Goal: Task Accomplishment & Management: Use online tool/utility

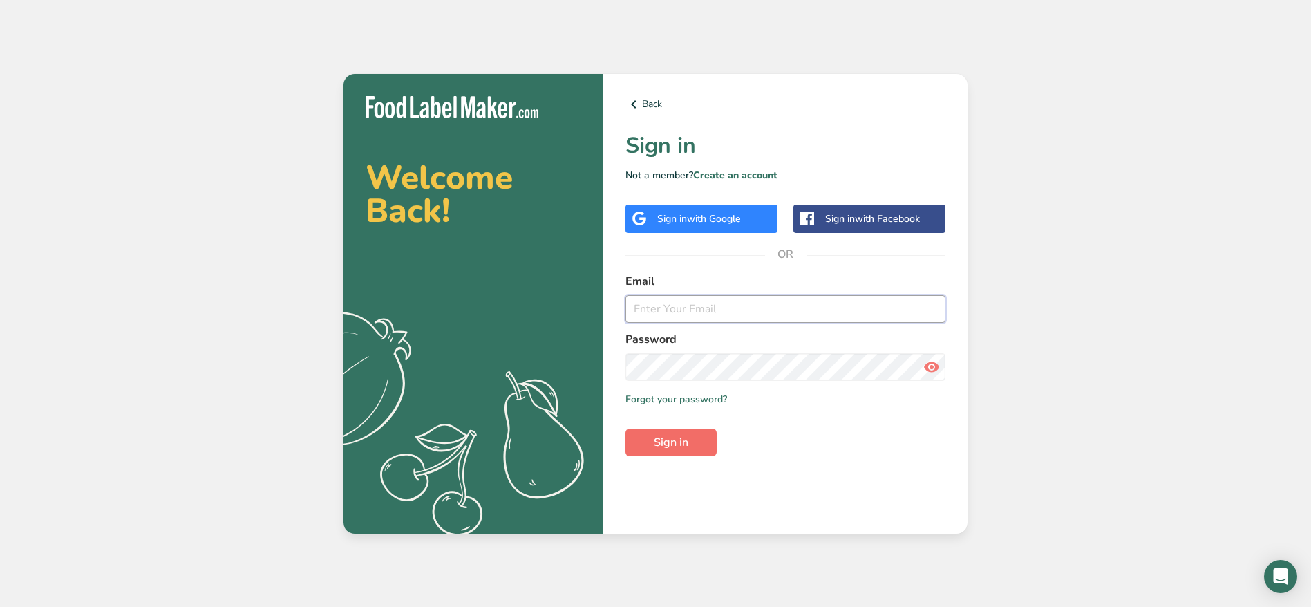
type input "[EMAIL_ADDRESS][DOMAIN_NAME]"
click at [654, 447] on span "Sign in" at bounding box center [671, 442] width 35 height 17
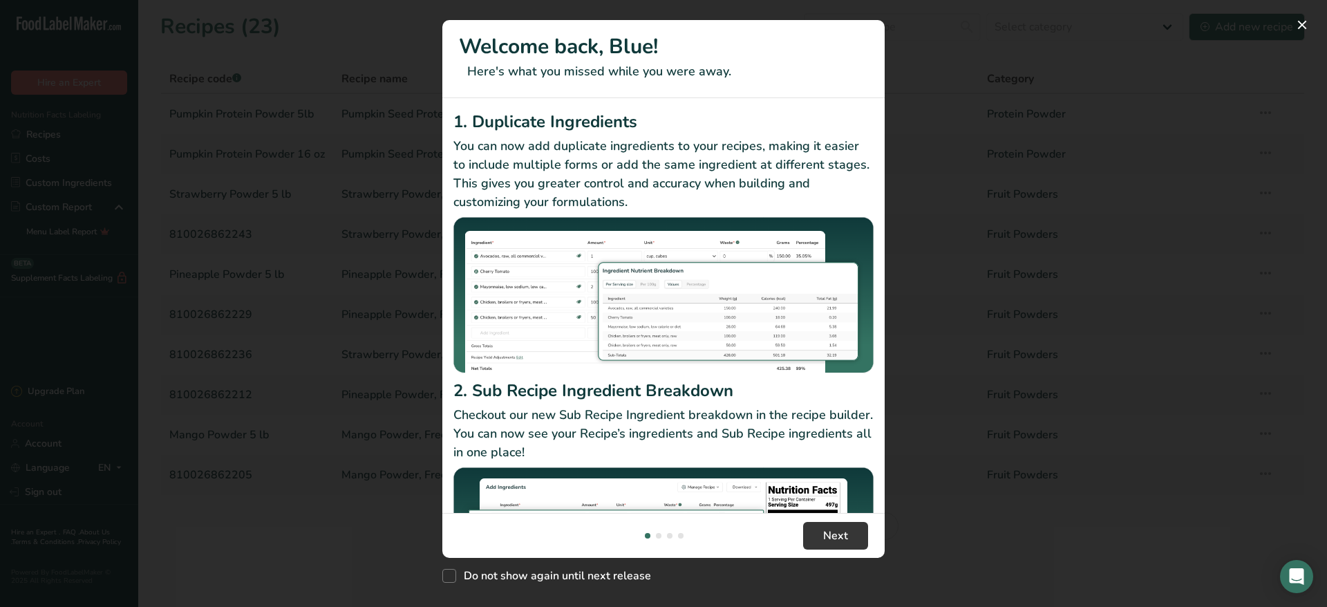
scroll to position [115, 0]
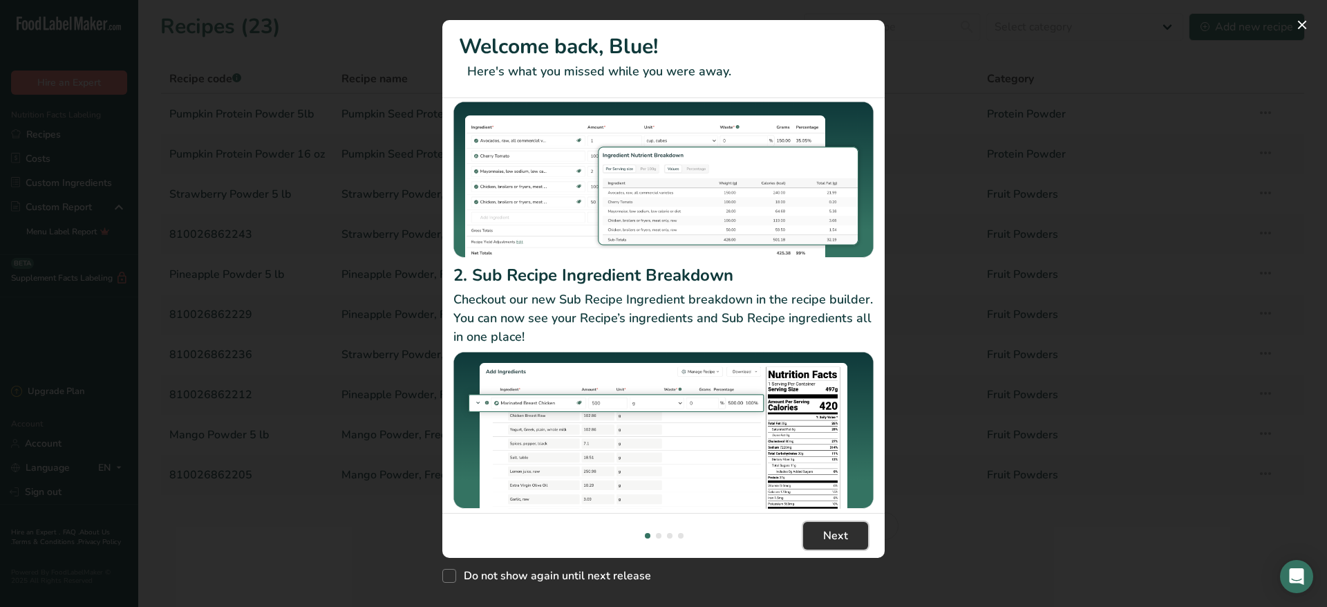
click at [848, 542] on button "Next" at bounding box center [835, 536] width 65 height 28
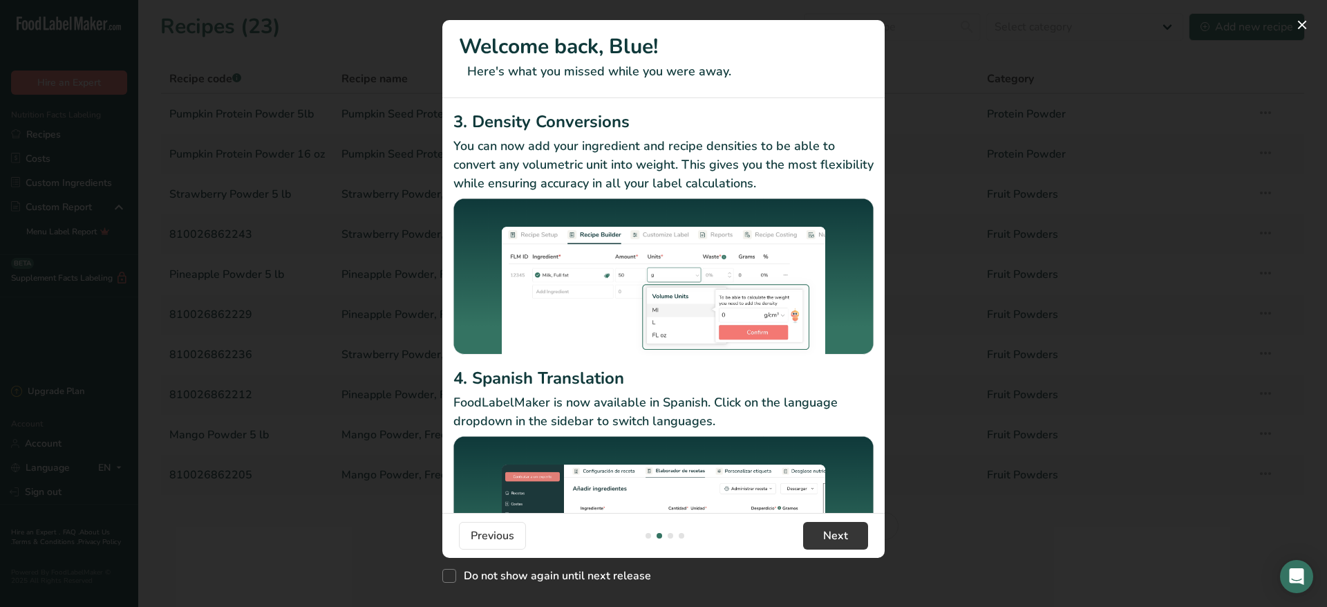
click at [670, 538] on footer "Previous Next" at bounding box center [663, 535] width 442 height 45
click at [675, 531] on footer "Previous Next" at bounding box center [663, 535] width 442 height 45
click at [463, 579] on span "Do not show again until next release" at bounding box center [553, 576] width 195 height 14
click at [451, 579] on input "Do not show again until next release" at bounding box center [446, 575] width 9 height 9
checkbox input "true"
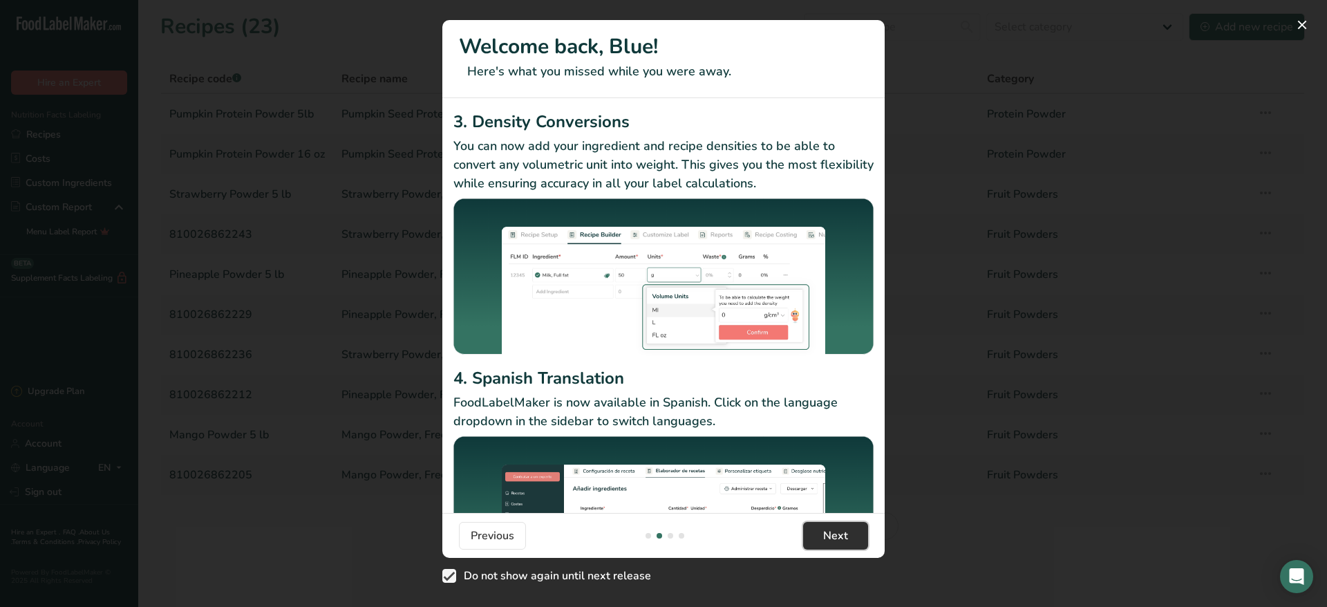
click at [844, 532] on span "Next" at bounding box center [835, 535] width 25 height 17
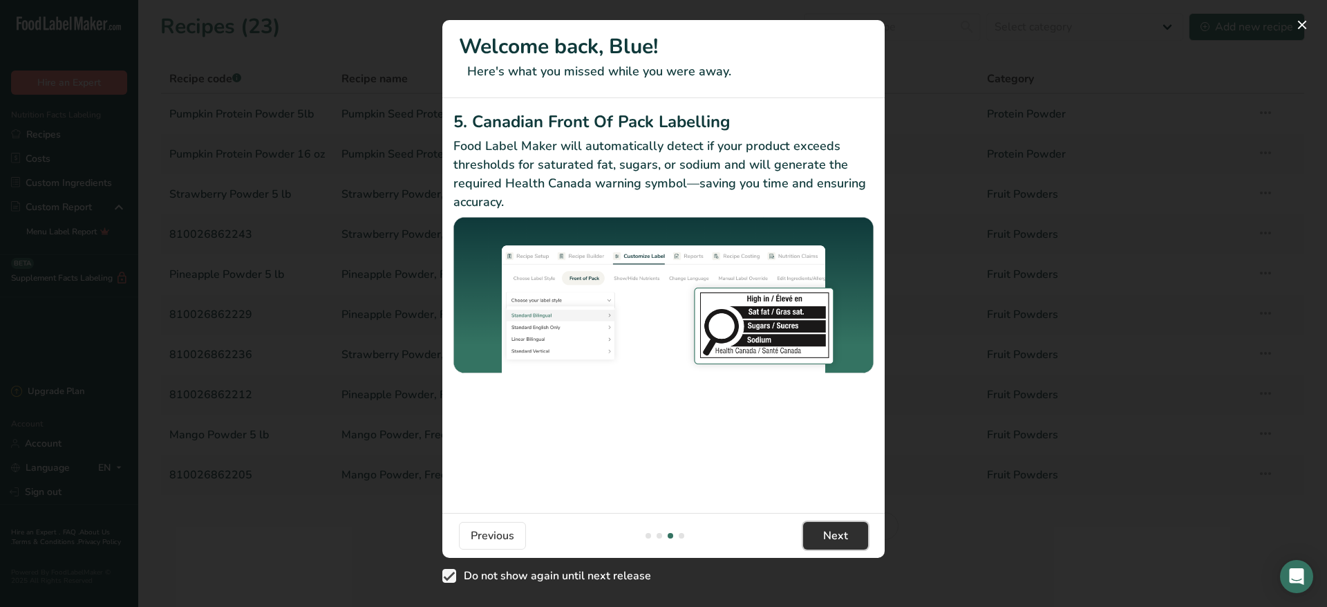
click at [829, 544] on button "Next" at bounding box center [835, 536] width 65 height 28
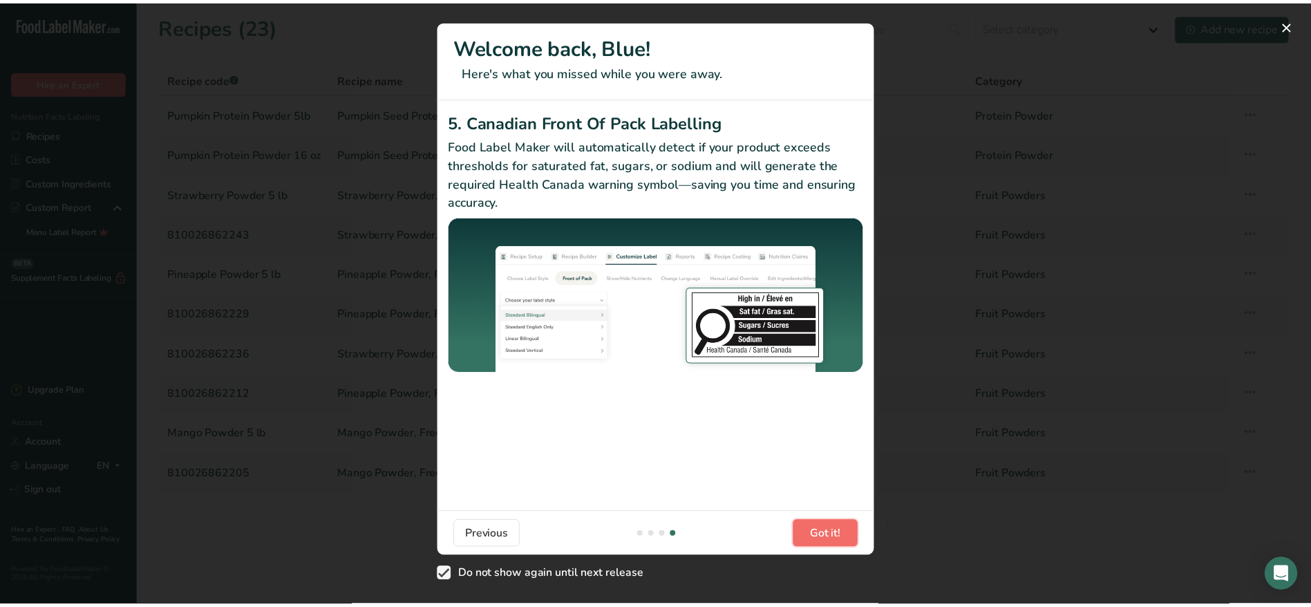
scroll to position [0, 1327]
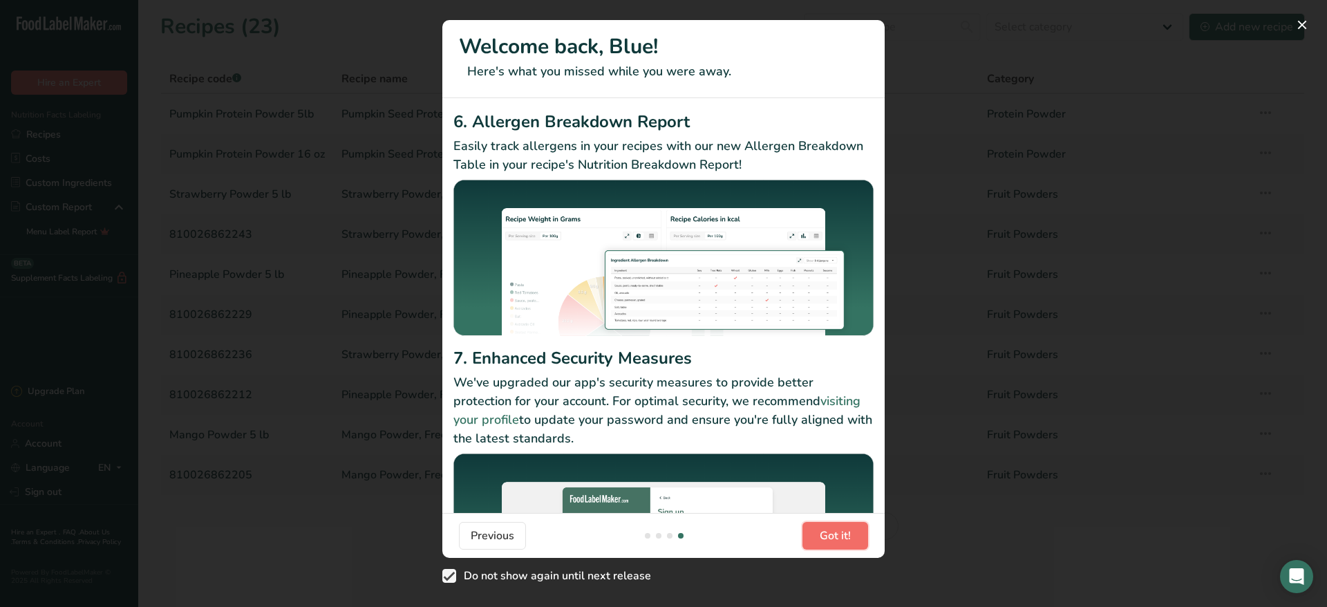
click at [829, 544] on button "Got it!" at bounding box center [835, 536] width 66 height 28
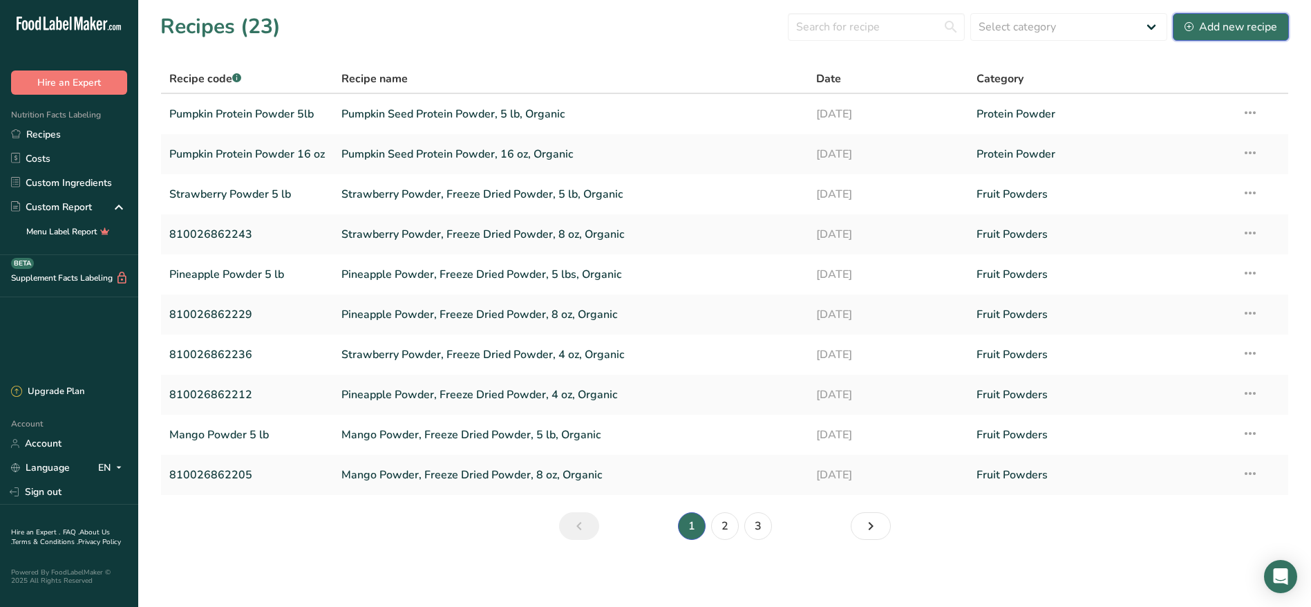
click at [1222, 20] on div "Add new recipe" at bounding box center [1231, 27] width 93 height 17
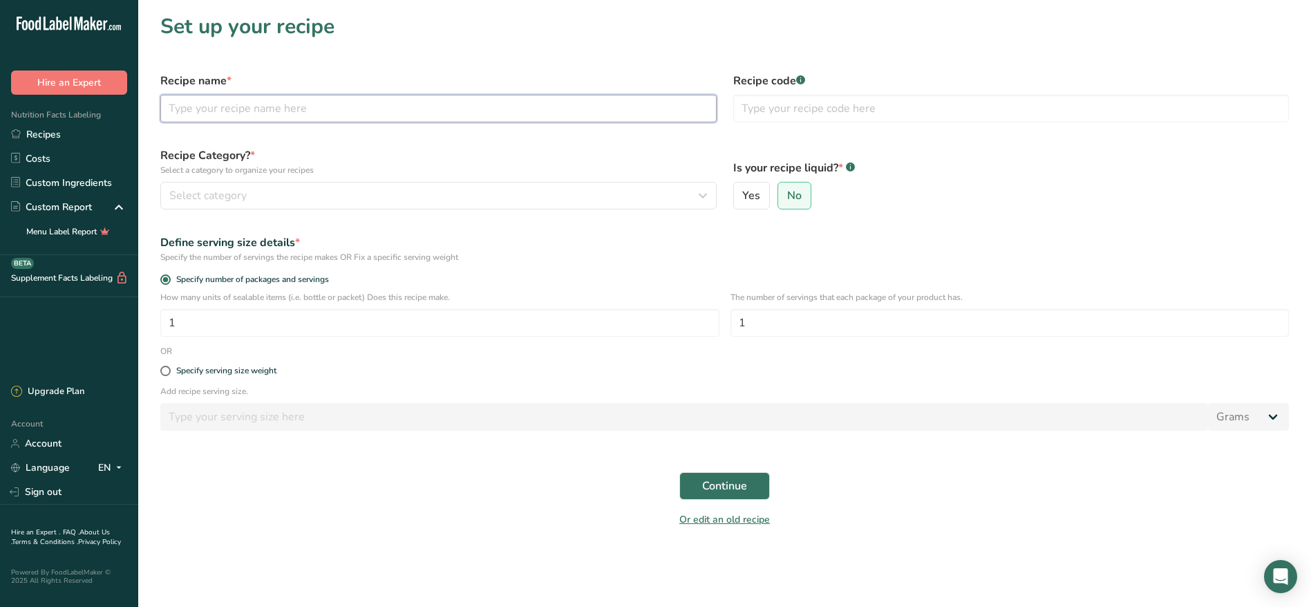
click at [247, 100] on input "text" at bounding box center [438, 109] width 556 height 28
paste input "Almond Butter 16 oz, Organic"
type input "Almond Butter 16 oz, Organic"
click at [859, 112] on input "text" at bounding box center [1011, 109] width 556 height 28
paste input "879884001553"
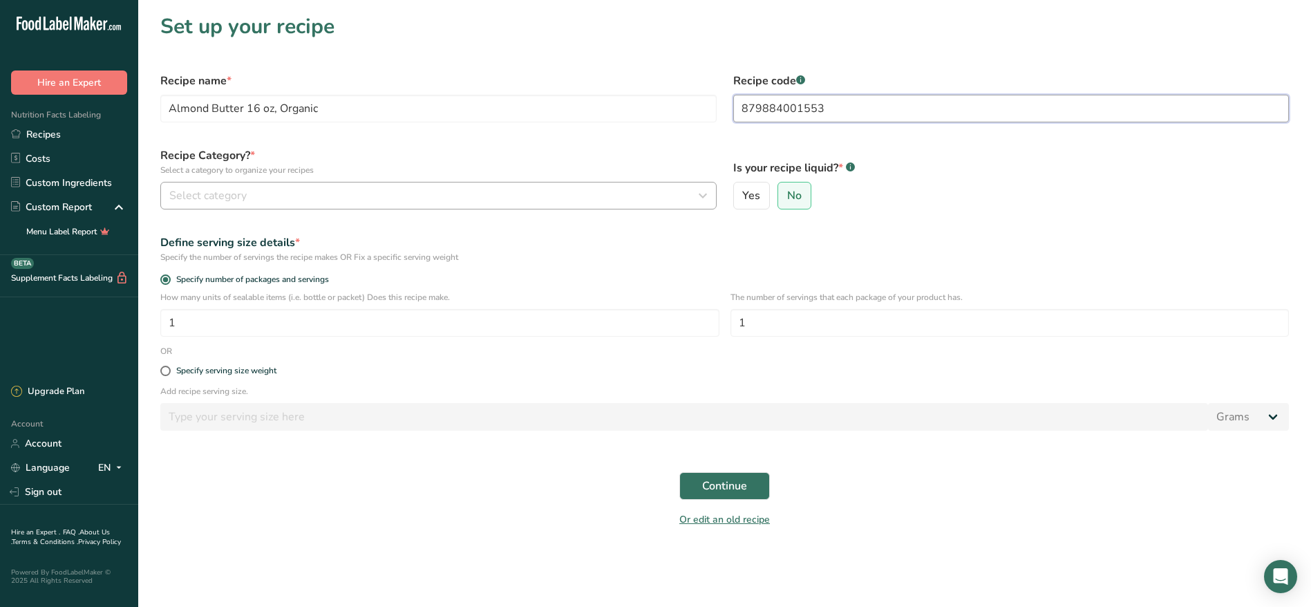
type input "879884001553"
click at [440, 189] on div "Select category" at bounding box center [434, 195] width 530 height 17
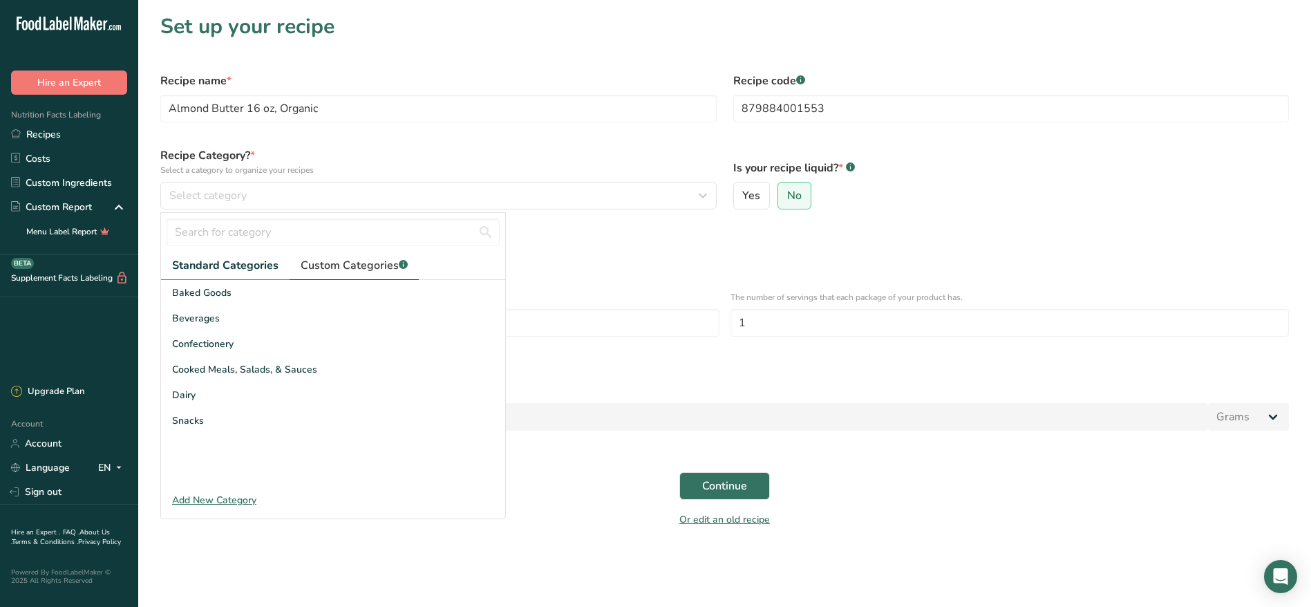
click at [344, 254] on link "Custom Categories .a-a{fill:#347362;}.b-a{fill:#fff;}" at bounding box center [354, 266] width 129 height 28
click at [204, 495] on div "Add New Category" at bounding box center [333, 500] width 344 height 15
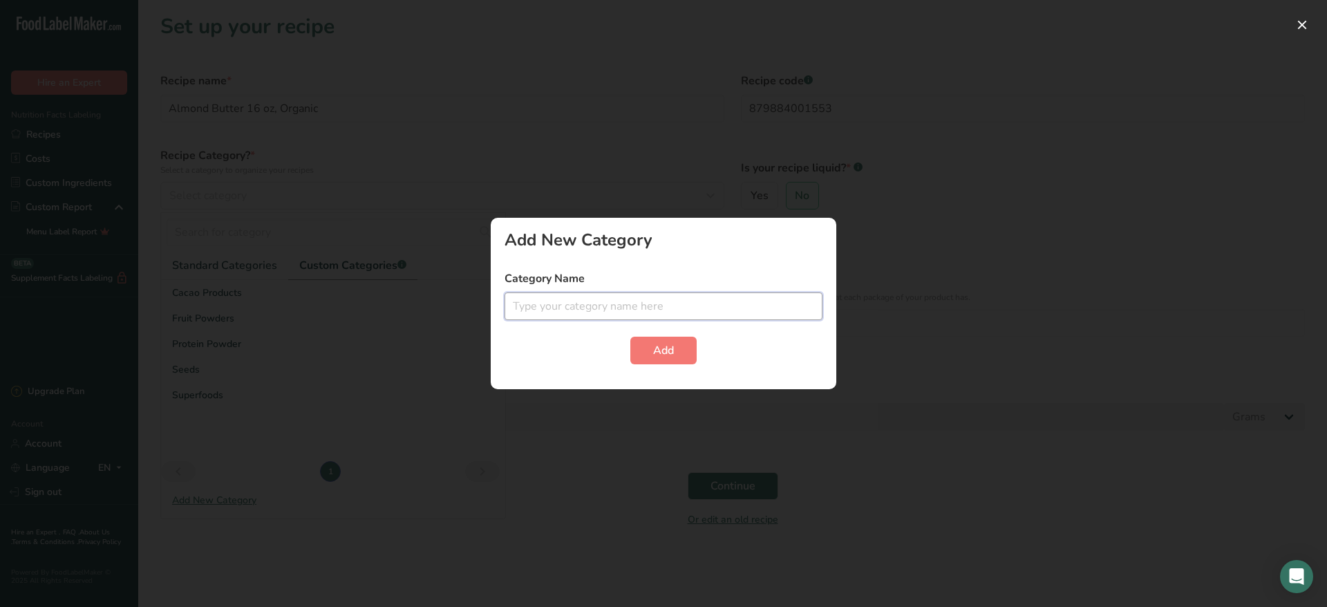
click at [626, 306] on input "text" at bounding box center [664, 306] width 318 height 28
type input "Butter"
click at [651, 359] on button "Add" at bounding box center [663, 351] width 66 height 28
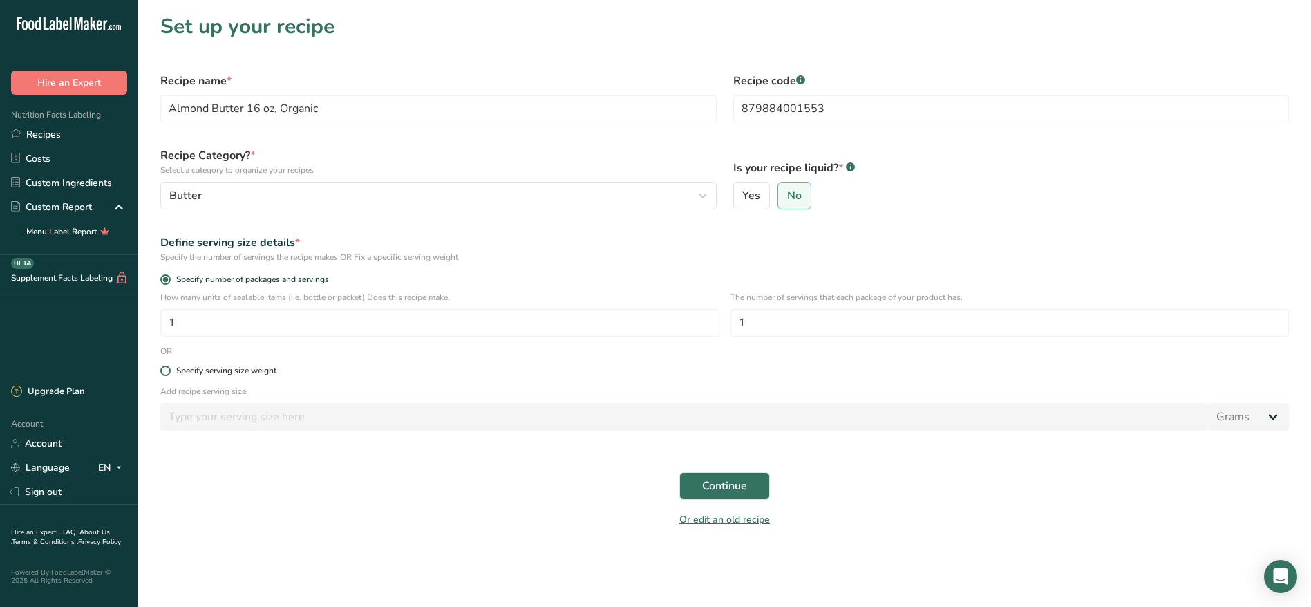
click at [164, 368] on span at bounding box center [165, 371] width 10 height 10
click at [164, 368] on input "Specify serving size weight" at bounding box center [164, 370] width 9 height 9
radio input "true"
radio input "false"
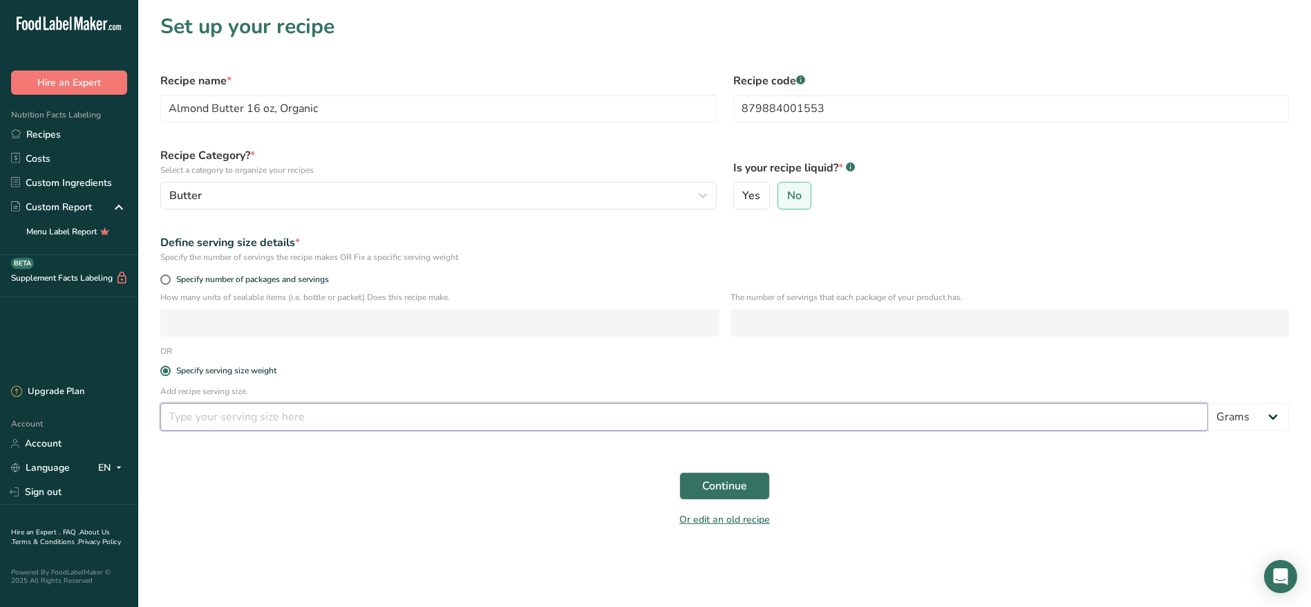
click at [209, 407] on input "number" at bounding box center [684, 417] width 1048 height 28
drag, startPoint x: 433, startPoint y: 413, endPoint x: 120, endPoint y: 411, distance: 313.1
click at [120, 411] on div ".a-20{fill:#fff;} Hire an Expert Nutrition Facts Labeling Recipes Costs Custom …" at bounding box center [655, 305] width 1311 height 610
type input "32"
click at [722, 485] on span "Continue" at bounding box center [724, 486] width 45 height 17
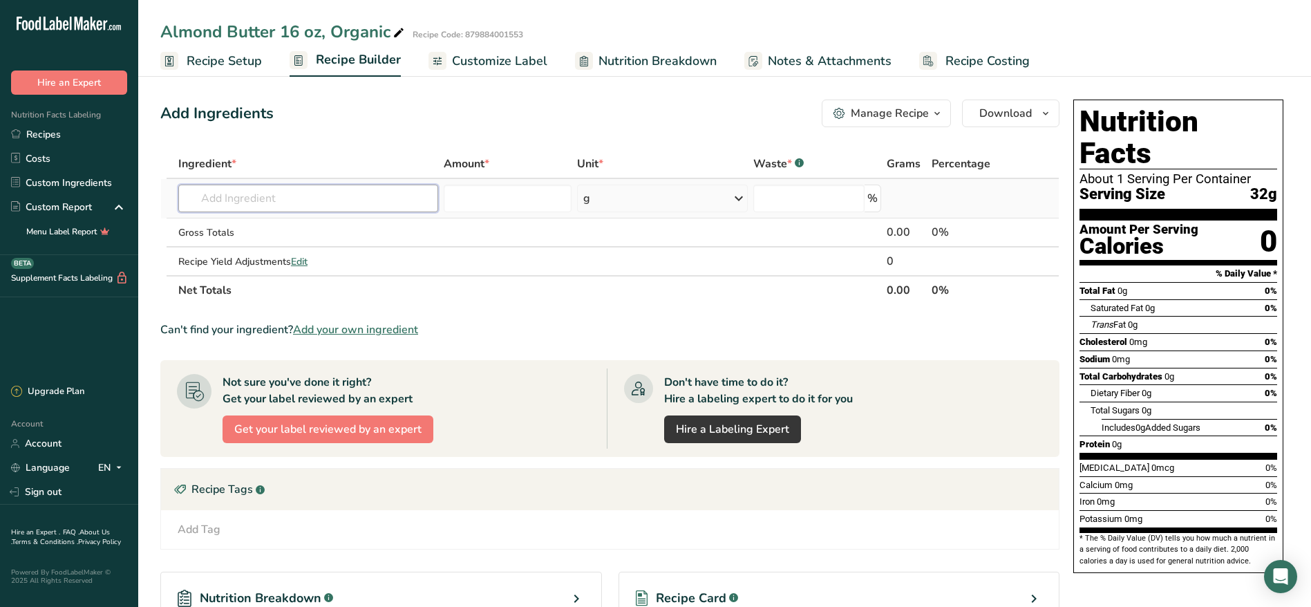
click at [249, 204] on input "text" at bounding box center [308, 199] width 260 height 28
type input "organic almonds"
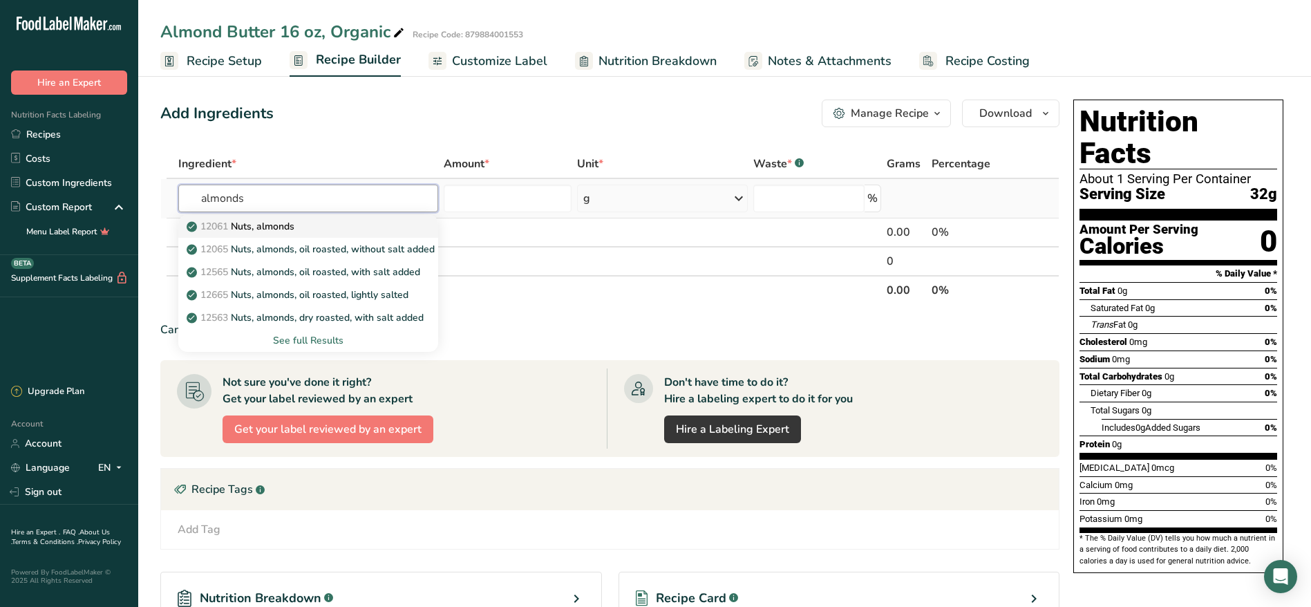
type input "almonds"
click at [271, 227] on p "12061 Nuts, almonds" at bounding box center [241, 226] width 105 height 15
type input "Nuts, almonds"
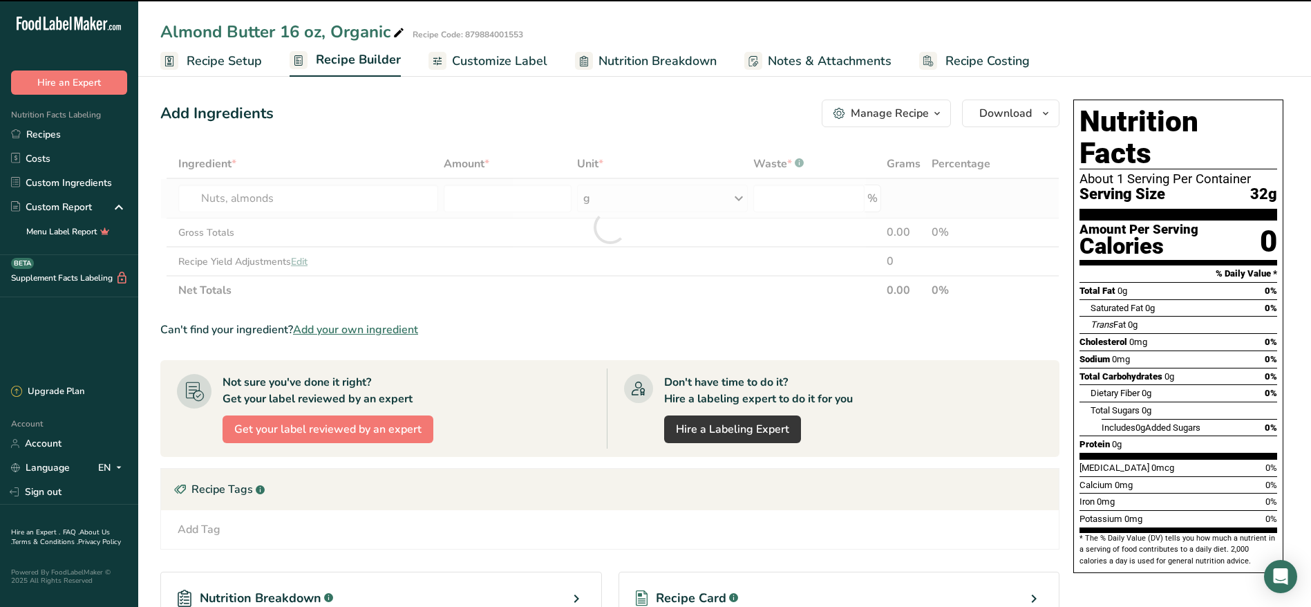
type input "0"
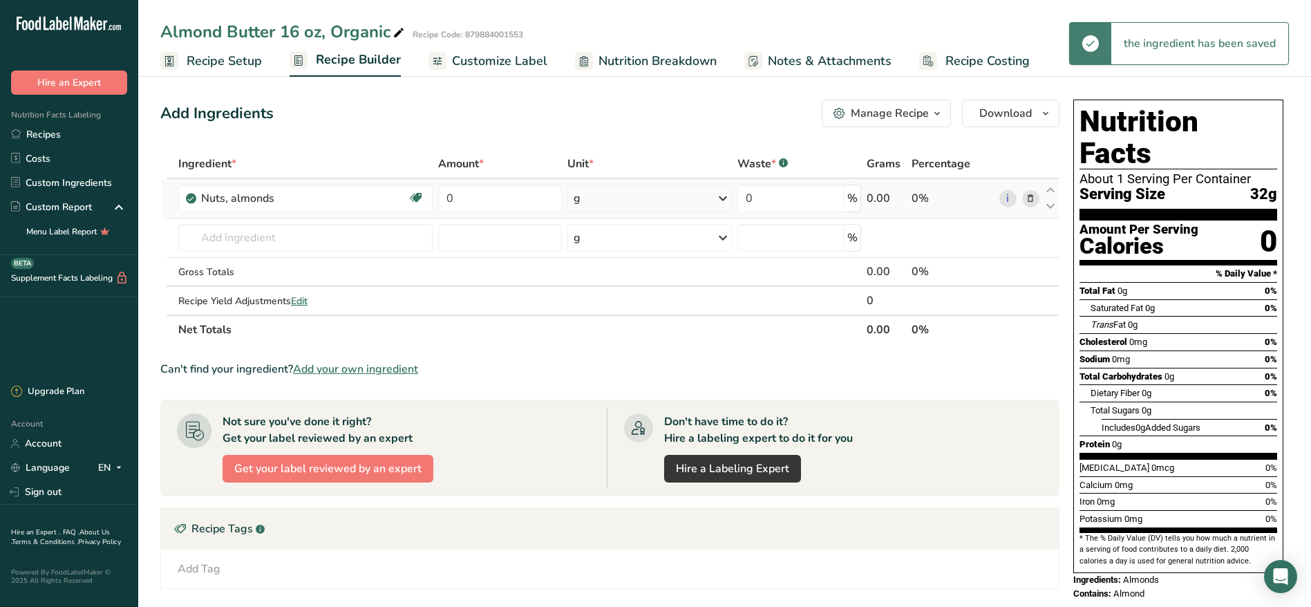
click at [617, 188] on div "g" at bounding box center [649, 199] width 165 height 28
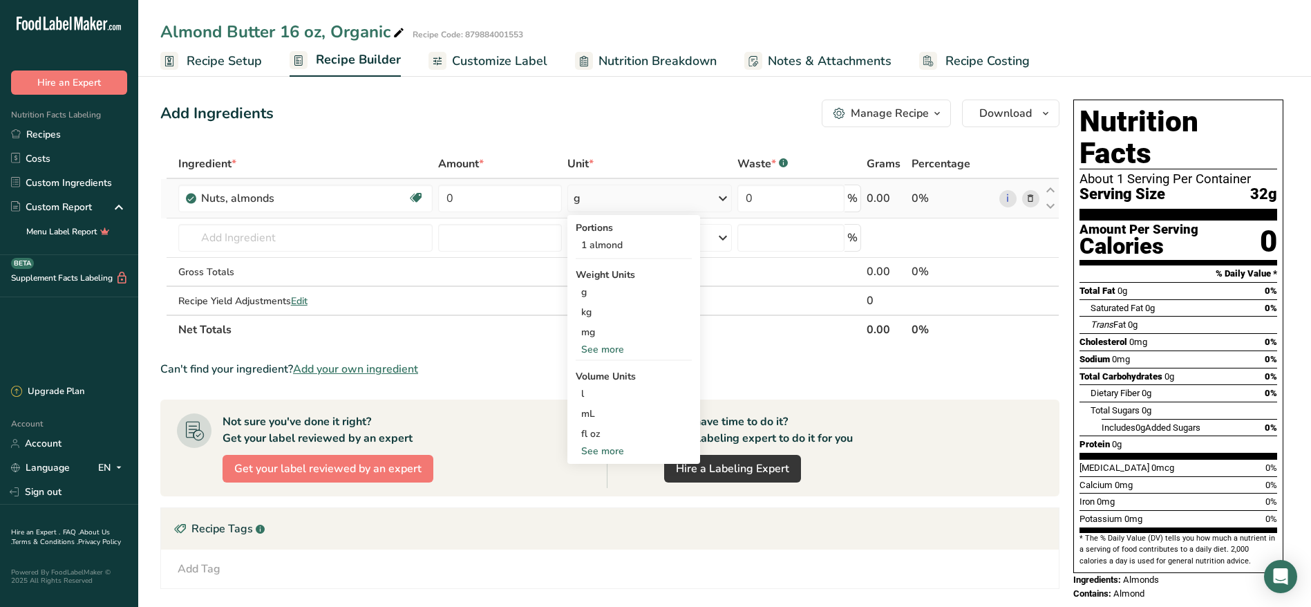
click at [610, 350] on div "See more" at bounding box center [634, 349] width 116 height 15
click at [607, 396] on div "oz" at bounding box center [634, 392] width 116 height 20
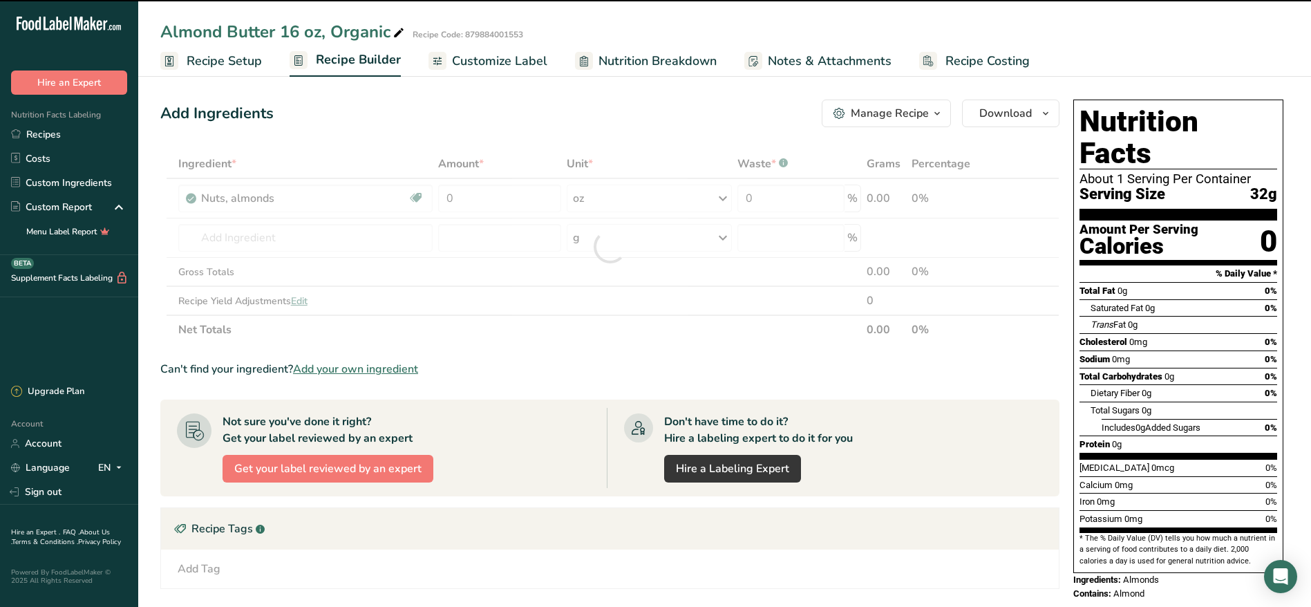
click at [501, 185] on div at bounding box center [609, 246] width 899 height 195
click at [493, 198] on div at bounding box center [609, 246] width 899 height 195
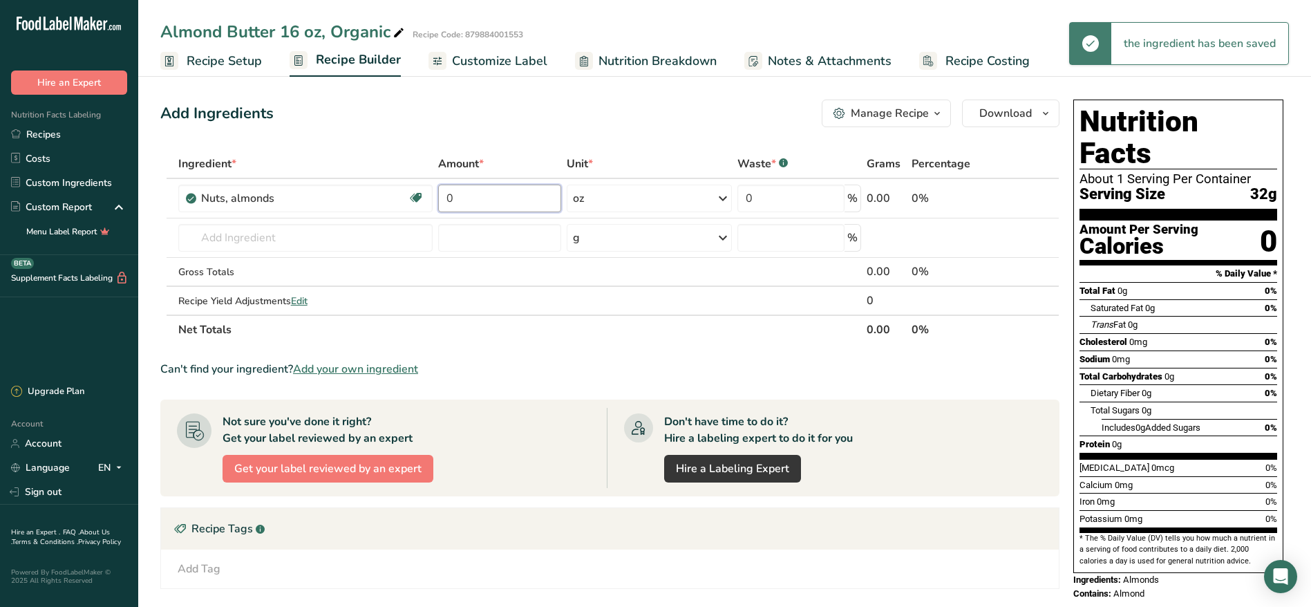
click at [493, 198] on input "0" at bounding box center [500, 199] width 124 height 28
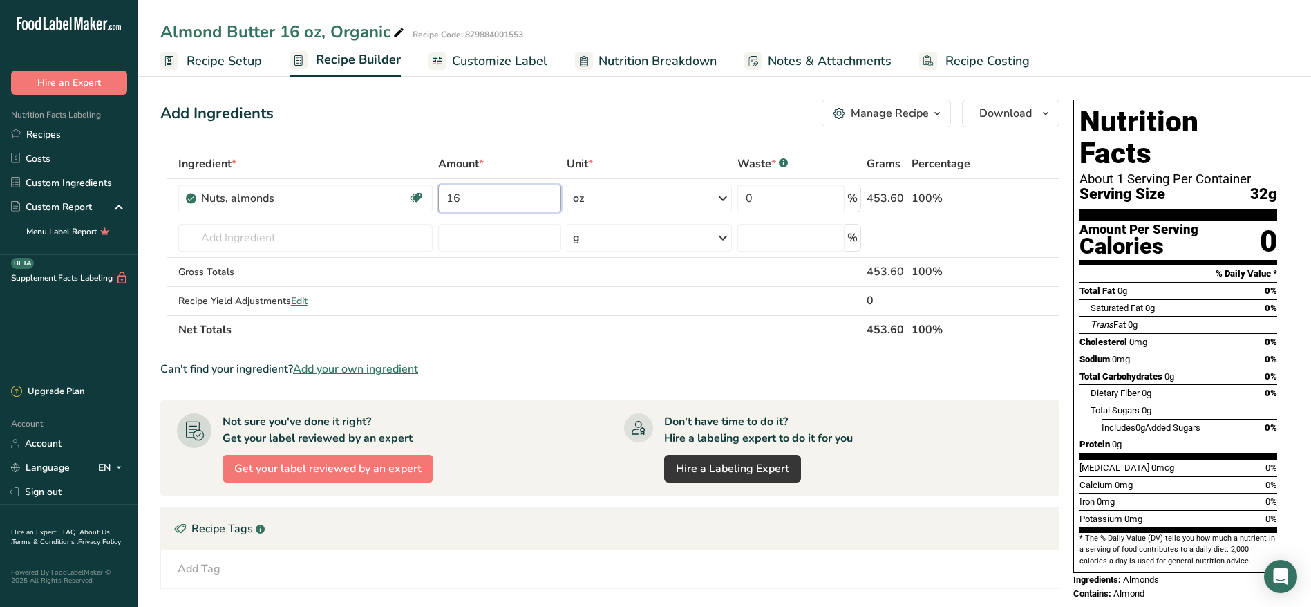
type input "16"
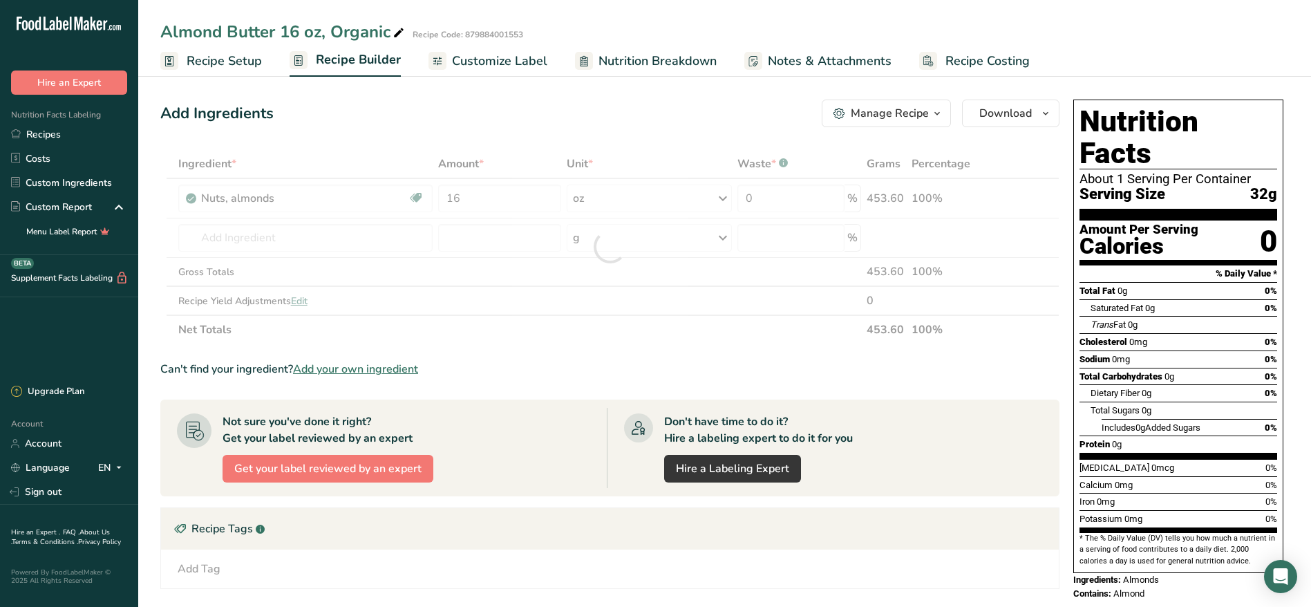
click at [569, 131] on div "Add Ingredients Manage Recipe Delete Recipe Duplicate Recipe Scale Recipe Save …" at bounding box center [614, 439] width 908 height 690
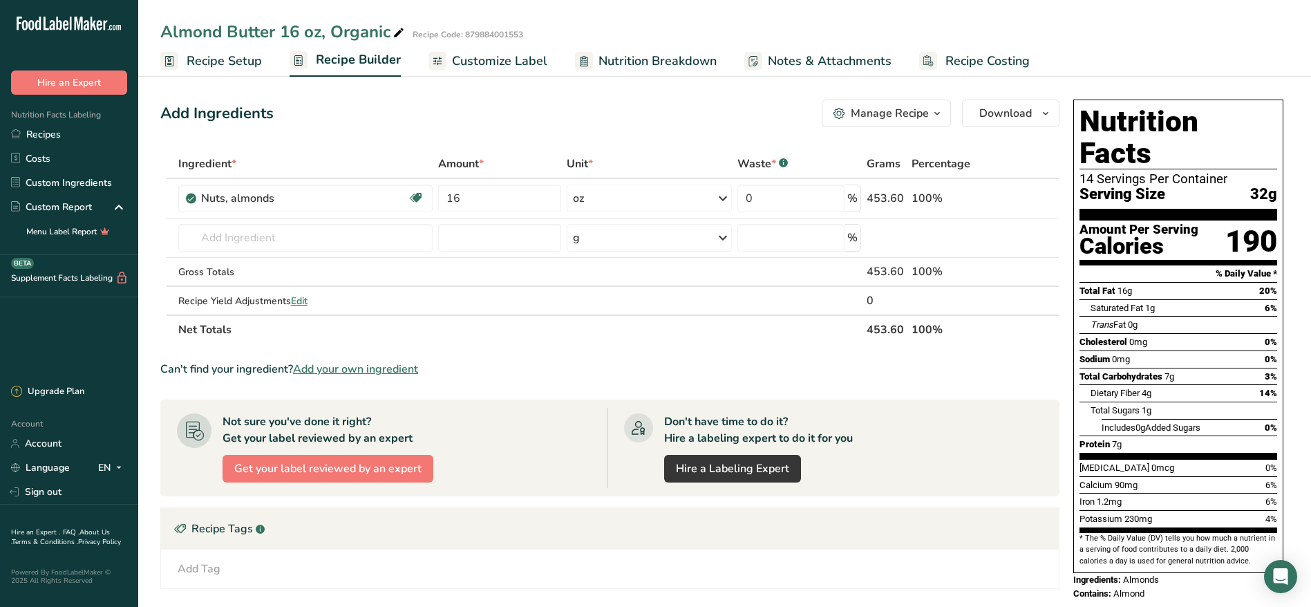
click at [509, 54] on span "Customize Label" at bounding box center [499, 61] width 95 height 19
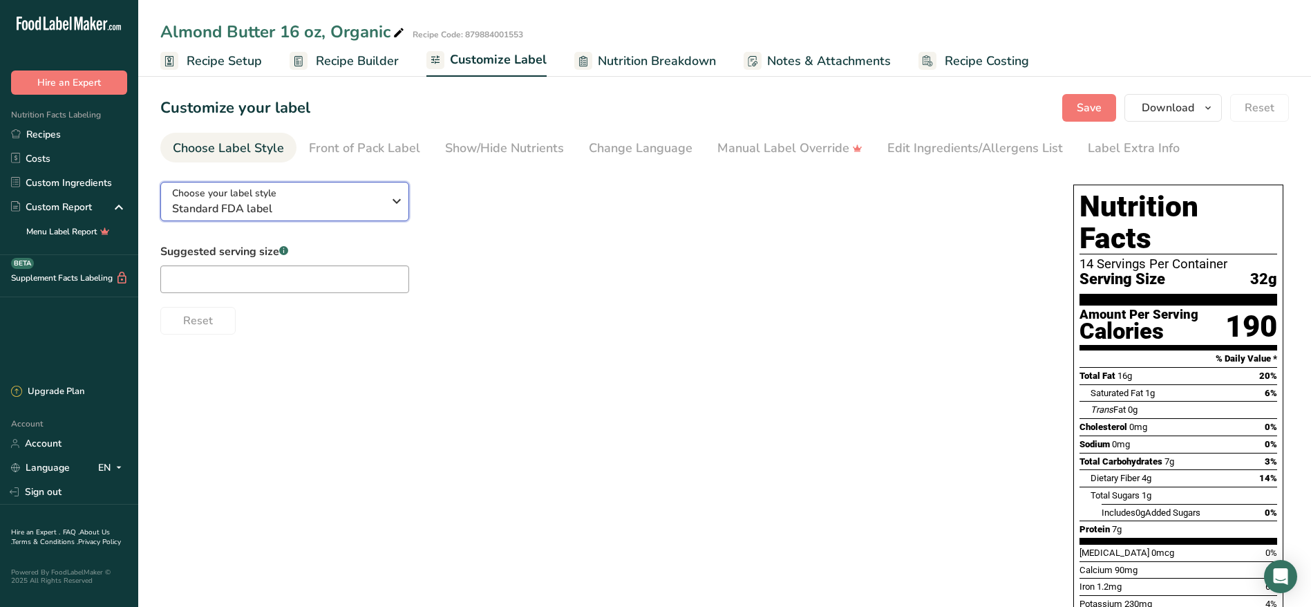
click at [341, 204] on span "Standard FDA label" at bounding box center [277, 208] width 211 height 17
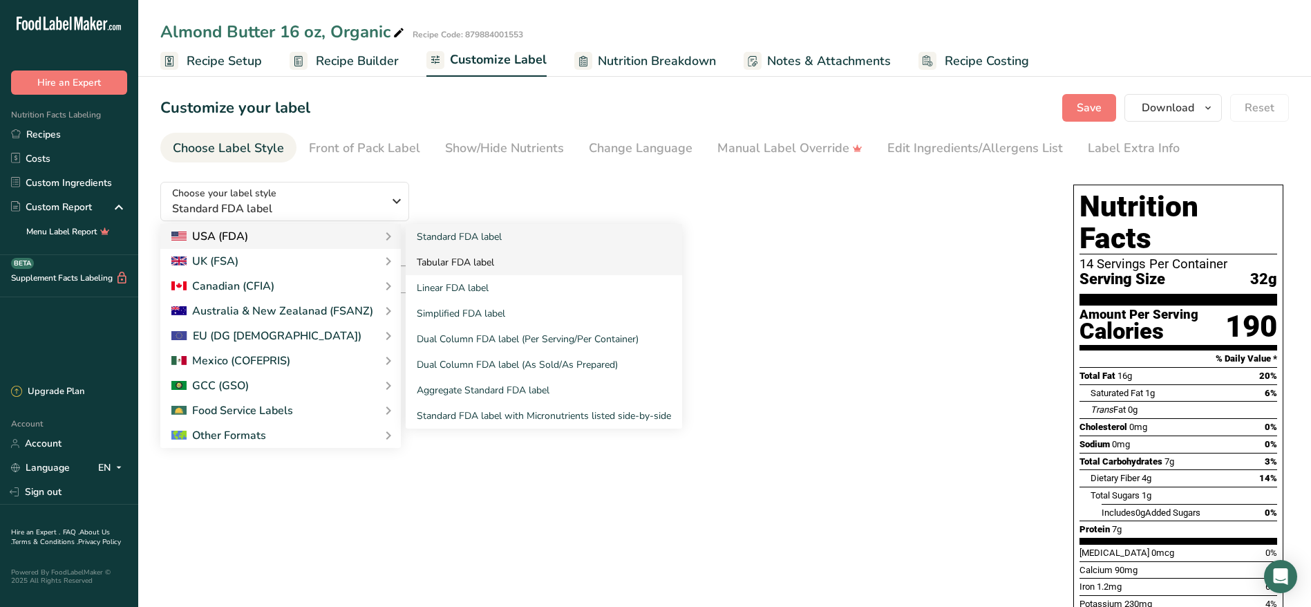
click at [471, 257] on link "Tabular FDA label" at bounding box center [544, 263] width 276 height 26
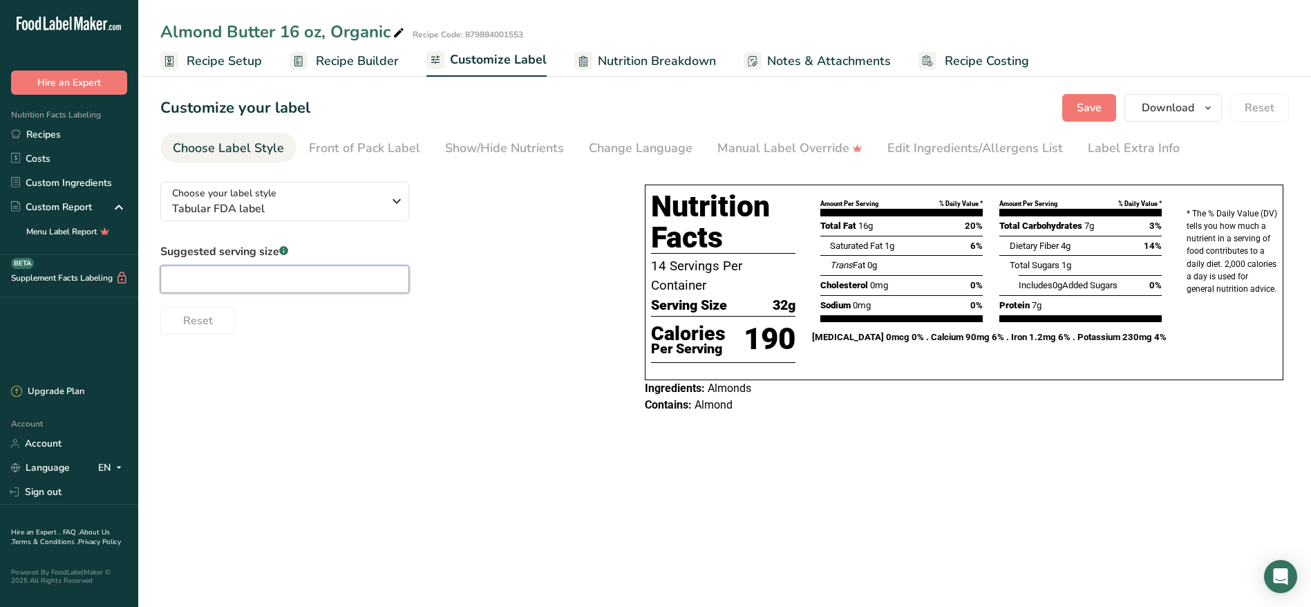
click at [243, 285] on input "text" at bounding box center [284, 279] width 249 height 28
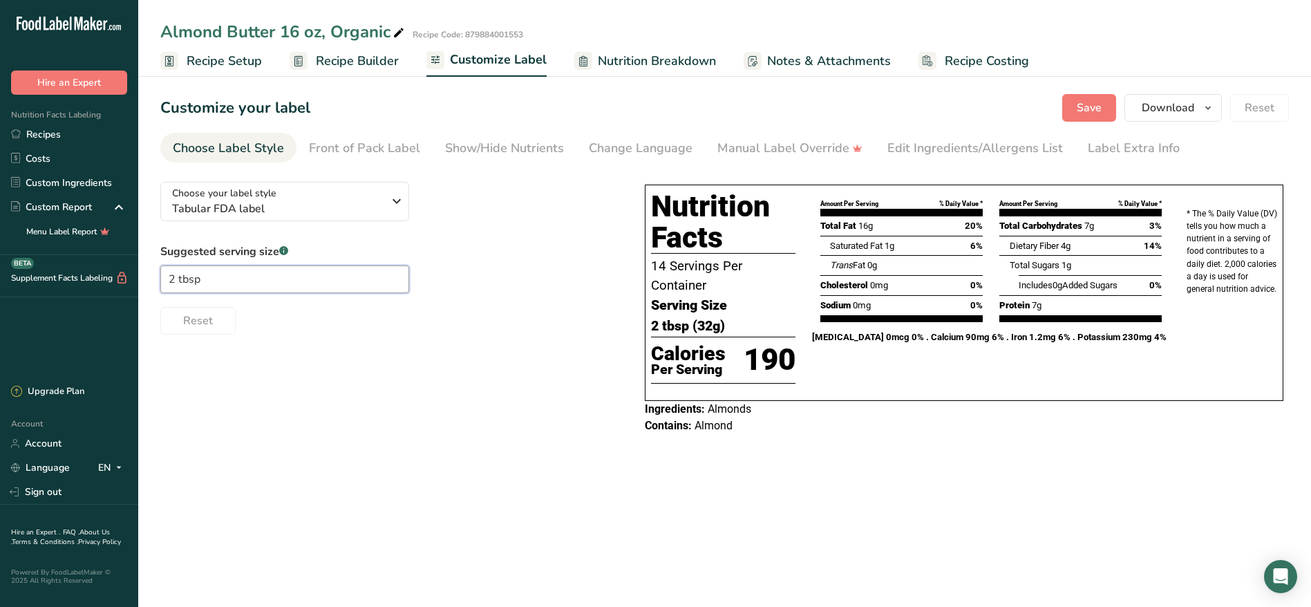
type input "2 tbsp"
click at [919, 153] on div "Edit Ingredients/Allergens List" at bounding box center [975, 148] width 176 height 19
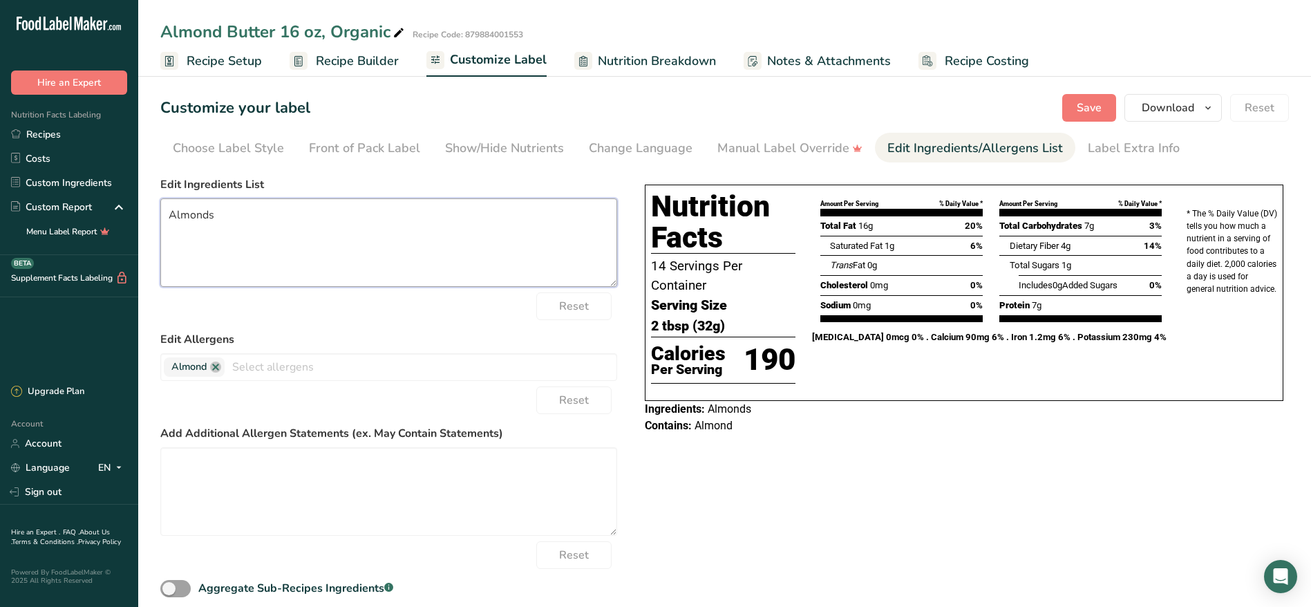
click at [324, 252] on textarea "Almonds" at bounding box center [388, 242] width 457 height 88
click at [197, 221] on textarea "100 % Organic Almonds" at bounding box center [388, 242] width 457 height 88
click at [335, 228] on textarea "100% Organic Almonds" at bounding box center [388, 242] width 457 height 88
type textarea "100% Organic Almonds"
click at [1096, 101] on span "Save" at bounding box center [1089, 108] width 25 height 17
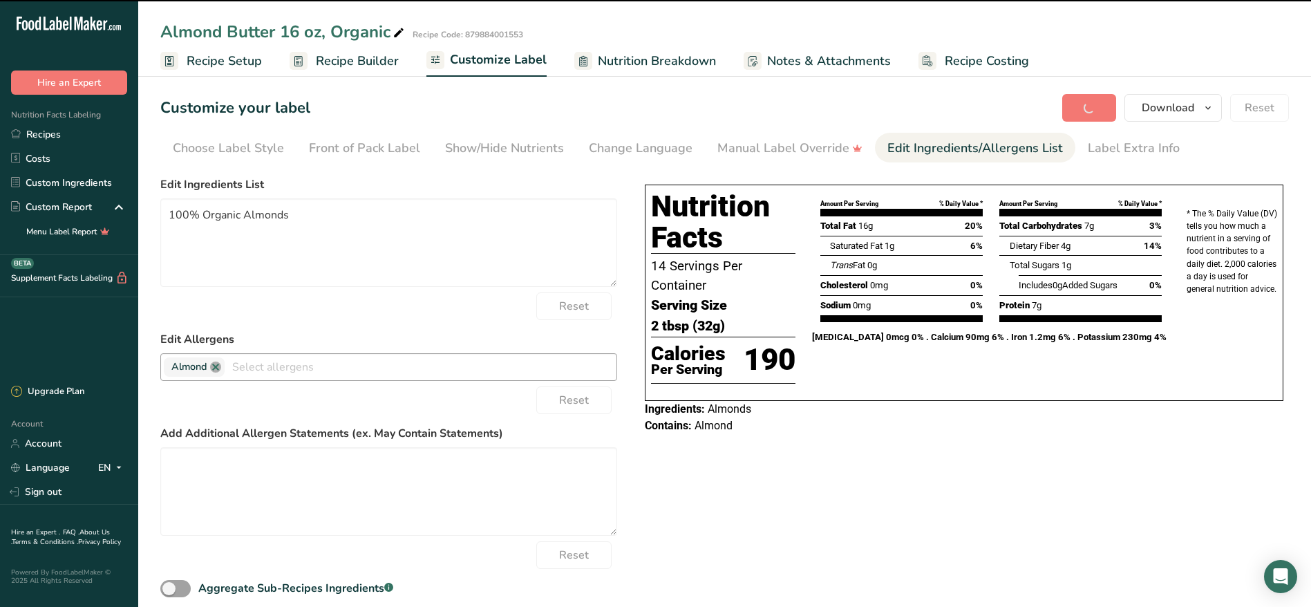
click at [212, 368] on link at bounding box center [215, 366] width 11 height 11
click at [437, 299] on div "Reset" at bounding box center [388, 306] width 457 height 28
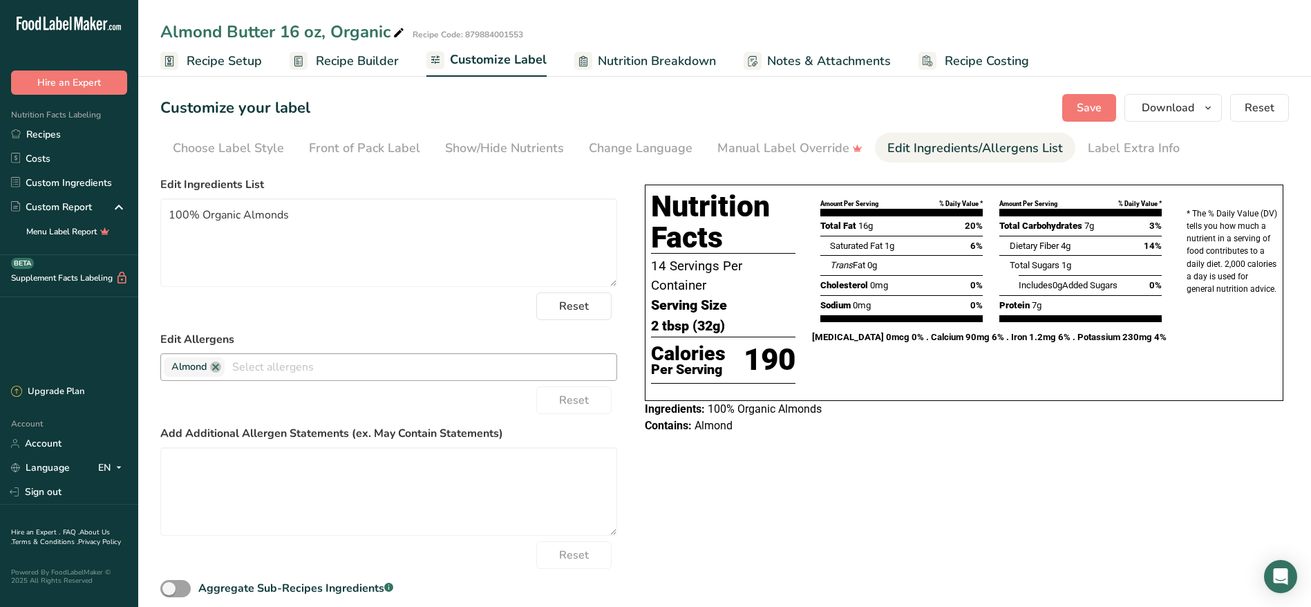
scroll to position [46, 0]
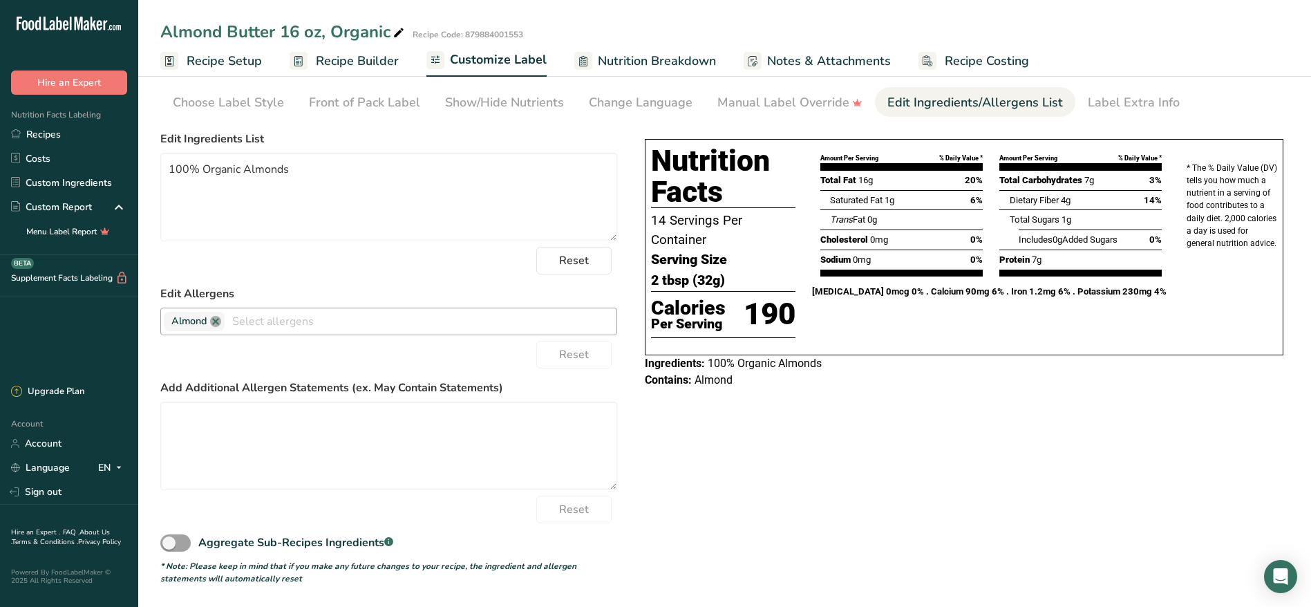
click at [214, 322] on link at bounding box center [215, 321] width 11 height 11
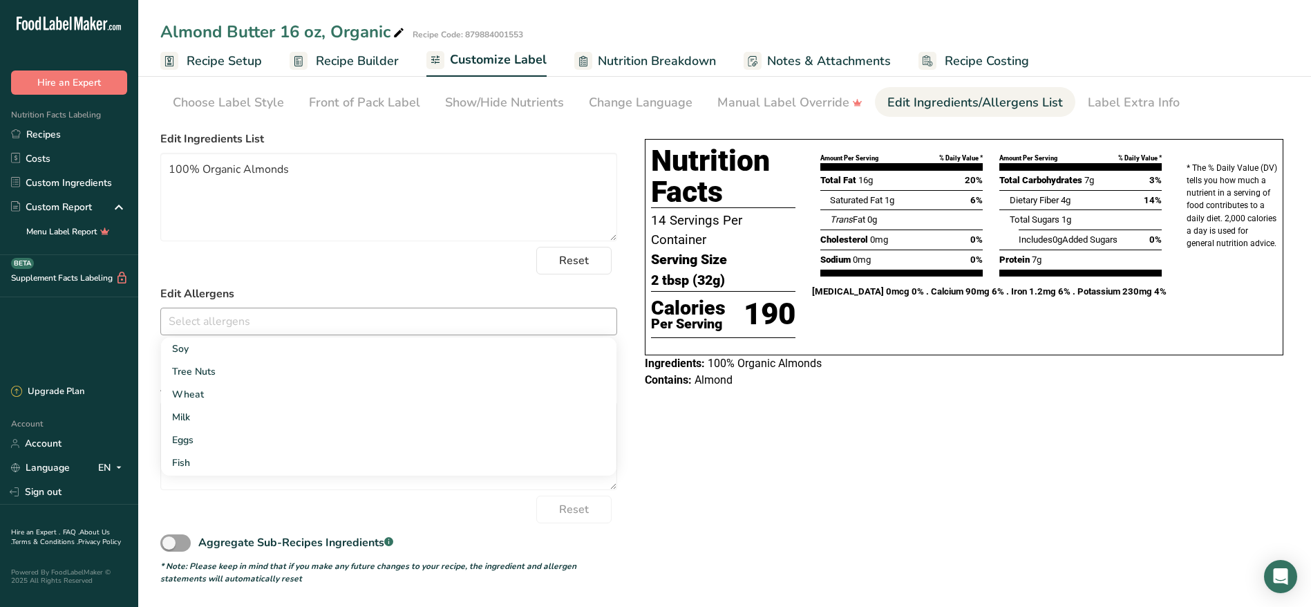
click at [887, 516] on div "Choose your label style Tabular FDA label USA (FDA) Standard FDA label Tabular …" at bounding box center [724, 355] width 1129 height 460
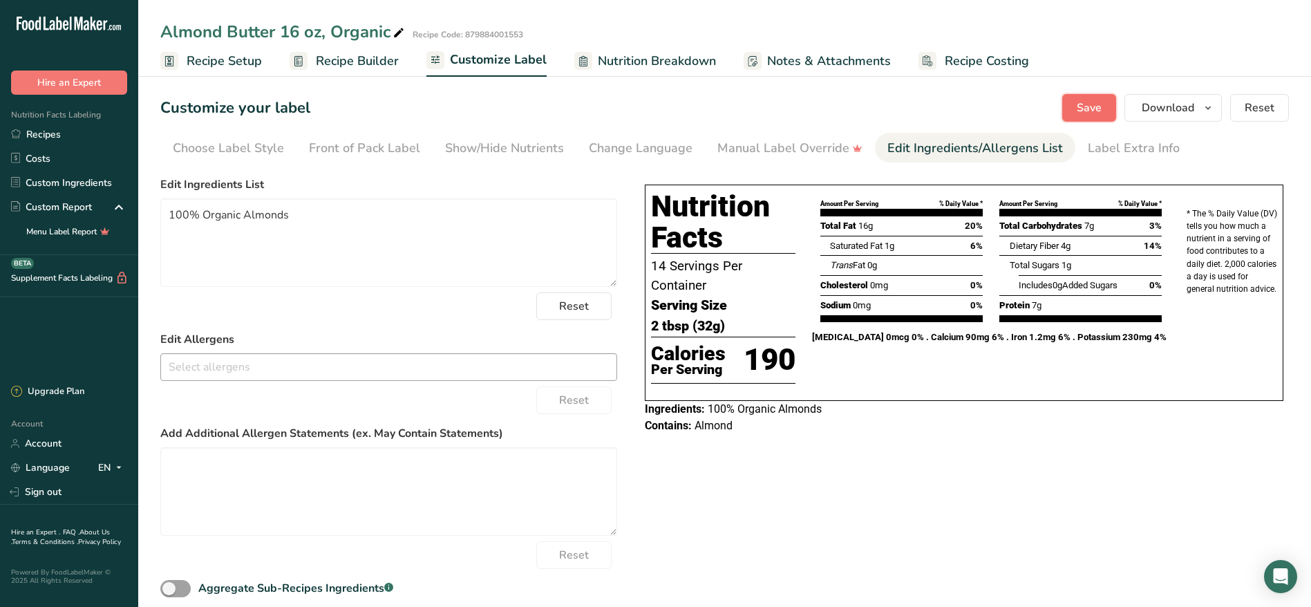
click at [1083, 100] on span "Save" at bounding box center [1089, 108] width 25 height 17
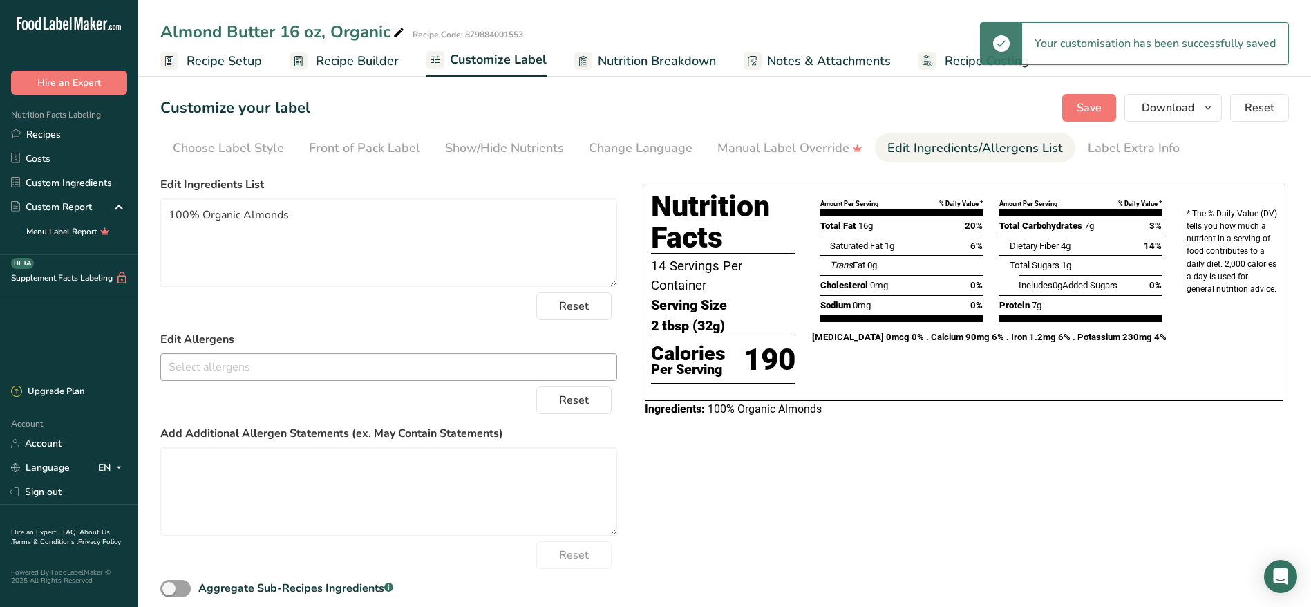
click at [916, 426] on div "Nutrition Facts 14 Servings Per Container Serving Size 2 tbsp (32g) Calories Pe…" at bounding box center [964, 301] width 650 height 261
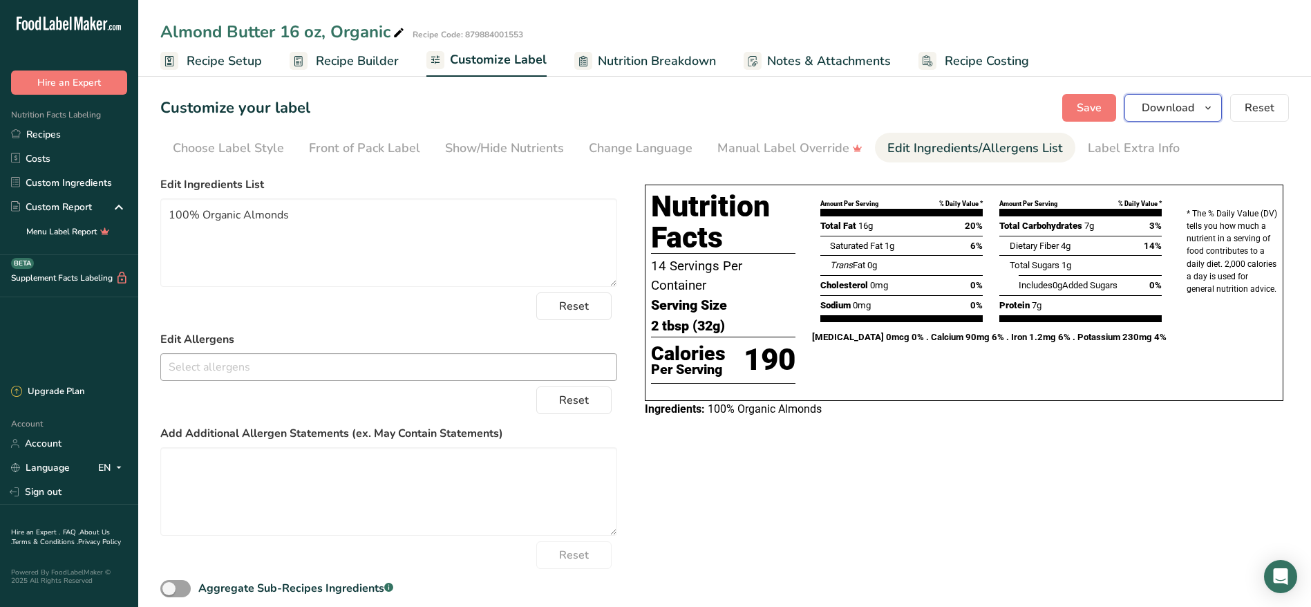
click at [1183, 113] on span "Download" at bounding box center [1168, 108] width 53 height 17
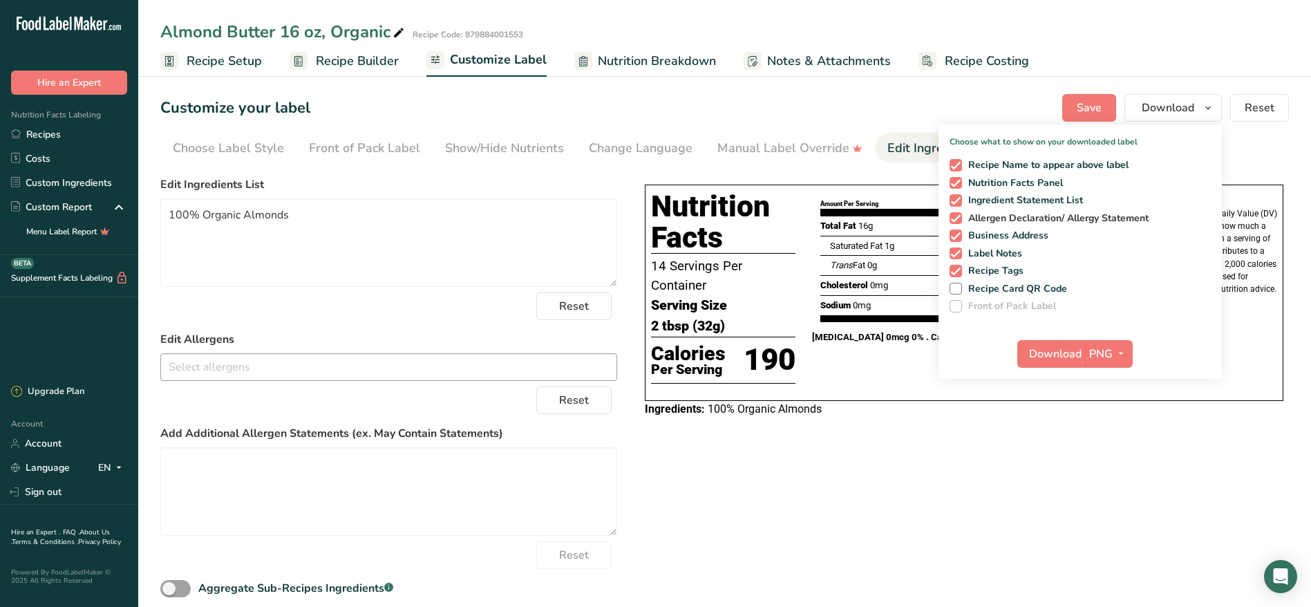
drag, startPoint x: 955, startPoint y: 162, endPoint x: 957, endPoint y: 220, distance: 57.4
click at [957, 220] on div "Recipe Name to appear above label Nutrition Facts Panel Ingredient Statement Li…" at bounding box center [1080, 232] width 283 height 159
click at [957, 169] on span at bounding box center [956, 165] width 12 height 12
click at [957, 169] on input "Recipe Name to appear above label" at bounding box center [954, 164] width 9 height 9
checkbox input "false"
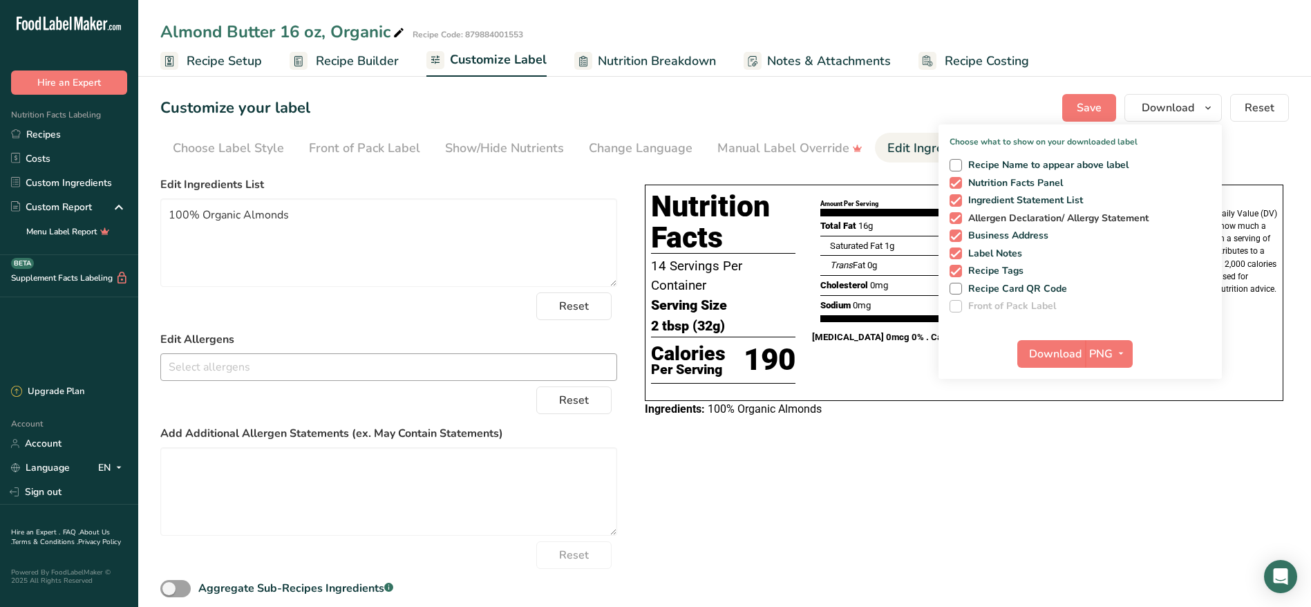
click at [956, 223] on span at bounding box center [956, 218] width 12 height 12
click at [956, 223] on input "Allergen Declaration/ Allergy Statement" at bounding box center [954, 218] width 9 height 9
checkbox input "false"
click at [956, 241] on div "Recipe Name to appear above label Nutrition Facts Panel Ingredient Statement Li…" at bounding box center [1080, 232] width 283 height 159
click at [958, 232] on span at bounding box center [956, 235] width 12 height 12
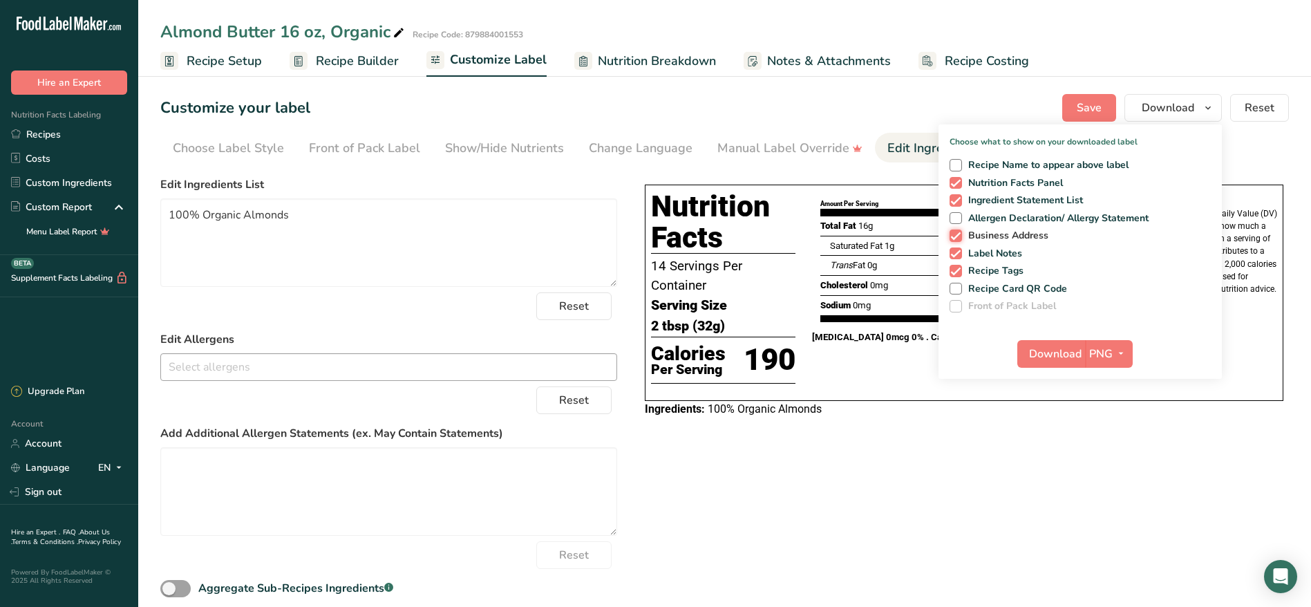
click at [958, 232] on input "Business Address" at bounding box center [954, 235] width 9 height 9
checkbox input "false"
click at [958, 252] on span at bounding box center [956, 253] width 12 height 12
click at [958, 252] on input "Label Notes" at bounding box center [954, 253] width 9 height 9
checkbox input "false"
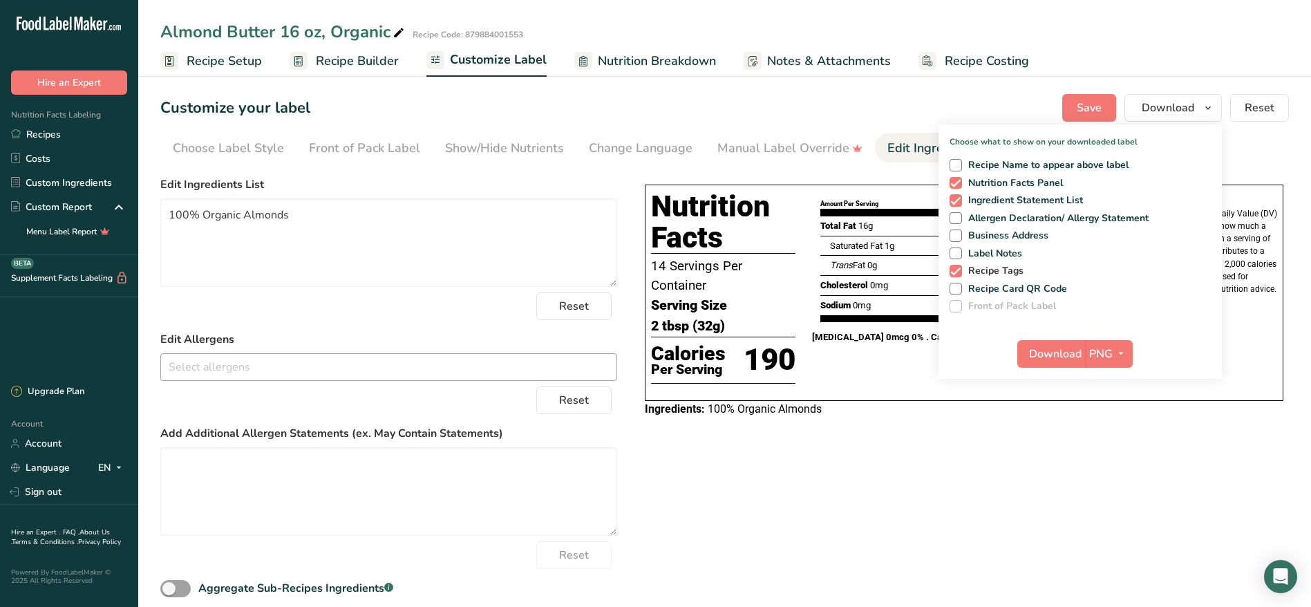
click at [955, 274] on span at bounding box center [956, 271] width 12 height 12
click at [955, 274] on input "Recipe Tags" at bounding box center [954, 270] width 9 height 9
checkbox input "false"
click at [955, 289] on span at bounding box center [956, 289] width 12 height 12
click at [955, 289] on input "Recipe Card QR Code" at bounding box center [954, 288] width 9 height 9
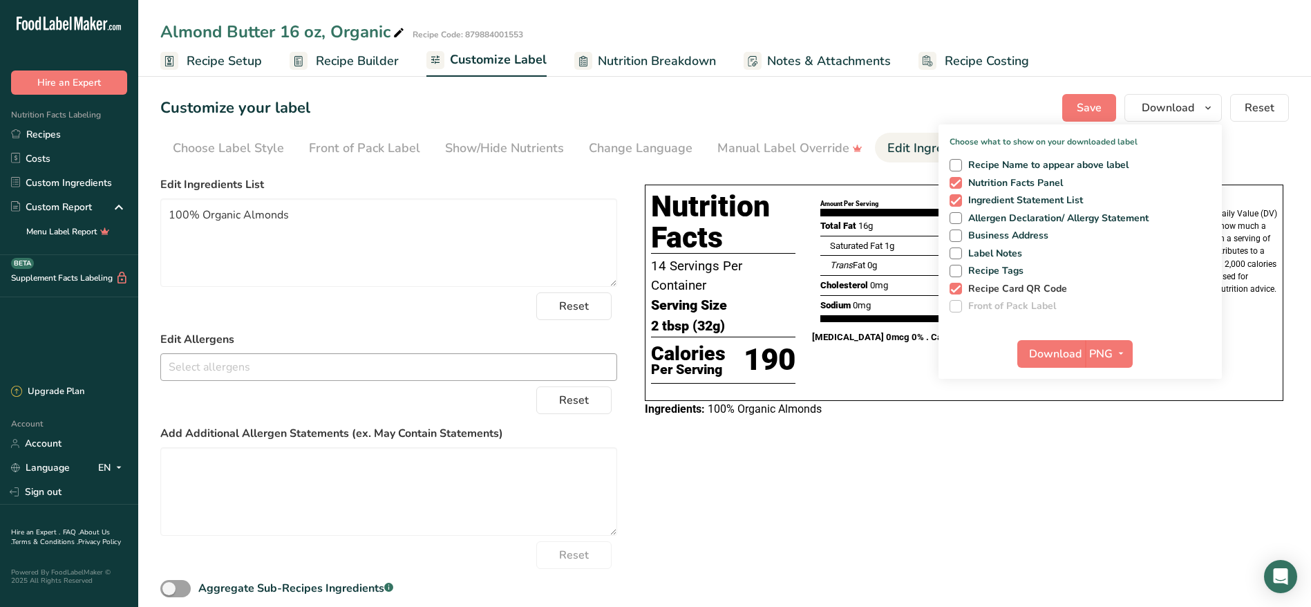
click at [962, 289] on span at bounding box center [956, 289] width 12 height 12
click at [959, 289] on input "Recipe Card QR Code" at bounding box center [954, 288] width 9 height 9
checkbox input "false"
click at [1008, 497] on div "Choose your label style Tabular FDA label USA (FDA) Standard FDA label Tabular …" at bounding box center [724, 401] width 1129 height 460
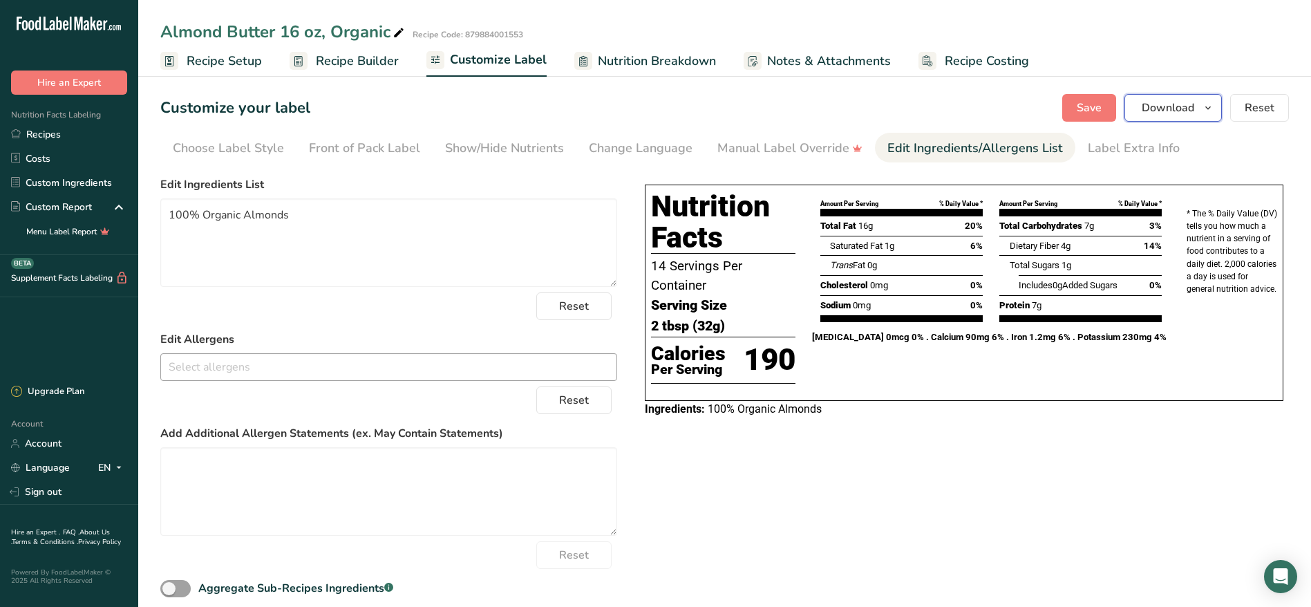
click at [1161, 96] on button "Download" at bounding box center [1173, 108] width 97 height 28
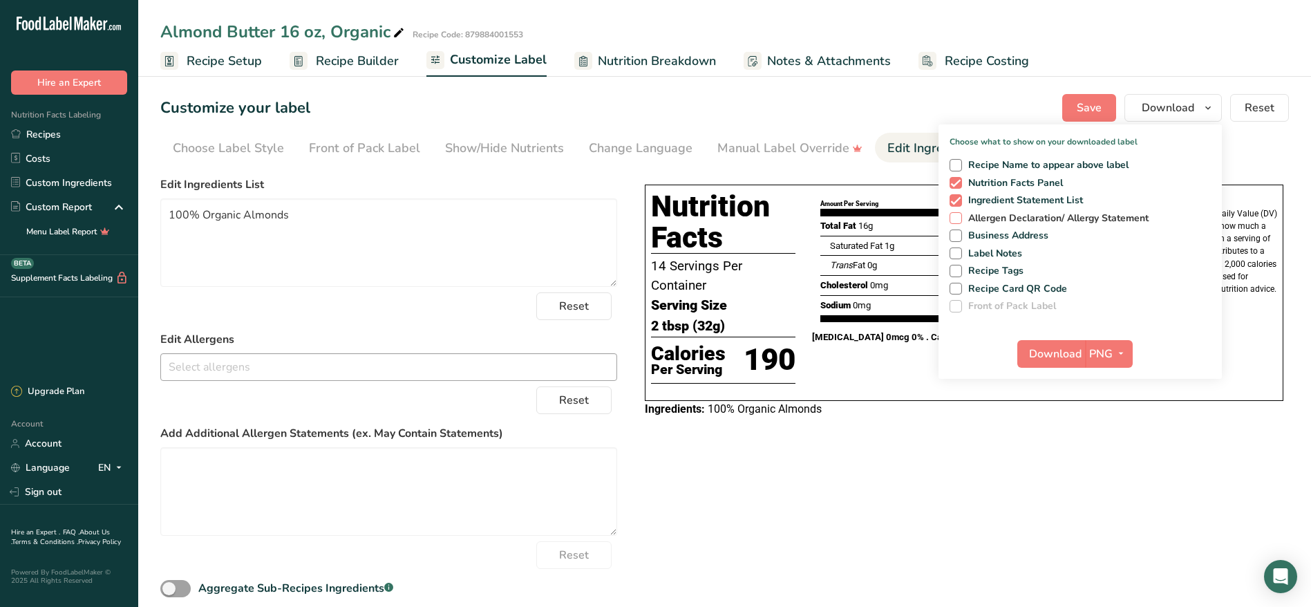
click at [959, 220] on span at bounding box center [956, 218] width 12 height 12
click at [959, 220] on input "Allergen Declaration/ Allergy Statement" at bounding box center [954, 218] width 9 height 9
checkbox input "true"
click at [1044, 344] on button "Download" at bounding box center [1051, 354] width 68 height 28
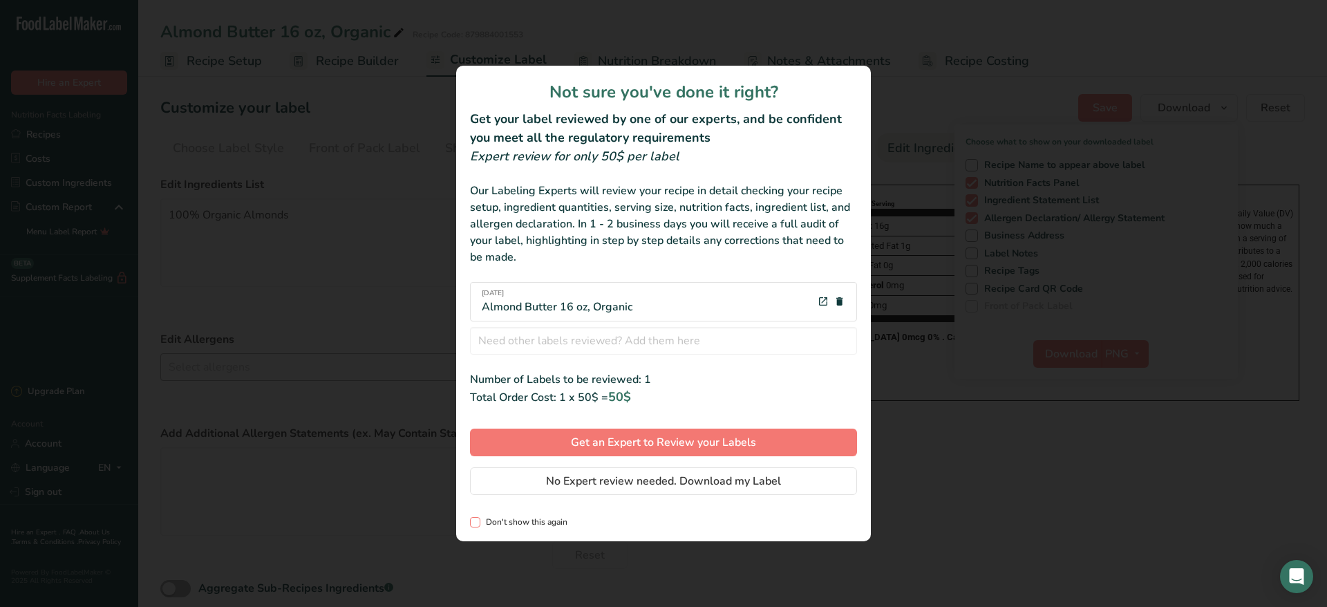
click at [471, 523] on span "review labels modal" at bounding box center [475, 522] width 10 height 10
click at [471, 523] on input "Don't show this again" at bounding box center [474, 522] width 9 height 9
checkbox input "true"
click at [585, 481] on span "No Expert review needed. Download my Label" at bounding box center [663, 481] width 235 height 17
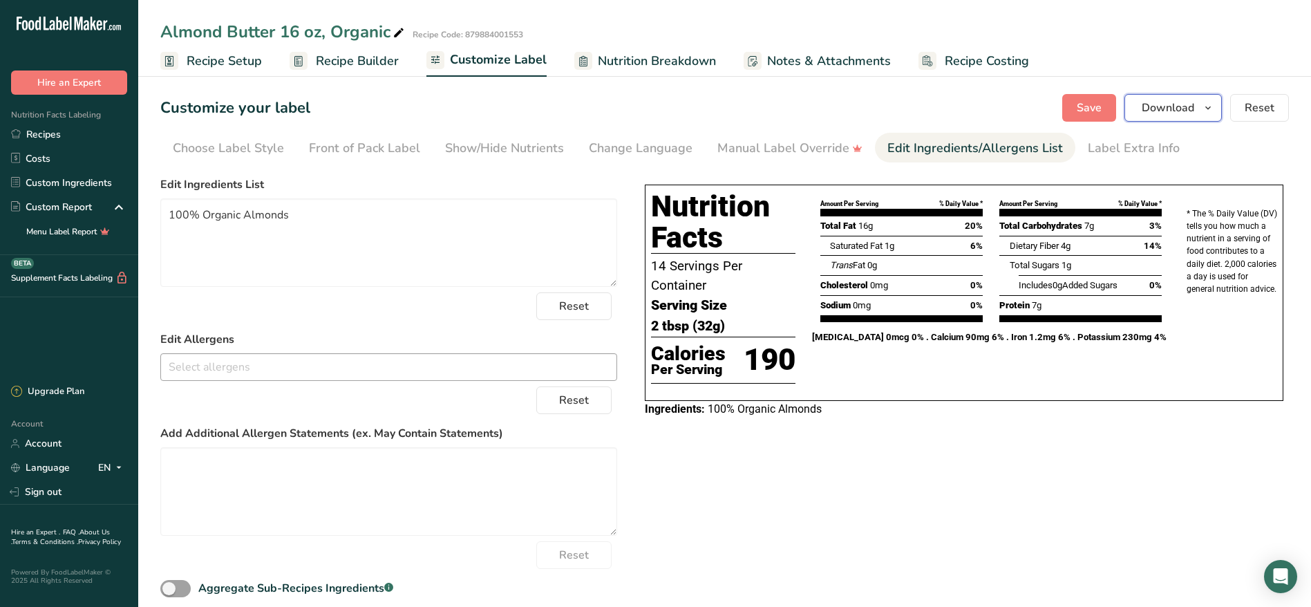
drag, startPoint x: 1205, startPoint y: 109, endPoint x: 261, endPoint y: 562, distance: 1046.5
click at [261, 562] on section "Customize your label Save Download Choose what to show on your downloaded label…" at bounding box center [724, 362] width 1173 height 581
click at [1100, 113] on span "Save" at bounding box center [1089, 108] width 25 height 17
click at [54, 134] on link "Recipes" at bounding box center [69, 134] width 138 height 24
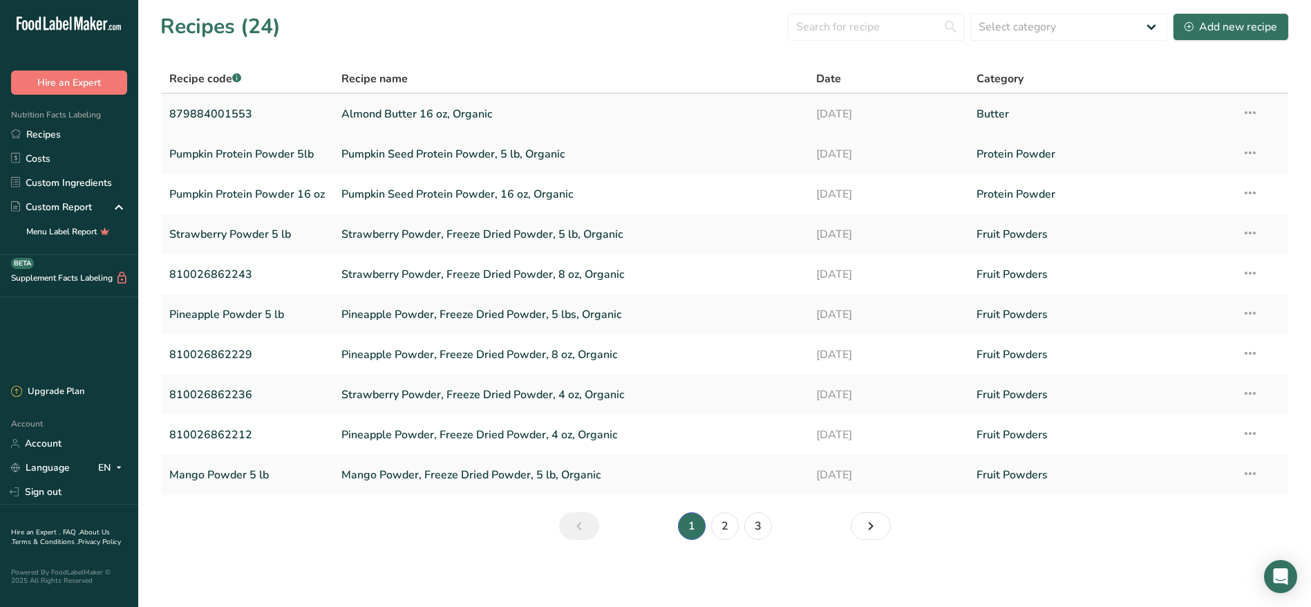
click at [1241, 115] on td "Recipe Setup Delete Recipe Duplicate Recipe Scale Recipe Save as Sub-Recipe .a-…" at bounding box center [1261, 114] width 55 height 40
click at [1243, 115] on icon at bounding box center [1250, 112] width 17 height 25
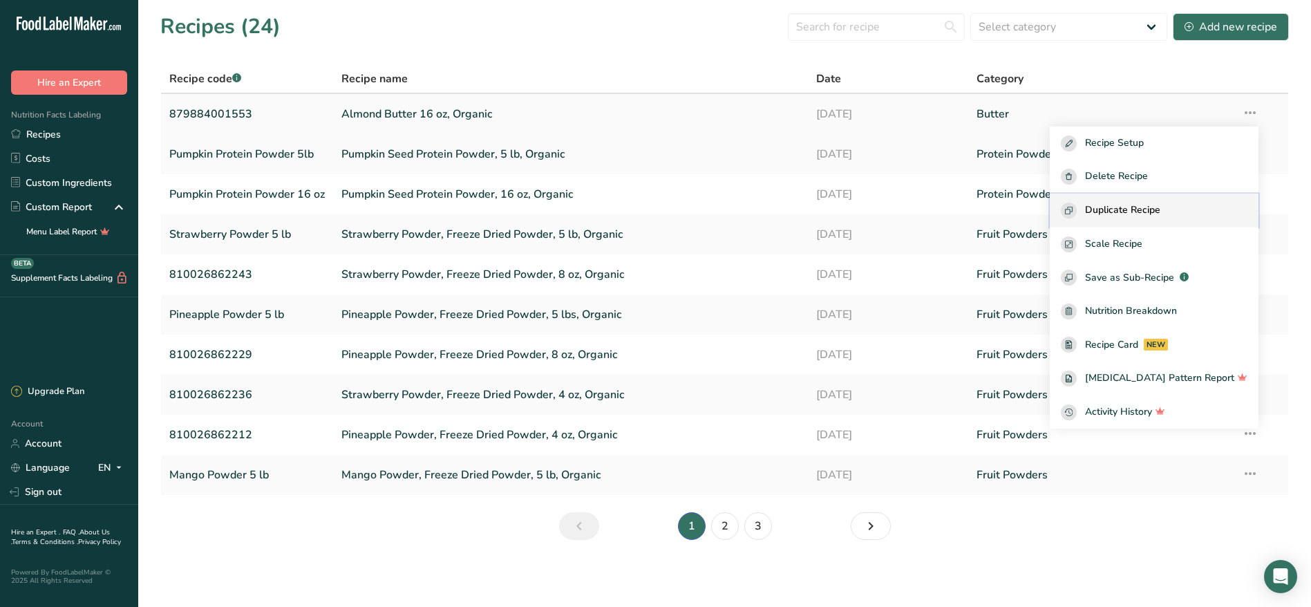
click at [1151, 210] on span "Duplicate Recipe" at bounding box center [1122, 211] width 75 height 16
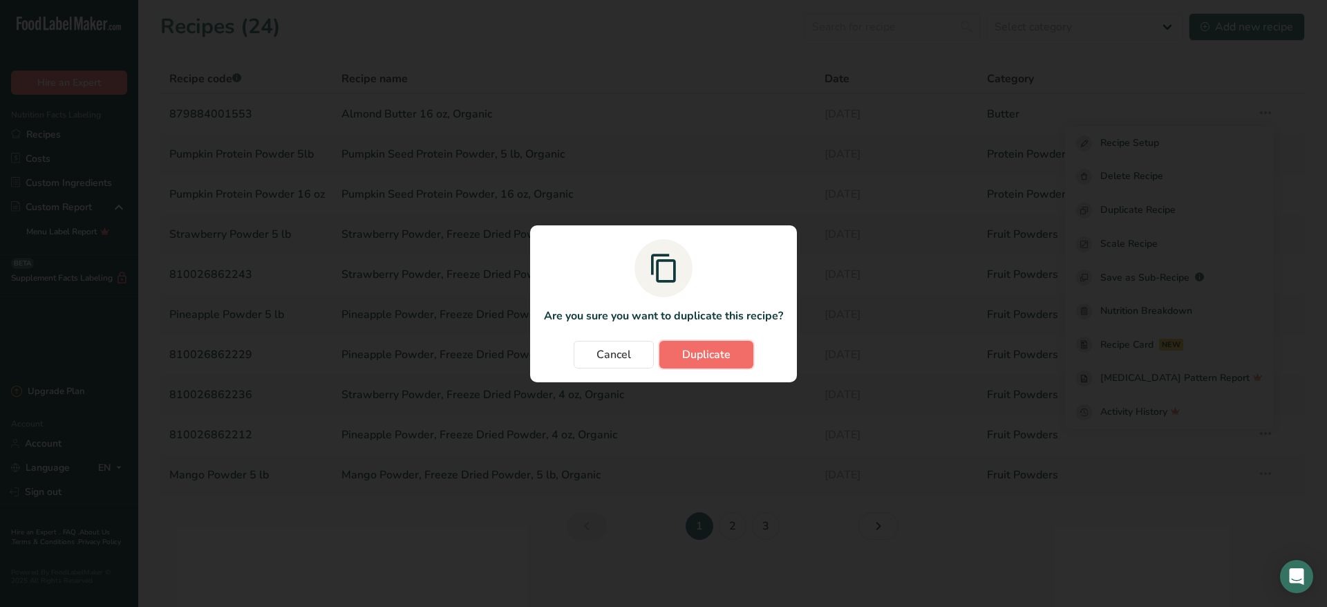
click at [717, 361] on span "Duplicate" at bounding box center [706, 354] width 48 height 17
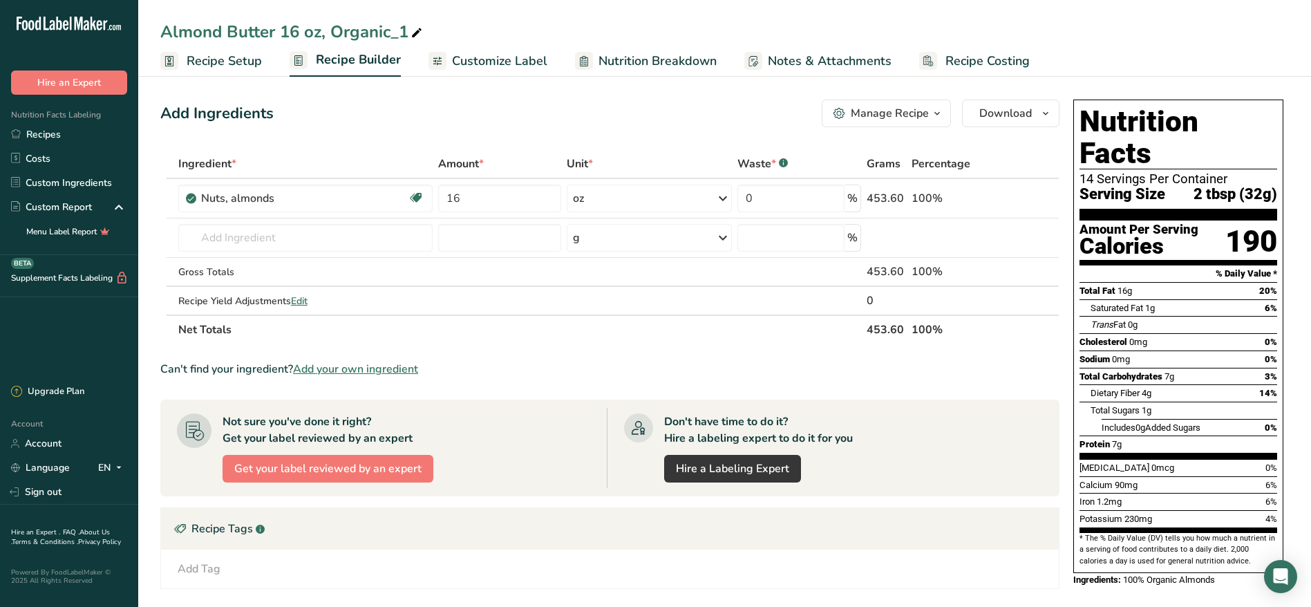
click at [225, 55] on span "Recipe Setup" at bounding box center [224, 61] width 75 height 19
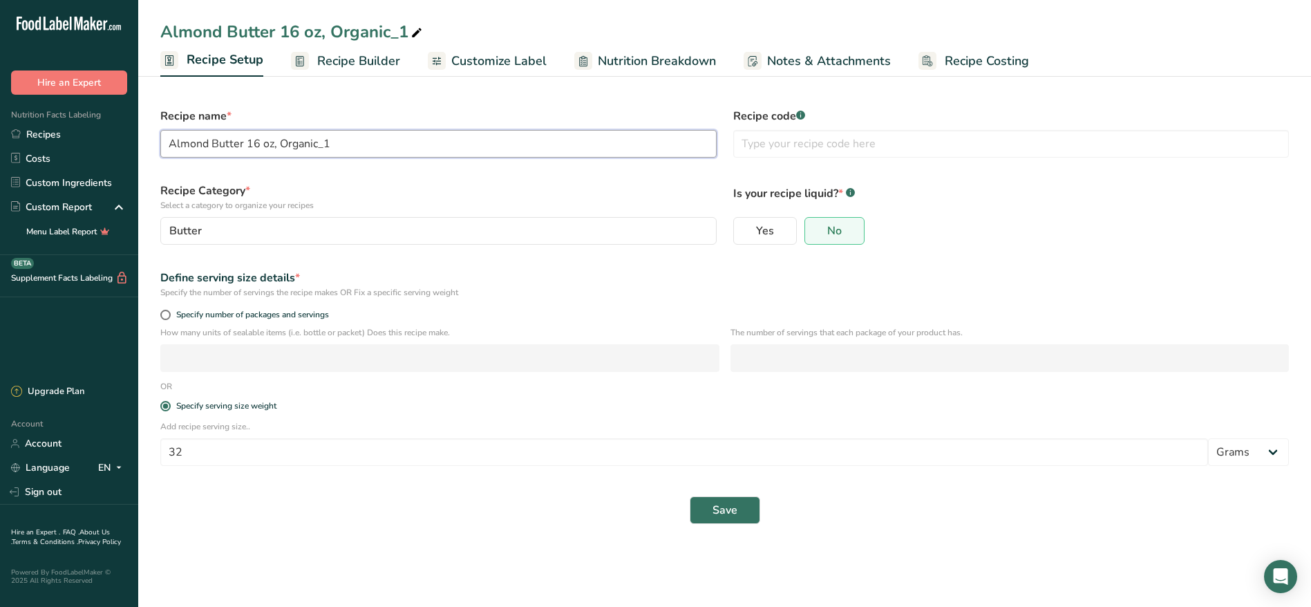
click at [392, 131] on input "Almond Butter 16 oz, Organic_1" at bounding box center [438, 144] width 556 height 28
paste input "8 lb, Organic"
type input "Almond Butter 8 lb, Organic"
click at [856, 140] on input "text" at bounding box center [1011, 144] width 556 height 28
paste input "879884006923"
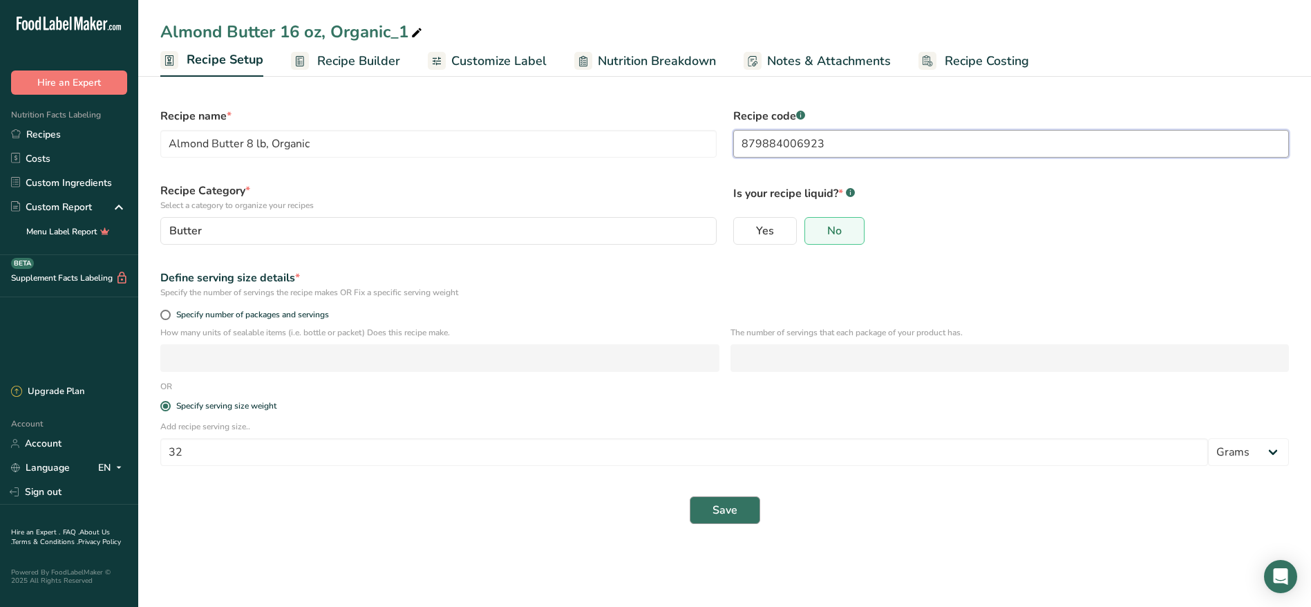
type input "879884006923"
click at [722, 512] on span "Save" at bounding box center [725, 510] width 25 height 17
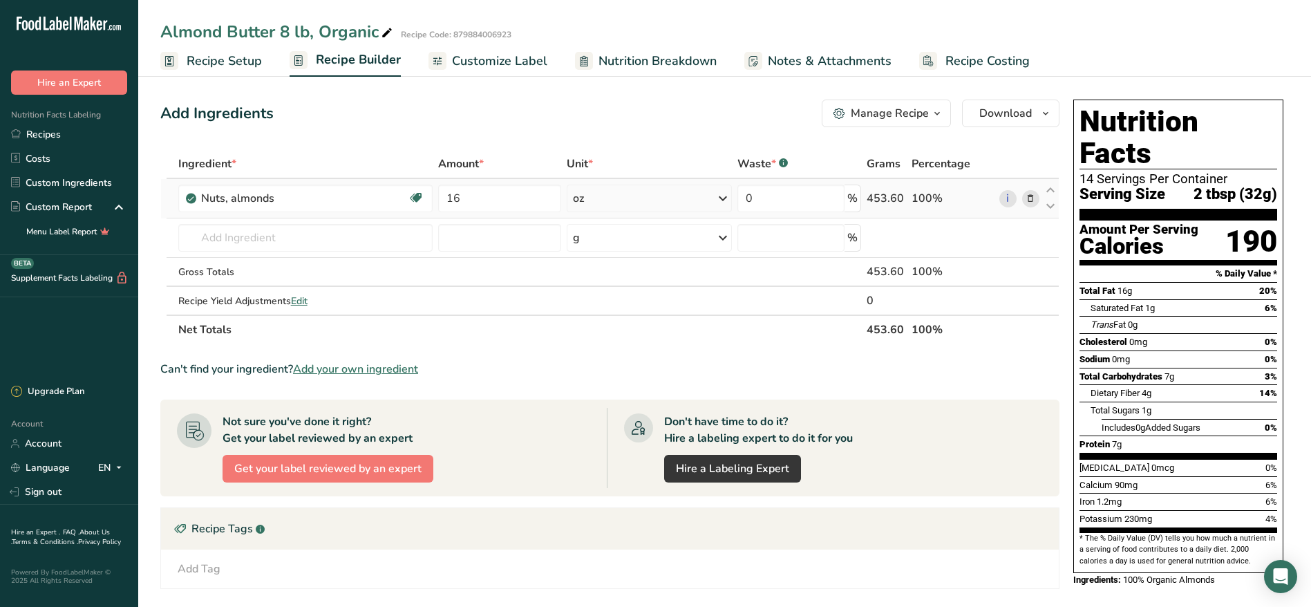
click at [637, 214] on td "oz Portions 1 almond Weight Units g kg mg See more Volume Units l Volume units …" at bounding box center [649, 198] width 170 height 39
click at [662, 194] on div "oz" at bounding box center [649, 199] width 165 height 28
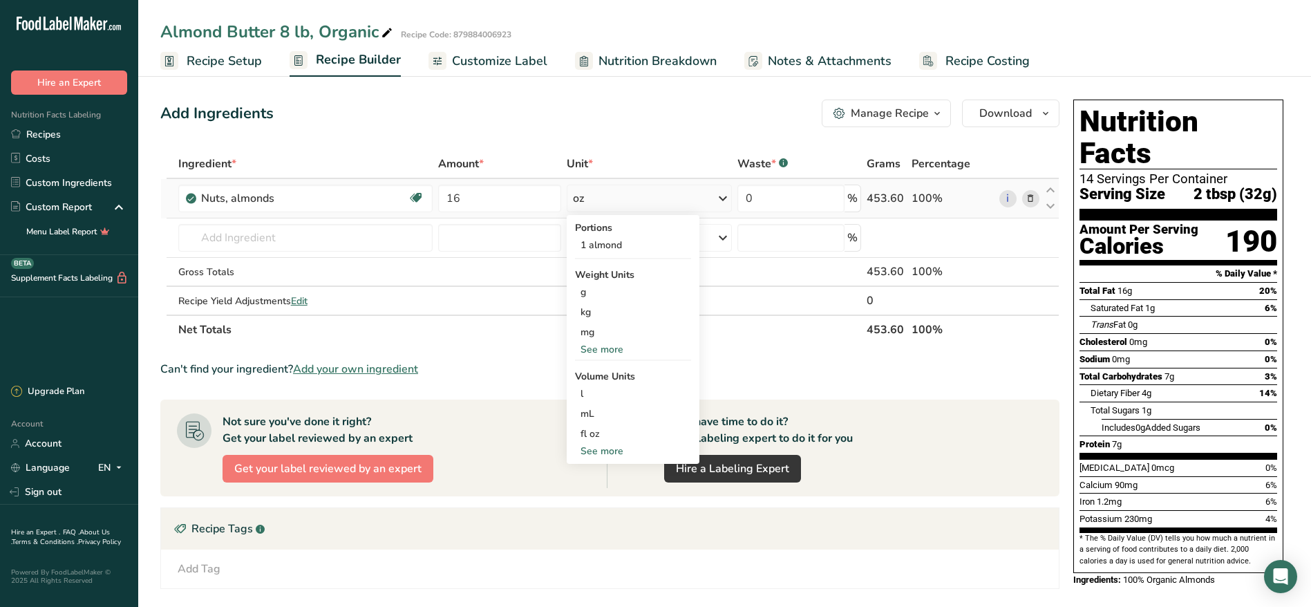
click at [614, 344] on div "See more" at bounding box center [633, 349] width 116 height 15
click at [612, 368] on div "lb" at bounding box center [633, 372] width 116 height 20
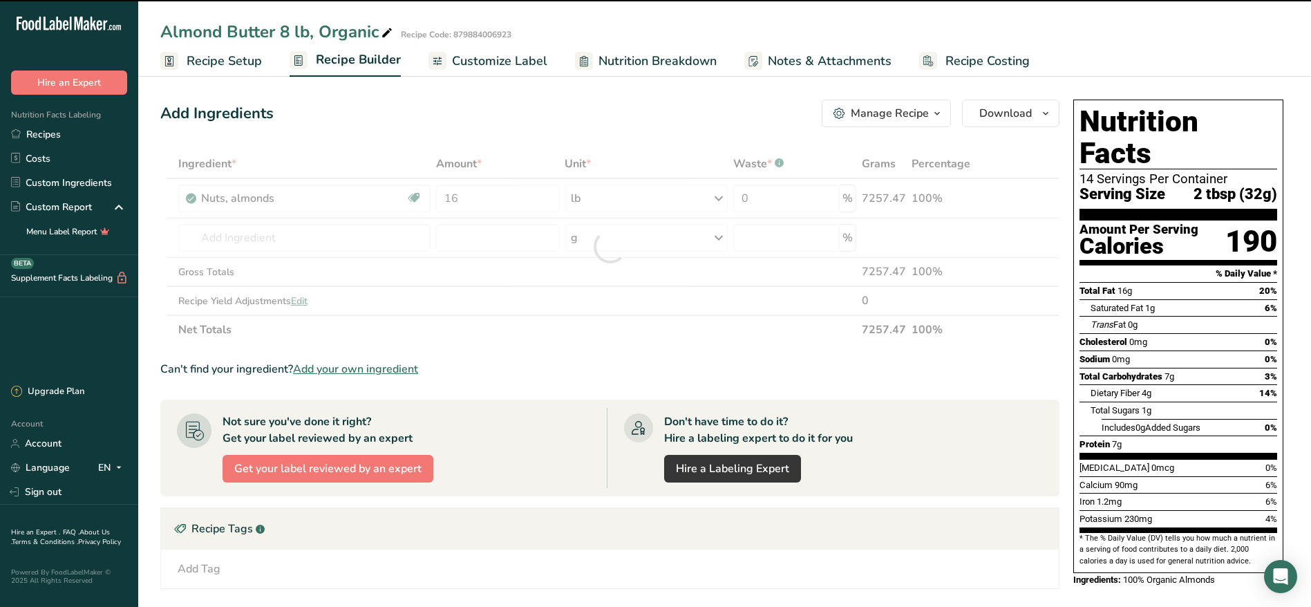
click at [530, 197] on div at bounding box center [609, 246] width 899 height 195
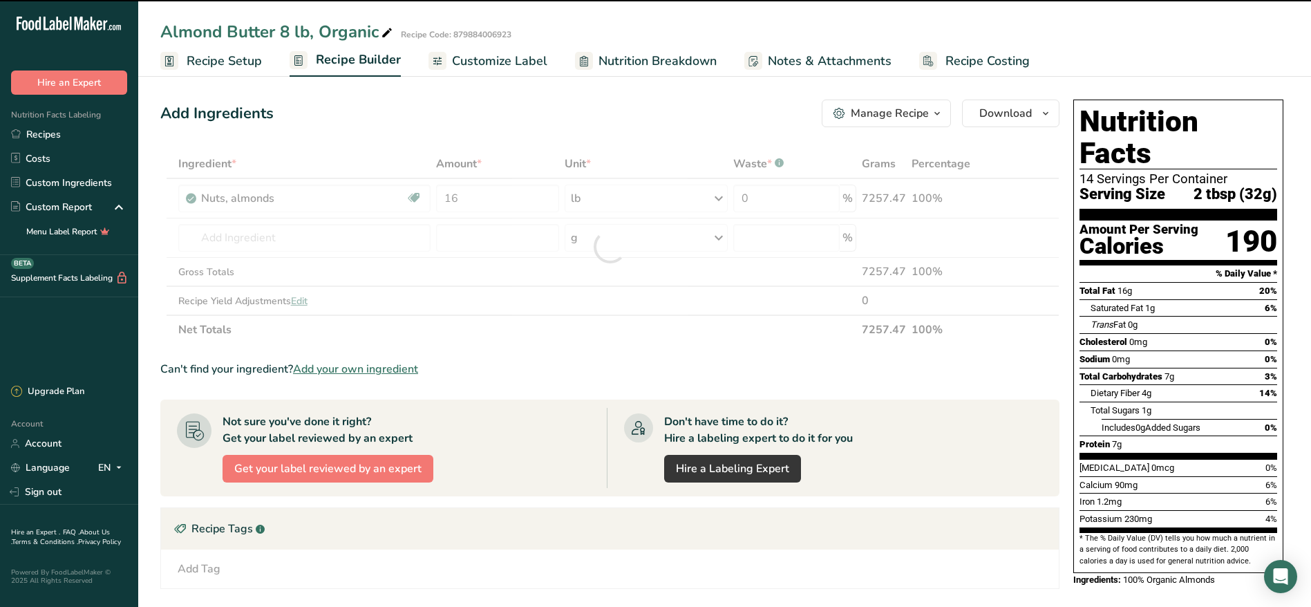
click at [530, 197] on div at bounding box center [609, 246] width 899 height 195
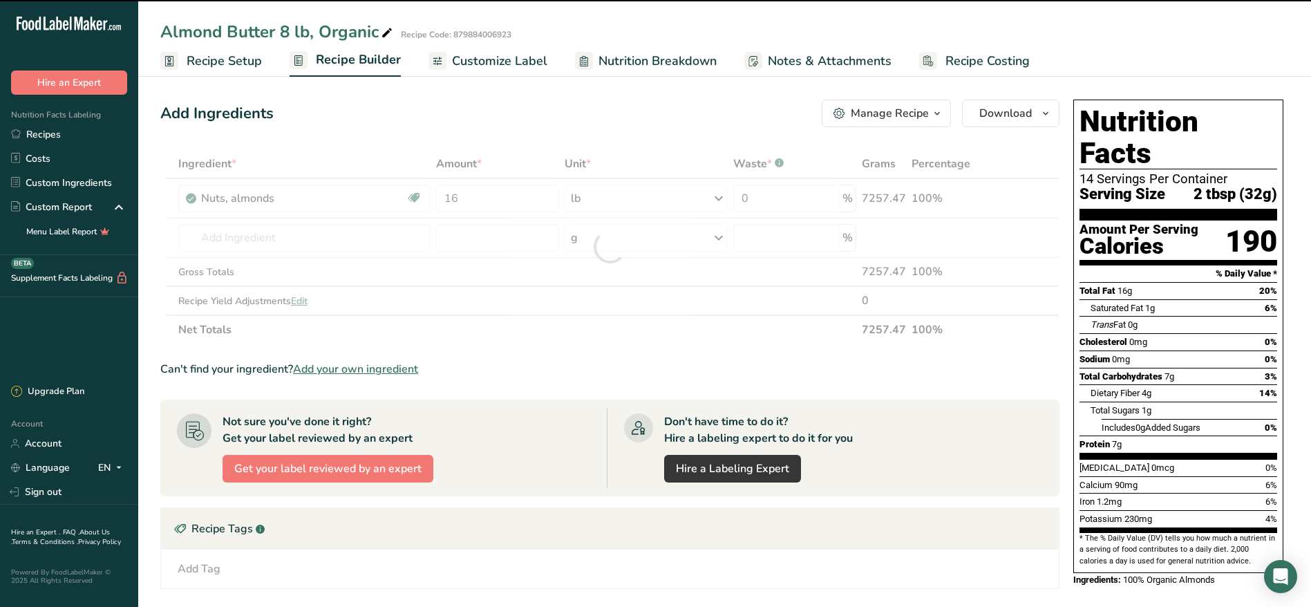
click at [530, 197] on div at bounding box center [609, 246] width 899 height 195
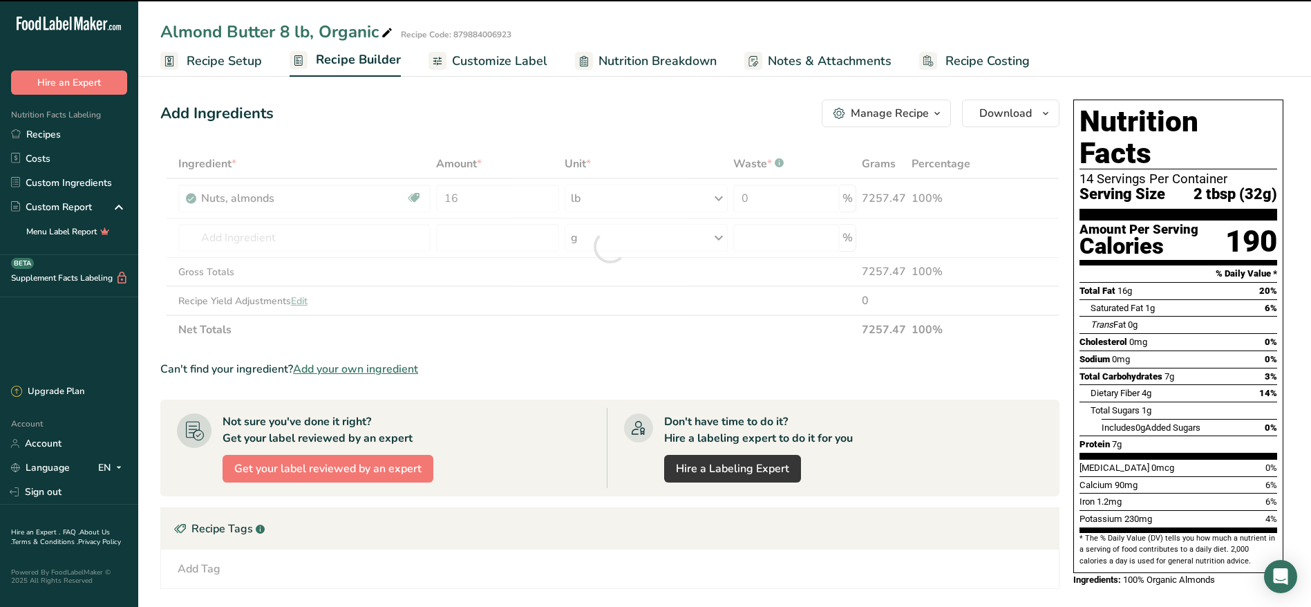
click at [530, 197] on div at bounding box center [609, 246] width 899 height 195
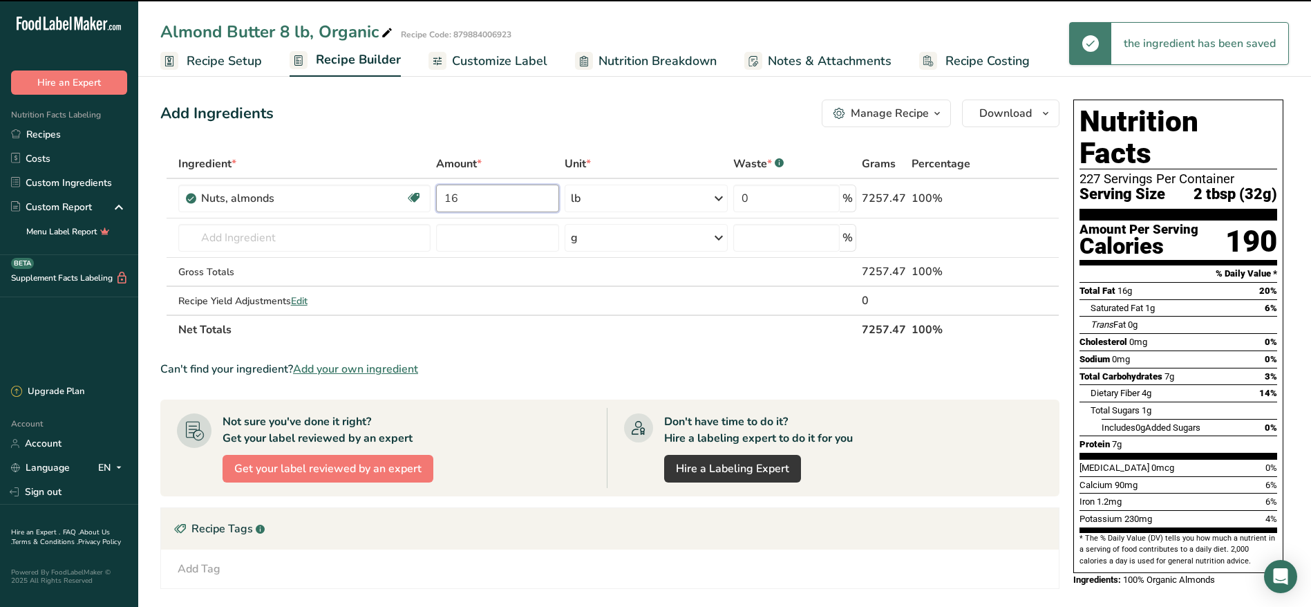
click at [530, 197] on input "16" at bounding box center [497, 199] width 123 height 28
type input "1"
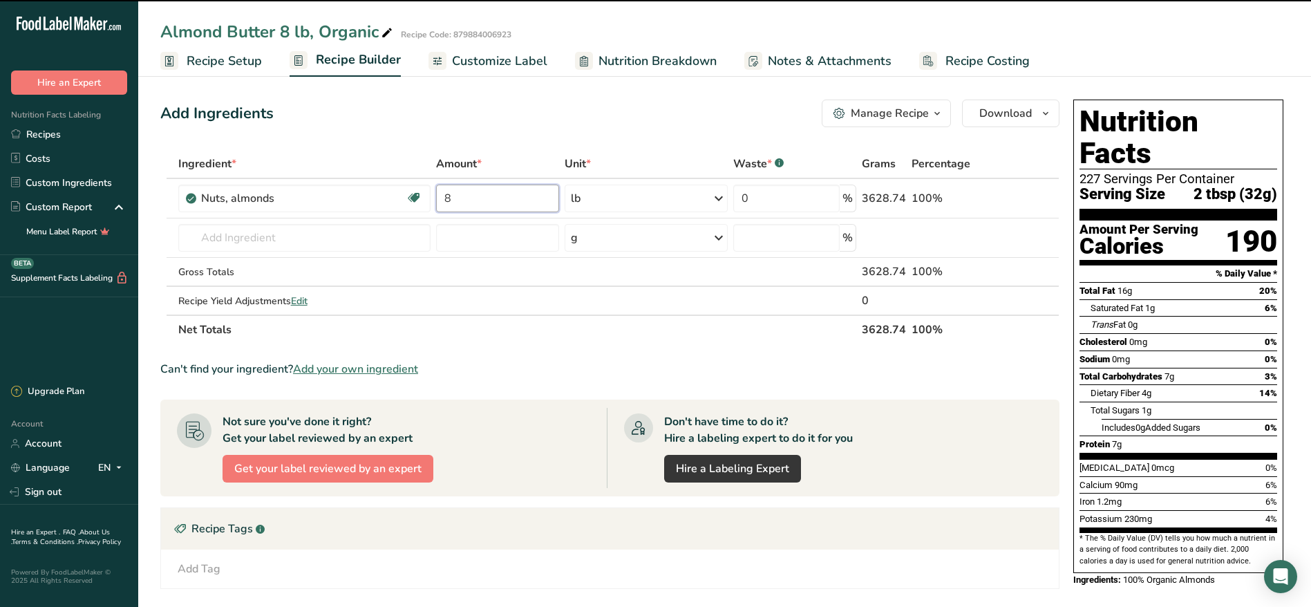
type input "8"
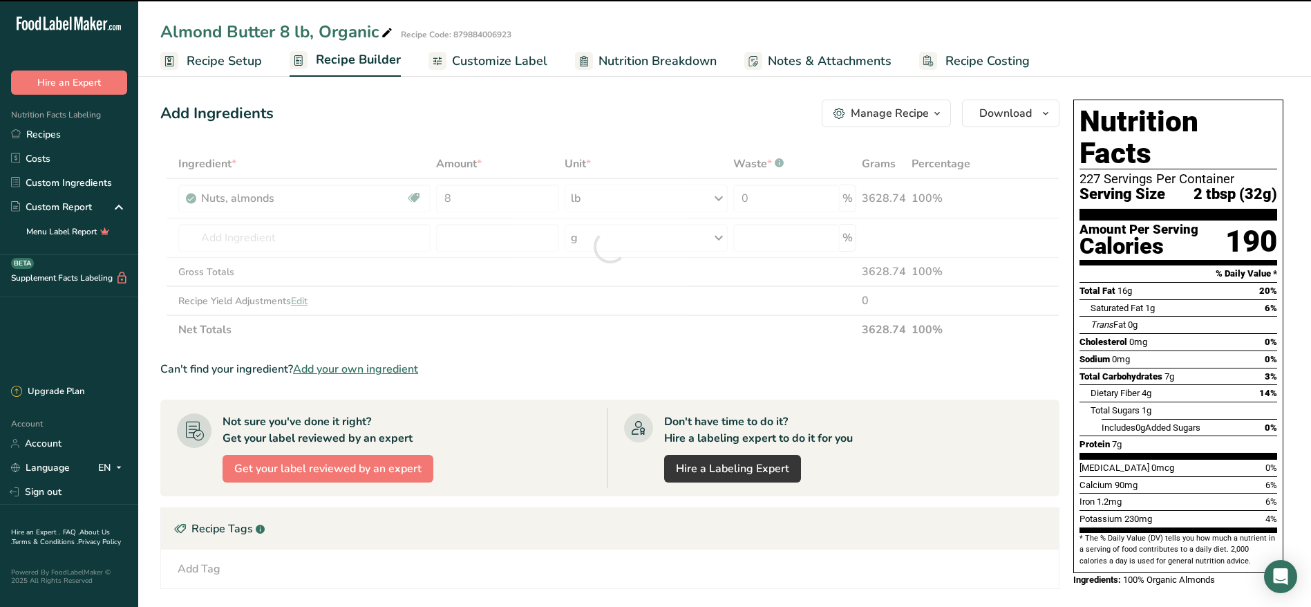
click at [620, 127] on div "Add Ingredients Manage Recipe Delete Recipe Duplicate Recipe Scale Recipe Save …" at bounding box center [614, 439] width 908 height 690
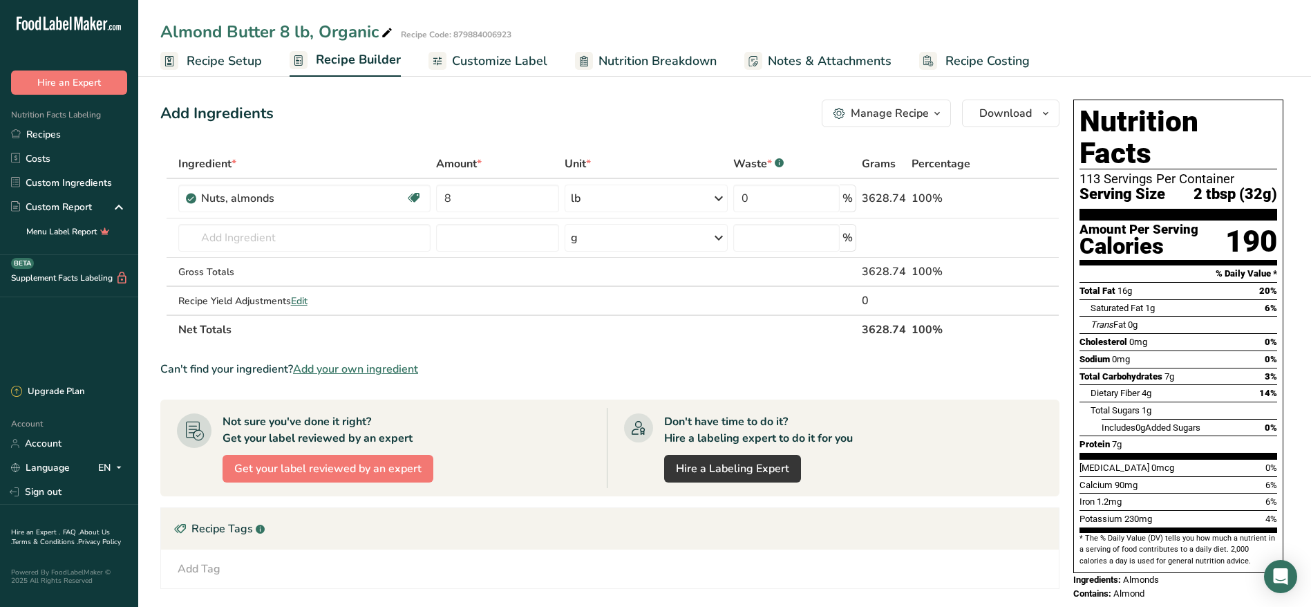
click at [461, 66] on span "Customize Label" at bounding box center [499, 61] width 95 height 19
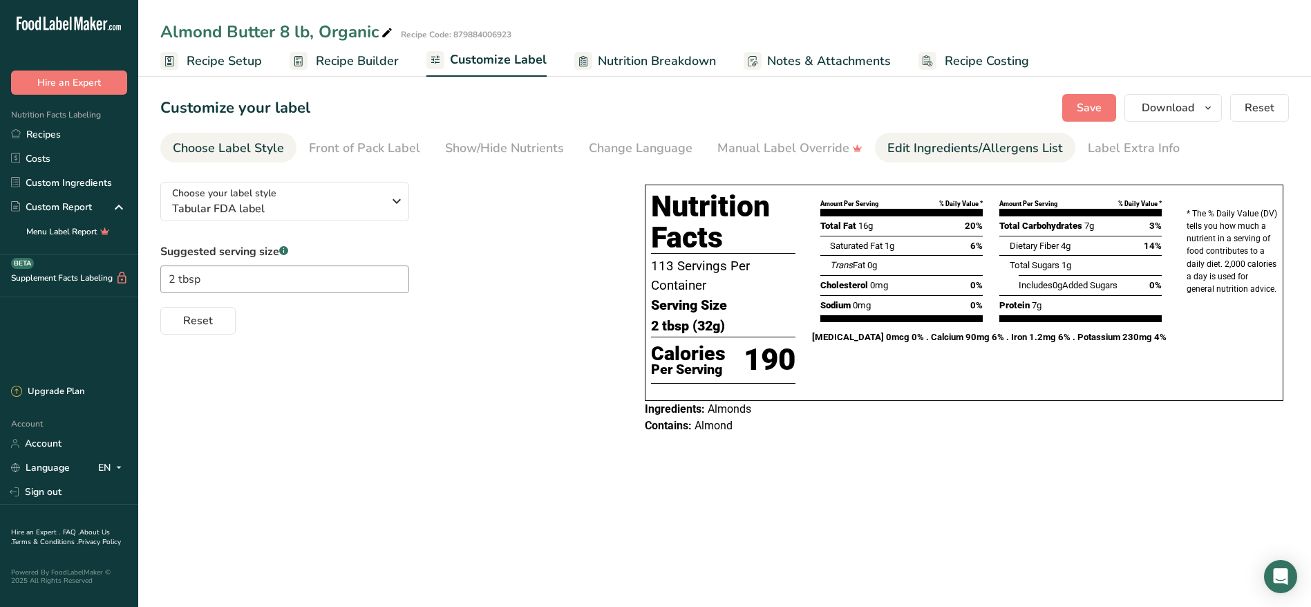
click at [930, 147] on div "Edit Ingredients/Allergens List" at bounding box center [975, 148] width 176 height 19
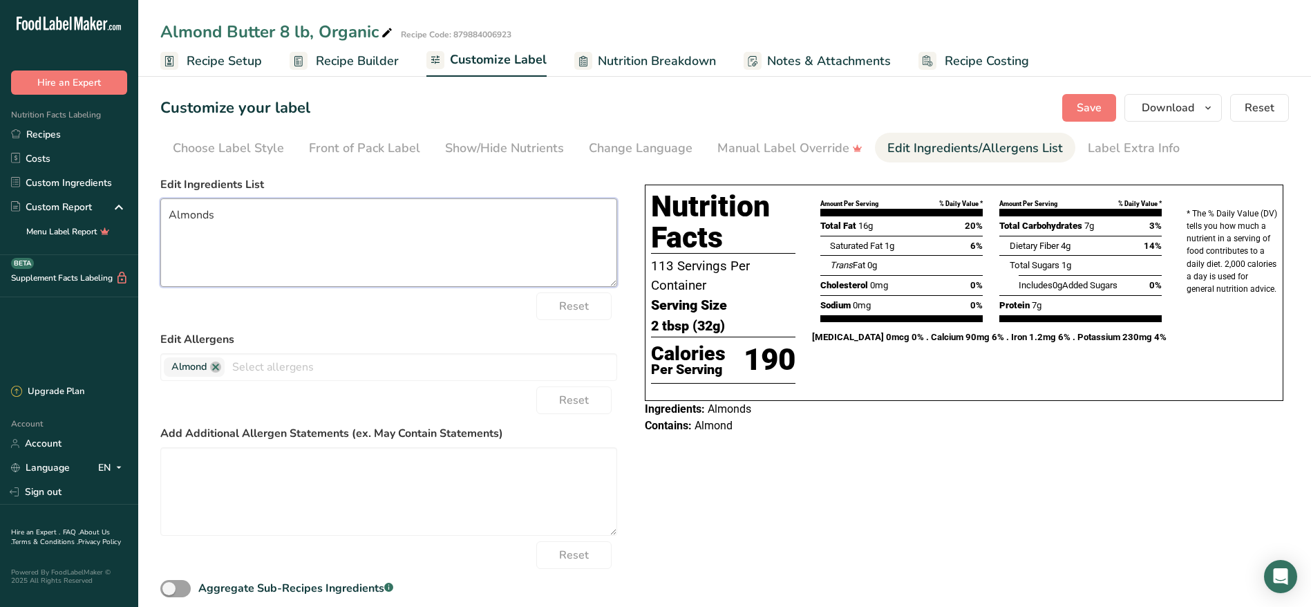
click at [288, 227] on textarea "Almonds" at bounding box center [388, 242] width 457 height 88
click at [425, 242] on textarea "100% Organic Almonds" at bounding box center [388, 242] width 457 height 88
type textarea "100% Organic Almonds"
click at [216, 364] on link at bounding box center [215, 366] width 11 height 11
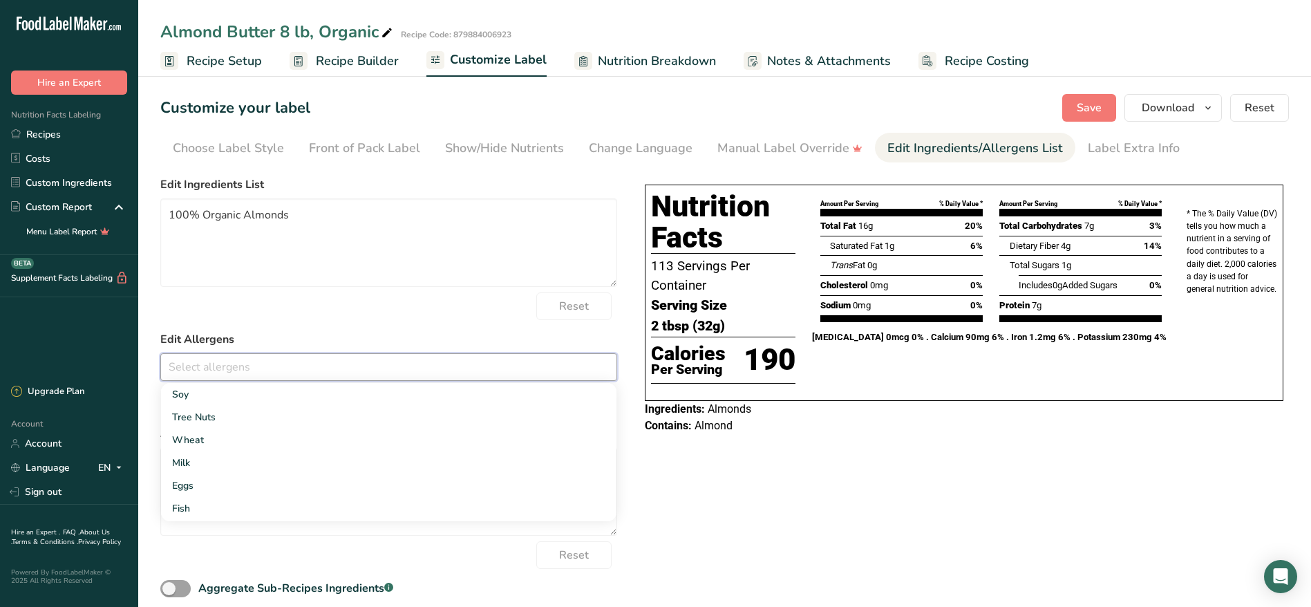
click at [950, 514] on div "Choose your label style Tabular FDA label USA (FDA) Standard FDA label Tabular …" at bounding box center [724, 401] width 1129 height 460
click at [1093, 96] on button "Save" at bounding box center [1089, 108] width 54 height 28
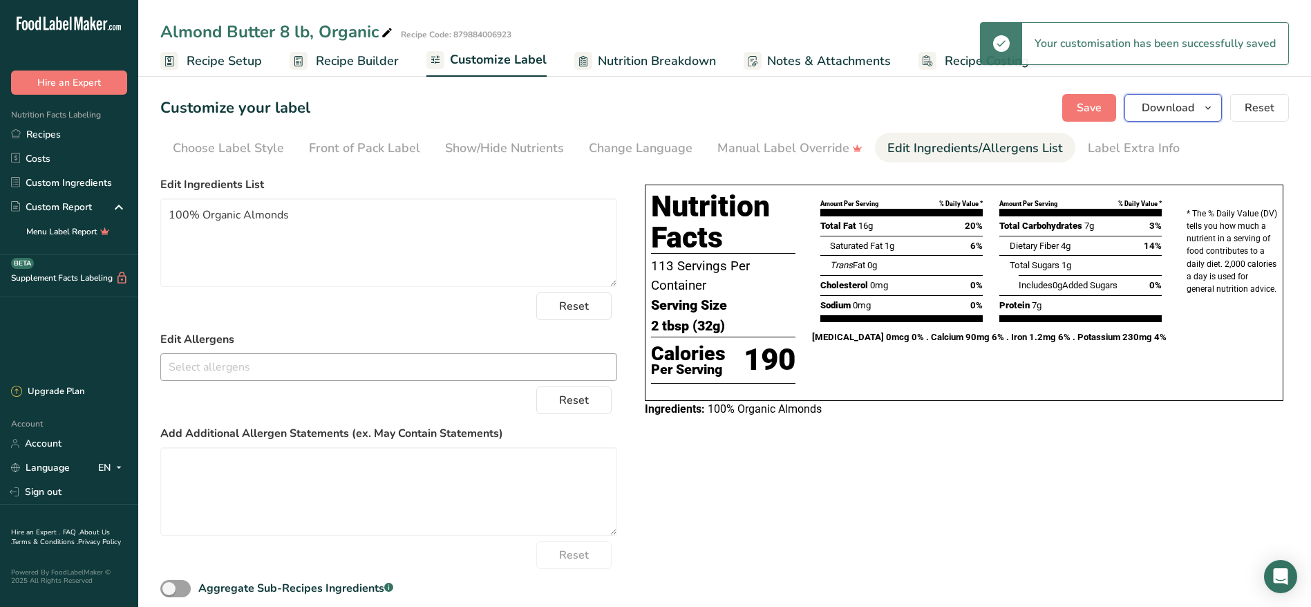
click at [1210, 104] on icon "button" at bounding box center [1208, 108] width 11 height 17
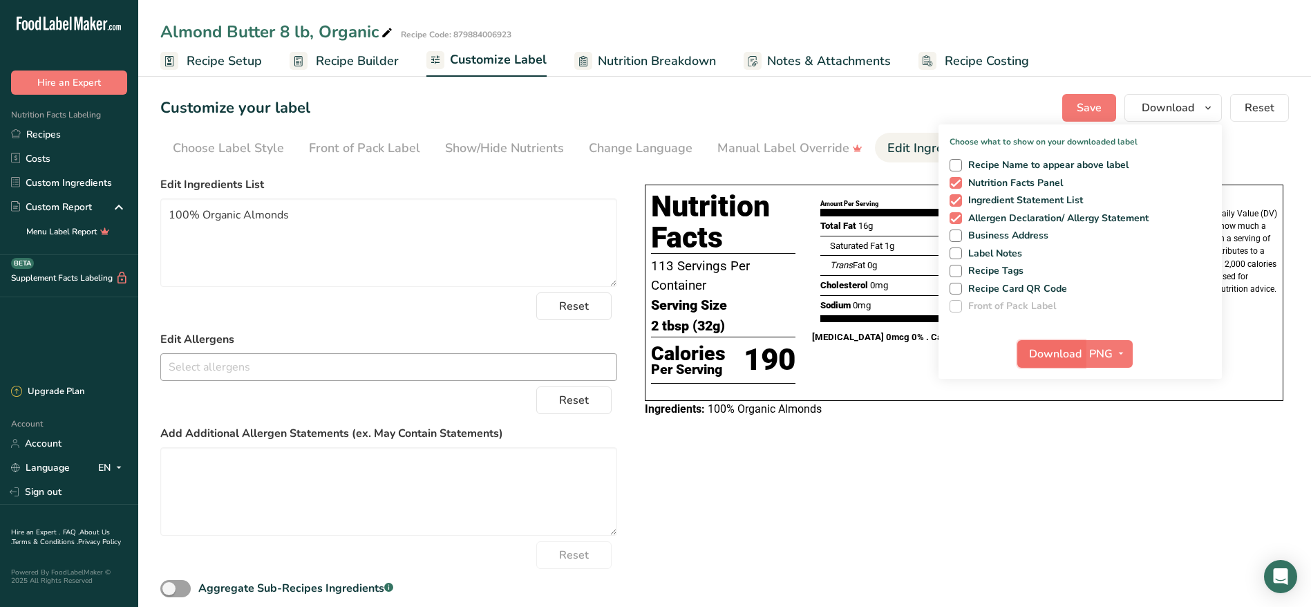
click at [1058, 354] on span "Download" at bounding box center [1055, 354] width 53 height 17
click at [43, 135] on link "Recipes" at bounding box center [69, 134] width 138 height 24
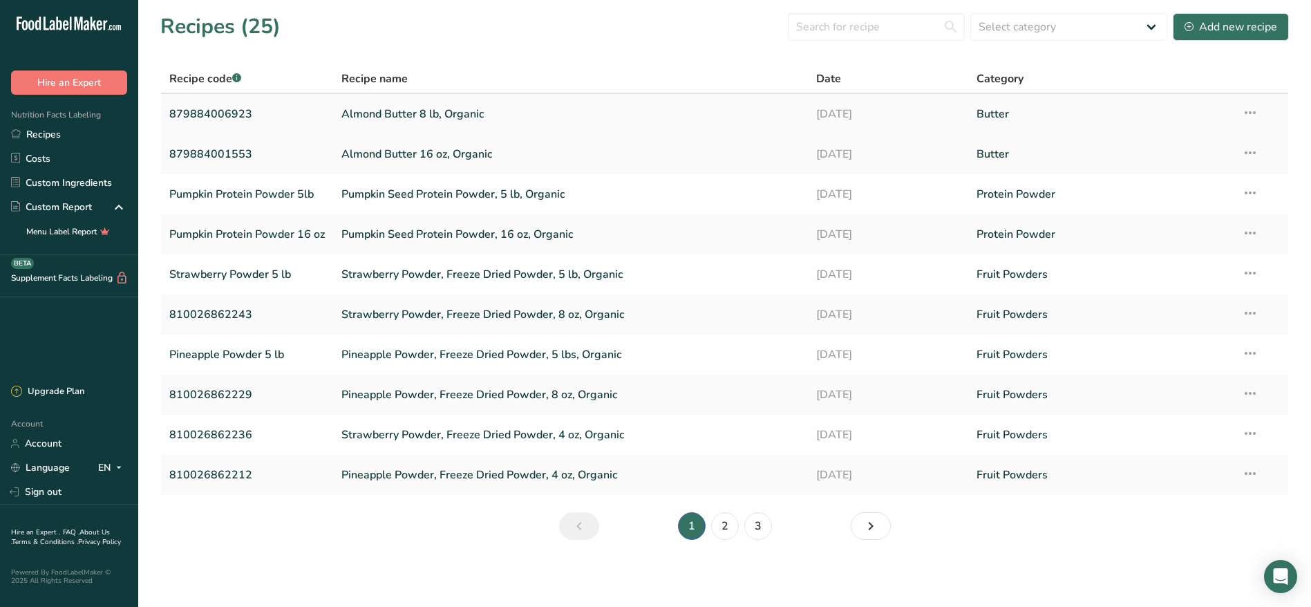
click at [1259, 108] on icon at bounding box center [1250, 112] width 17 height 25
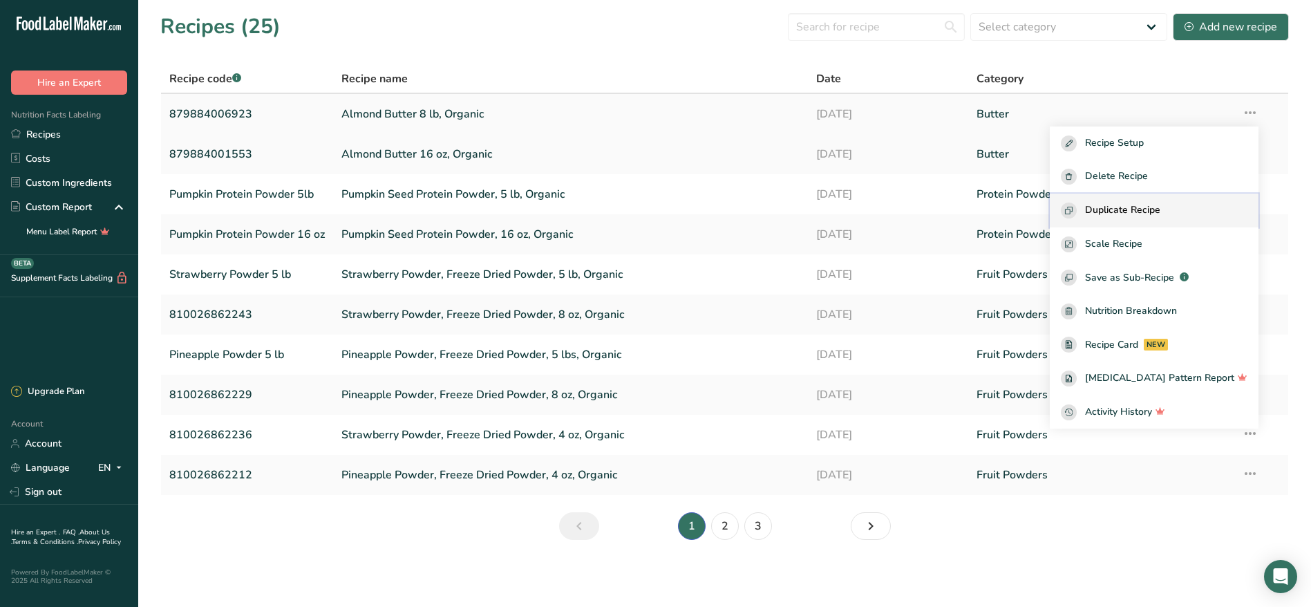
click at [1160, 205] on span "Duplicate Recipe" at bounding box center [1122, 211] width 75 height 16
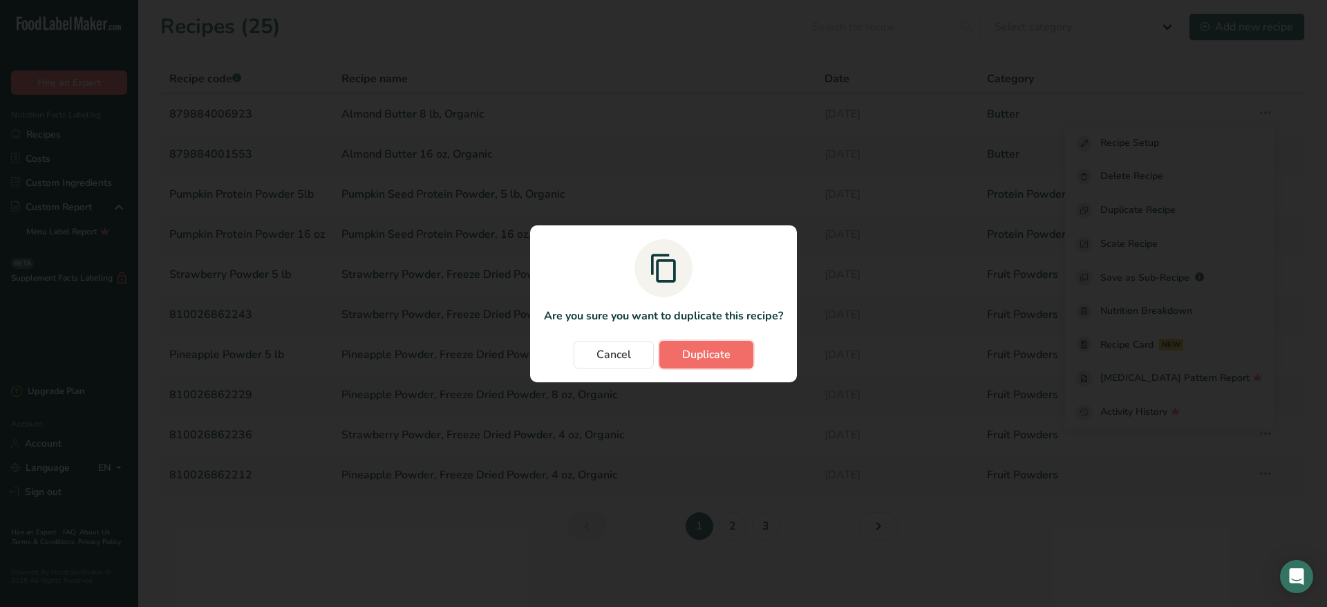
click at [702, 355] on span "Duplicate" at bounding box center [706, 354] width 48 height 17
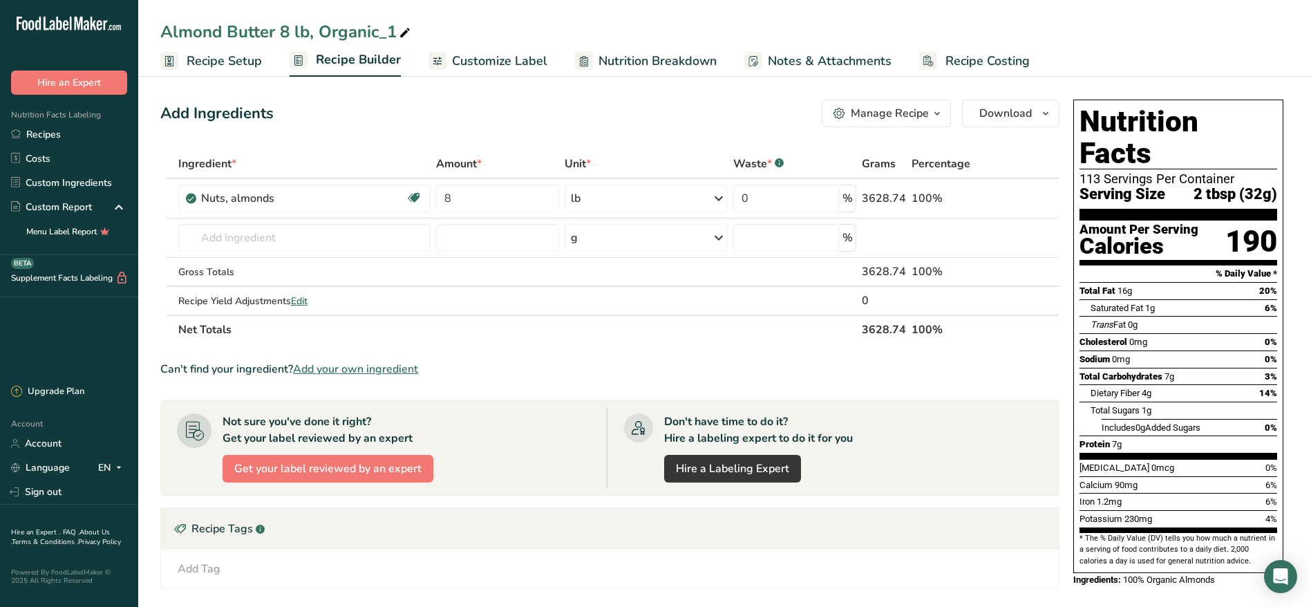
click at [229, 66] on span "Recipe Setup" at bounding box center [224, 61] width 75 height 19
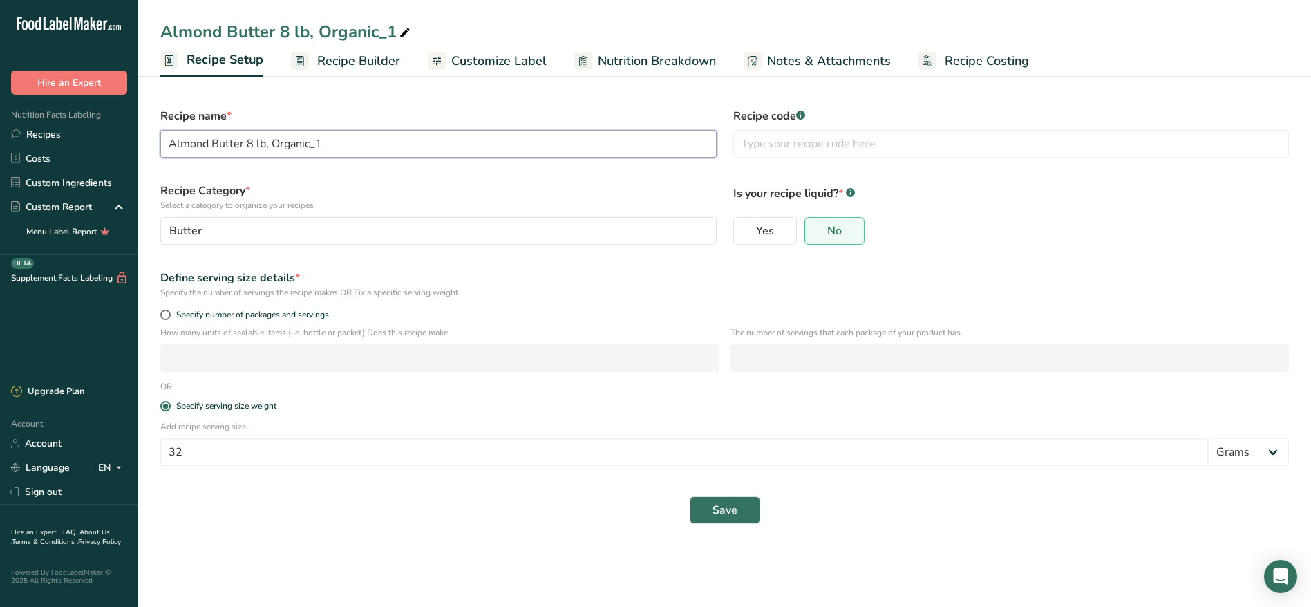
click at [420, 140] on input "Almond Butter 8 lb, Organic_1" at bounding box center [438, 144] width 556 height 28
paste input "40 lb, Organic"
type input "Almond Butter 40 lb, Organic"
click at [798, 149] on input "text" at bounding box center [1011, 144] width 556 height 28
paste input "879884006930"
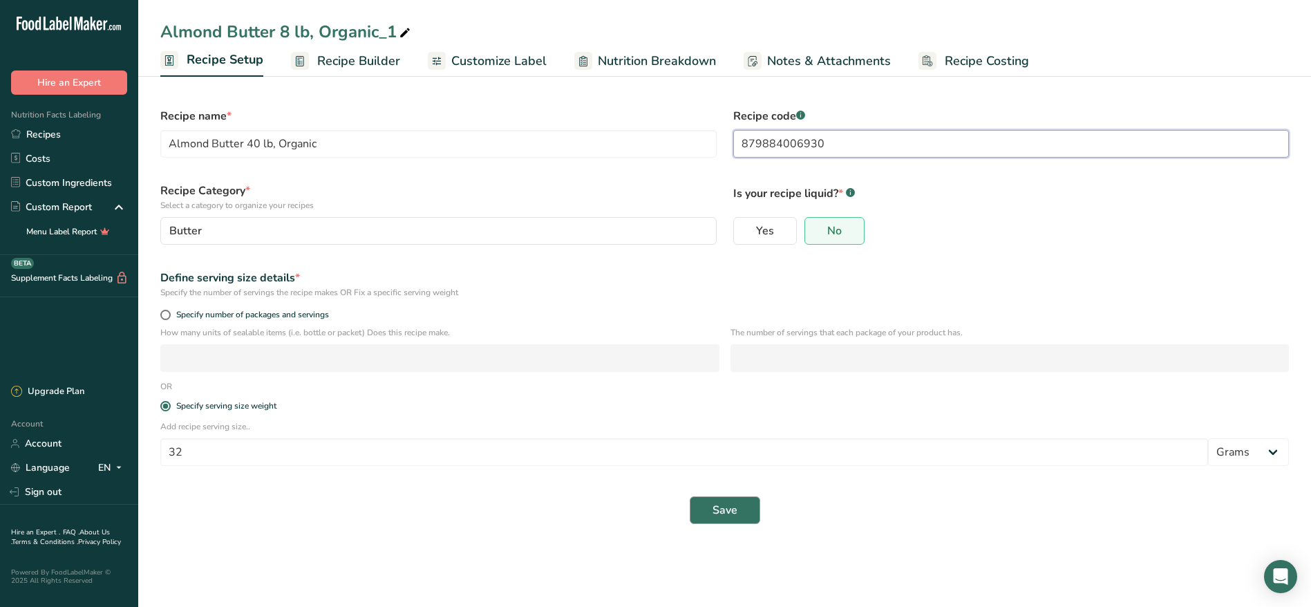
type input "879884006930"
click at [731, 507] on span "Save" at bounding box center [725, 510] width 25 height 17
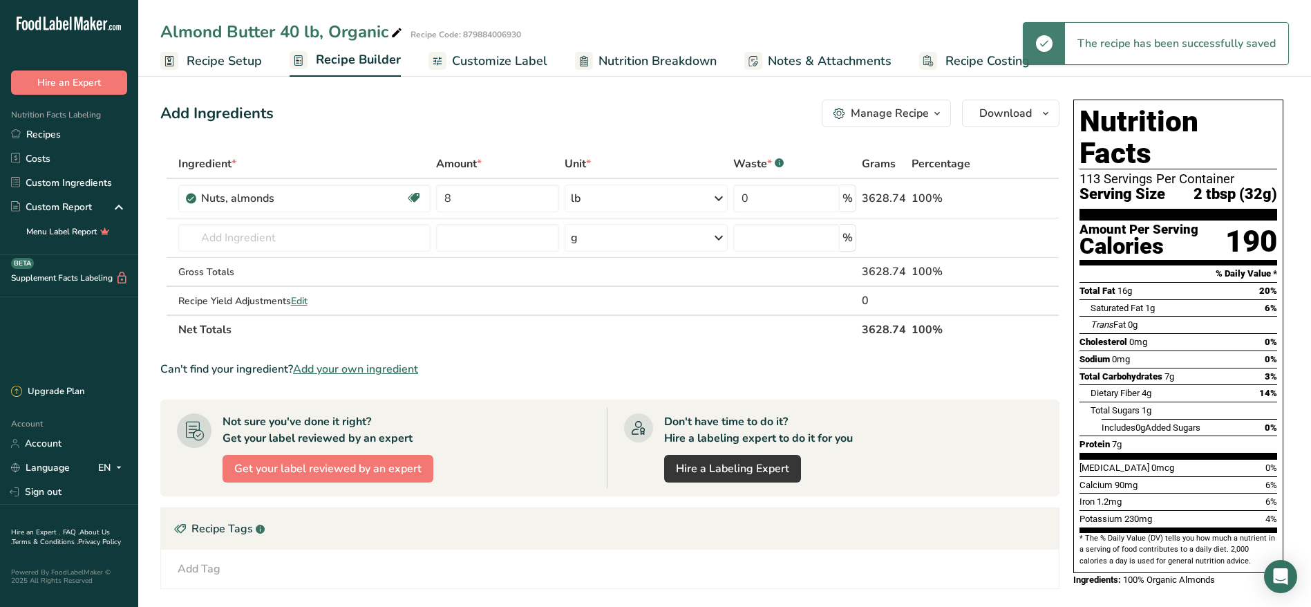
click at [485, 69] on span "Customize Label" at bounding box center [499, 61] width 95 height 19
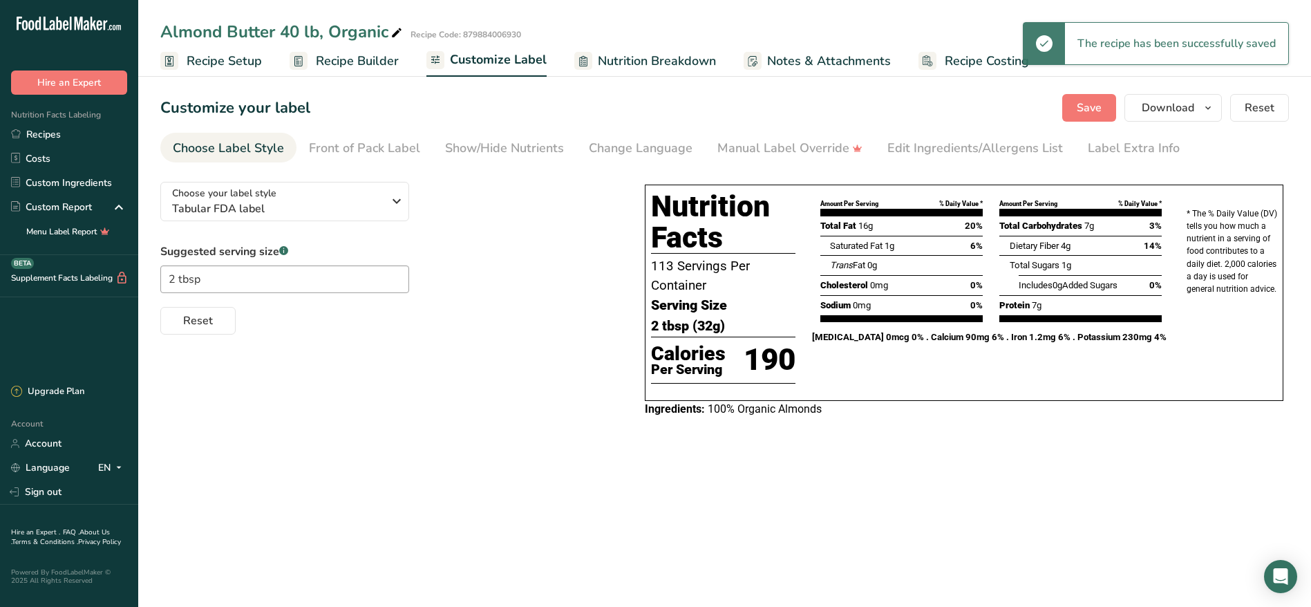
click at [366, 64] on span "Recipe Builder" at bounding box center [357, 61] width 83 height 19
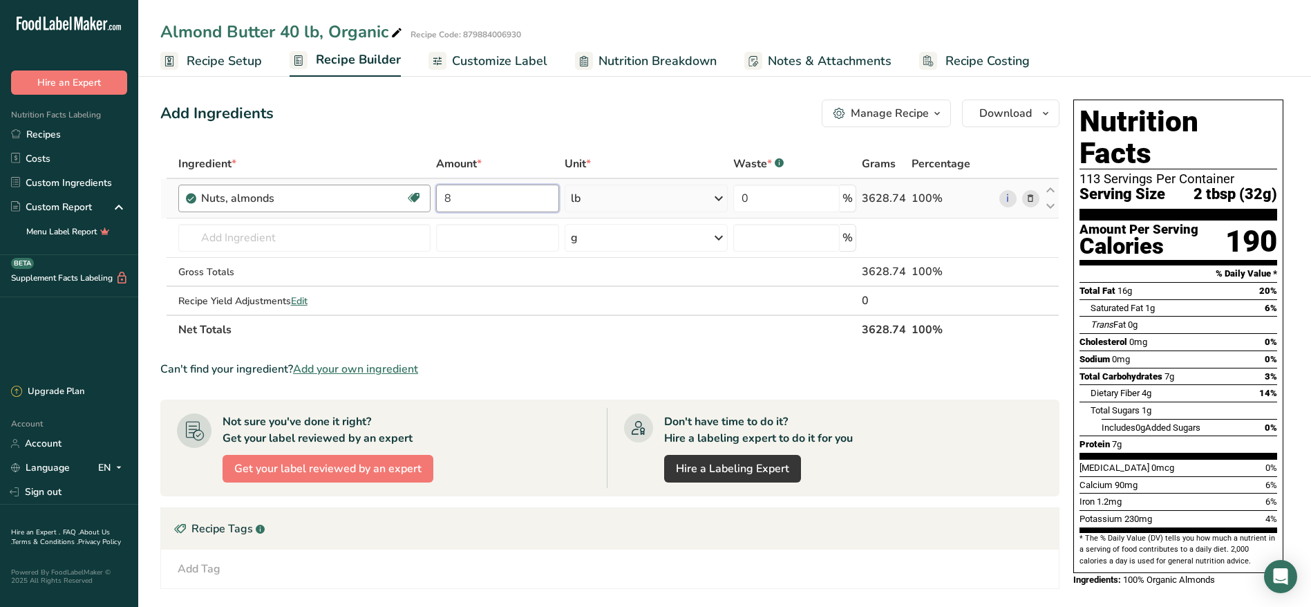
drag, startPoint x: 489, startPoint y: 197, endPoint x: 392, endPoint y: 187, distance: 97.9
click at [392, 187] on tr "Nuts, almonds Dairy free Gluten free Vegan Vegetarian Soy free 8 lb Portions 1 …" at bounding box center [610, 198] width 898 height 39
type input "40"
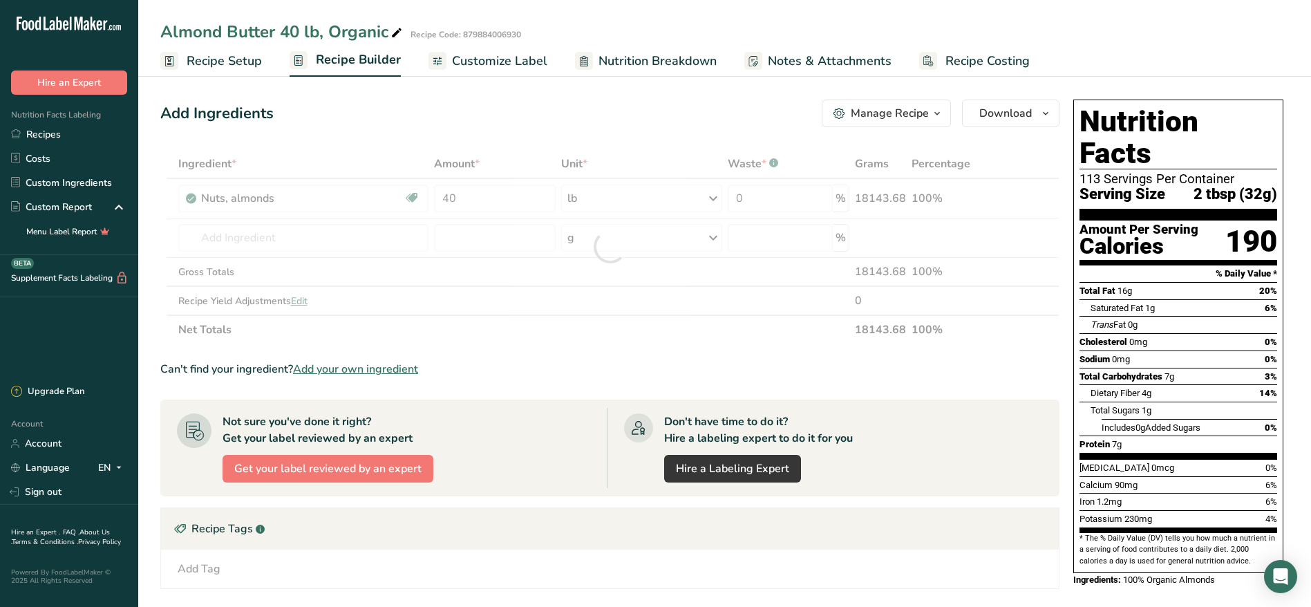
click at [498, 68] on span "Customize Label" at bounding box center [499, 61] width 95 height 19
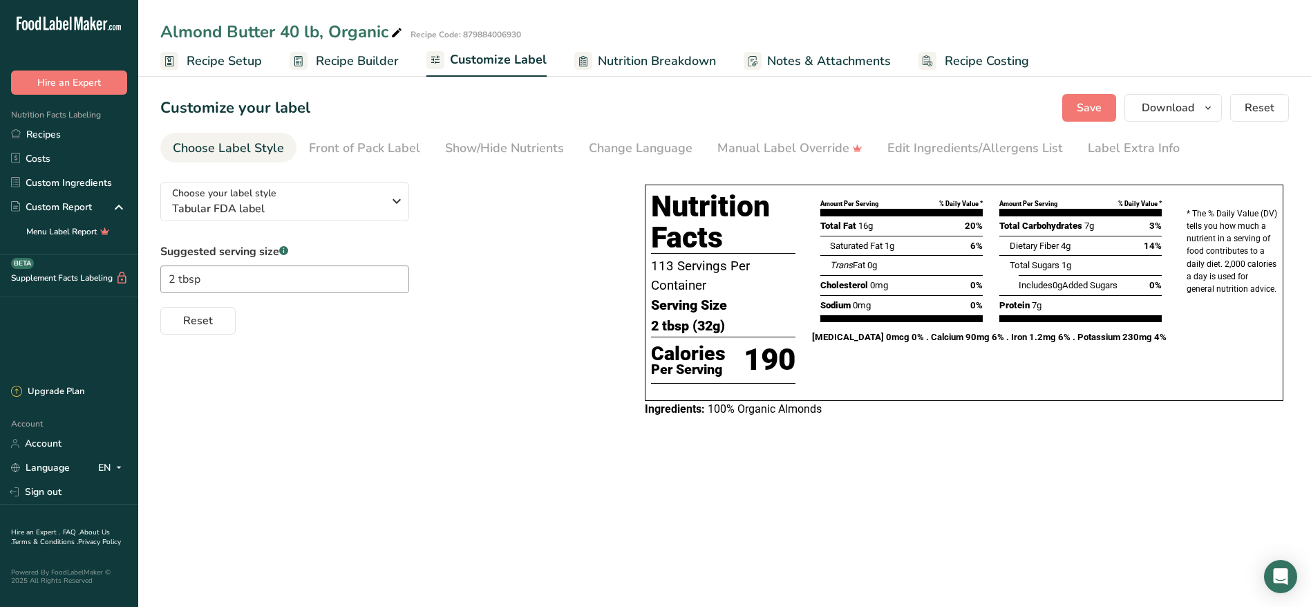
click at [374, 65] on span "Recipe Builder" at bounding box center [357, 61] width 83 height 19
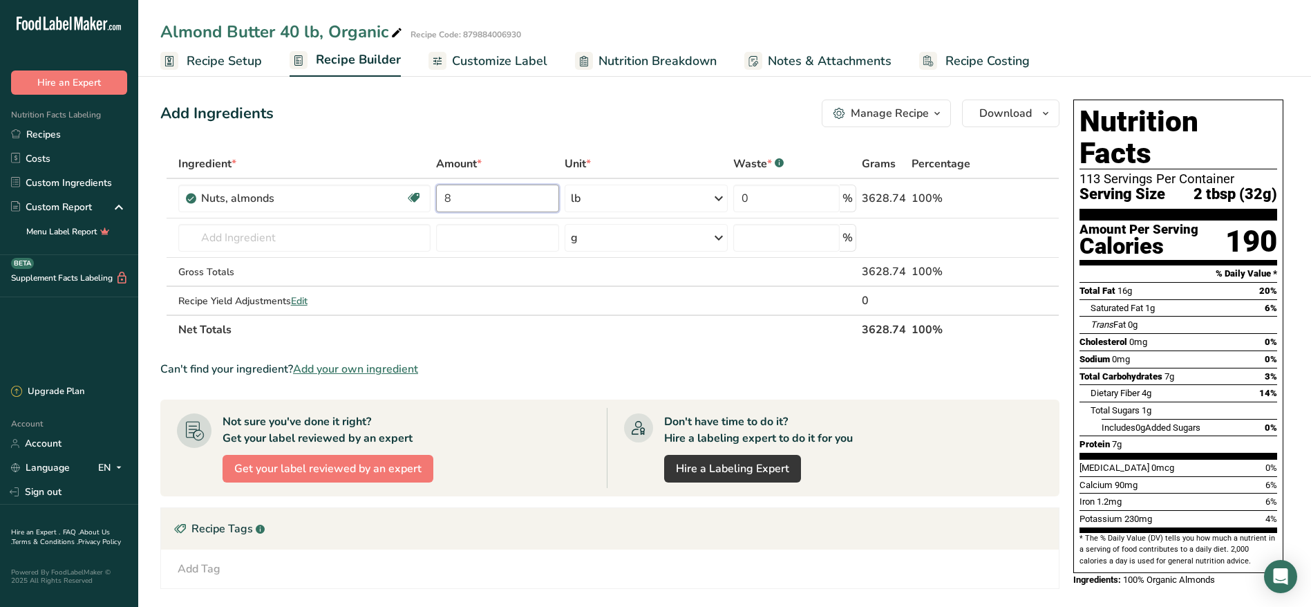
drag, startPoint x: 495, startPoint y: 205, endPoint x: 368, endPoint y: 173, distance: 131.3
click at [368, 173] on table "Ingredient * Amount * Unit * Waste * .a-a{fill:#347362;}.b-a{fill:#fff;} Grams …" at bounding box center [609, 246] width 899 height 195
type input "40"
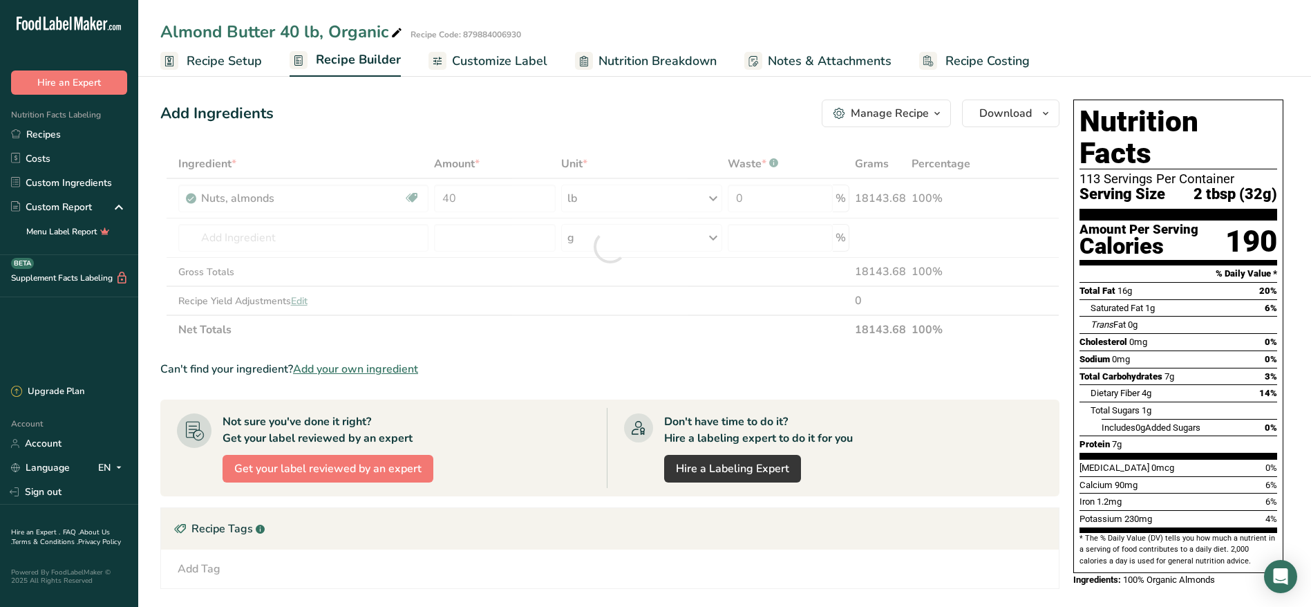
click at [558, 124] on div "Add Ingredients Manage Recipe Delete Recipe Duplicate Recipe Scale Recipe Save …" at bounding box center [609, 114] width 899 height 28
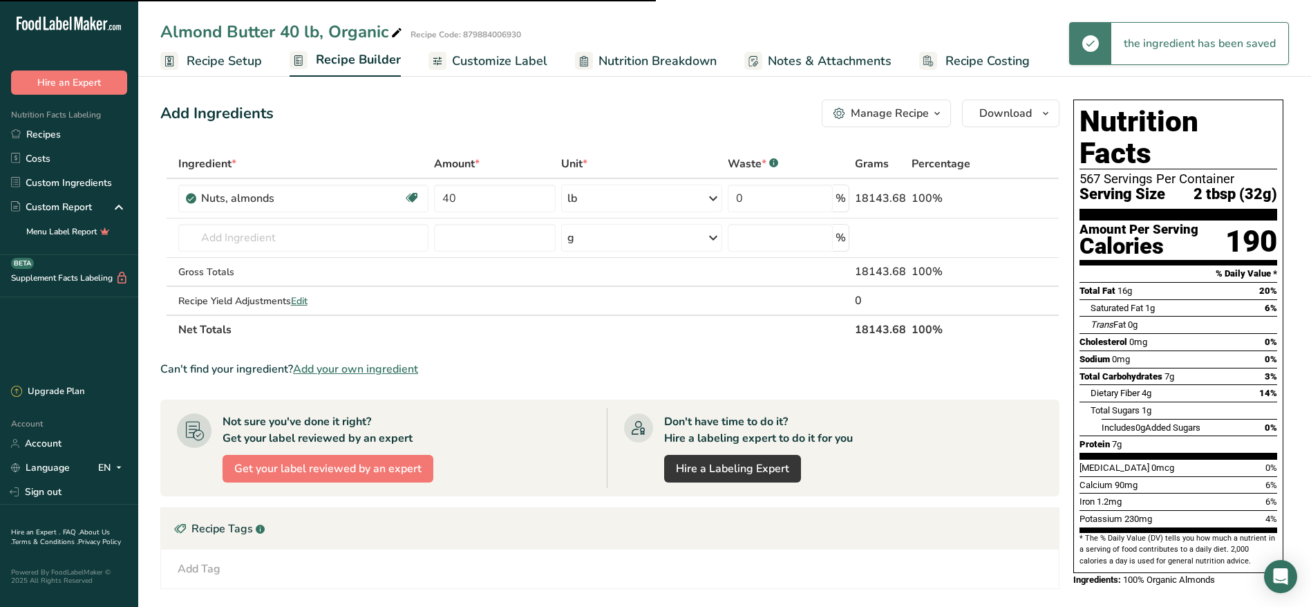
click at [510, 60] on span "Customize Label" at bounding box center [499, 61] width 95 height 19
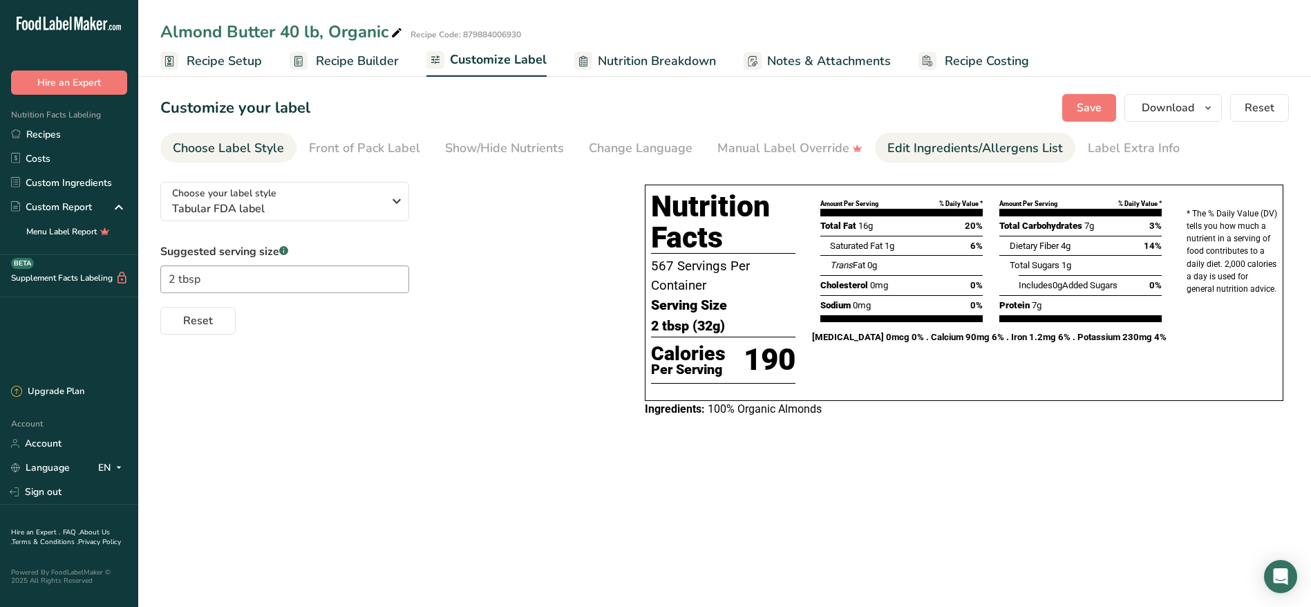
click at [899, 144] on div "Edit Ingredients/Allergens List" at bounding box center [975, 148] width 176 height 19
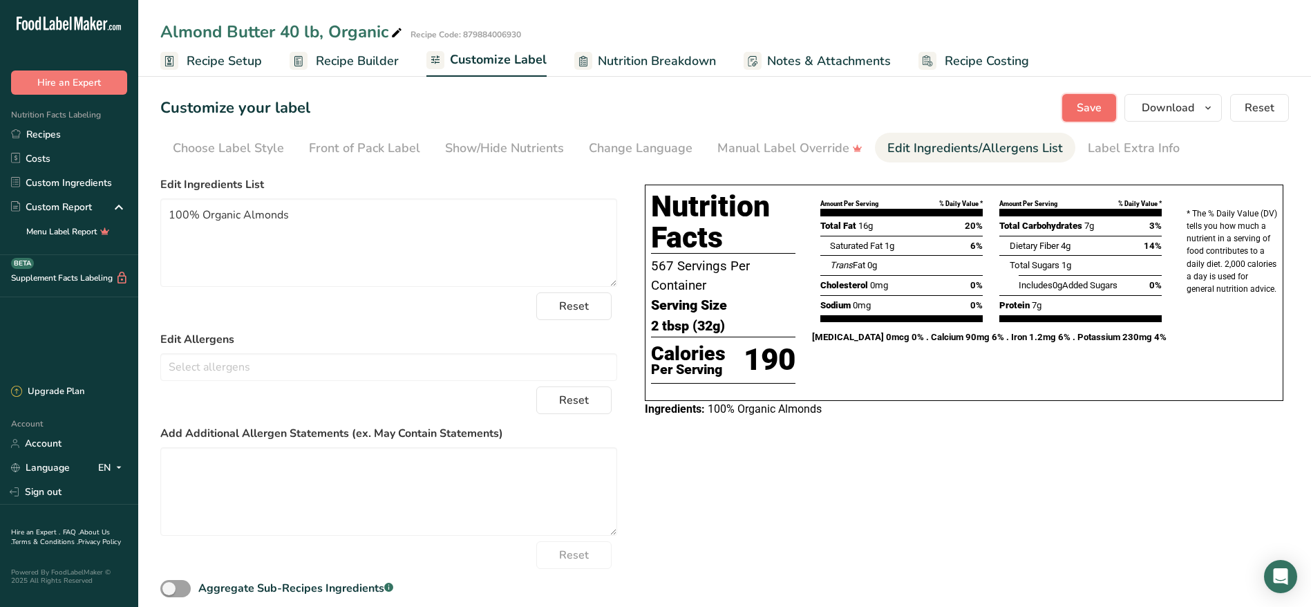
click at [1100, 108] on span "Save" at bounding box center [1089, 108] width 25 height 17
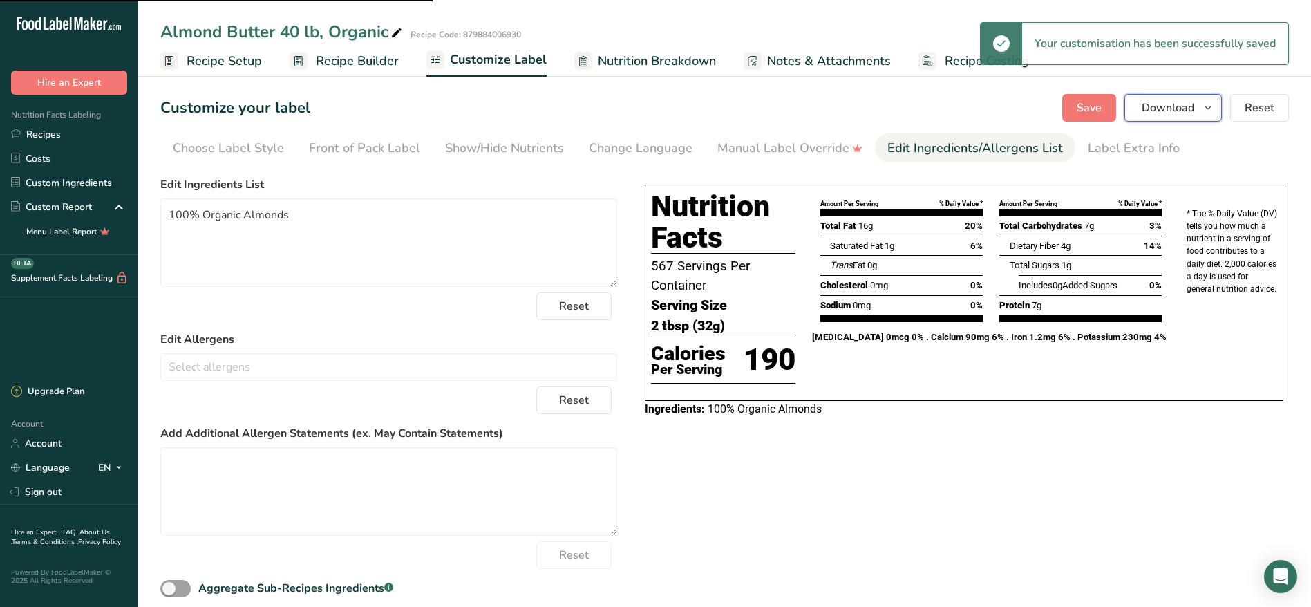
click at [1207, 107] on icon "button" at bounding box center [1208, 108] width 11 height 17
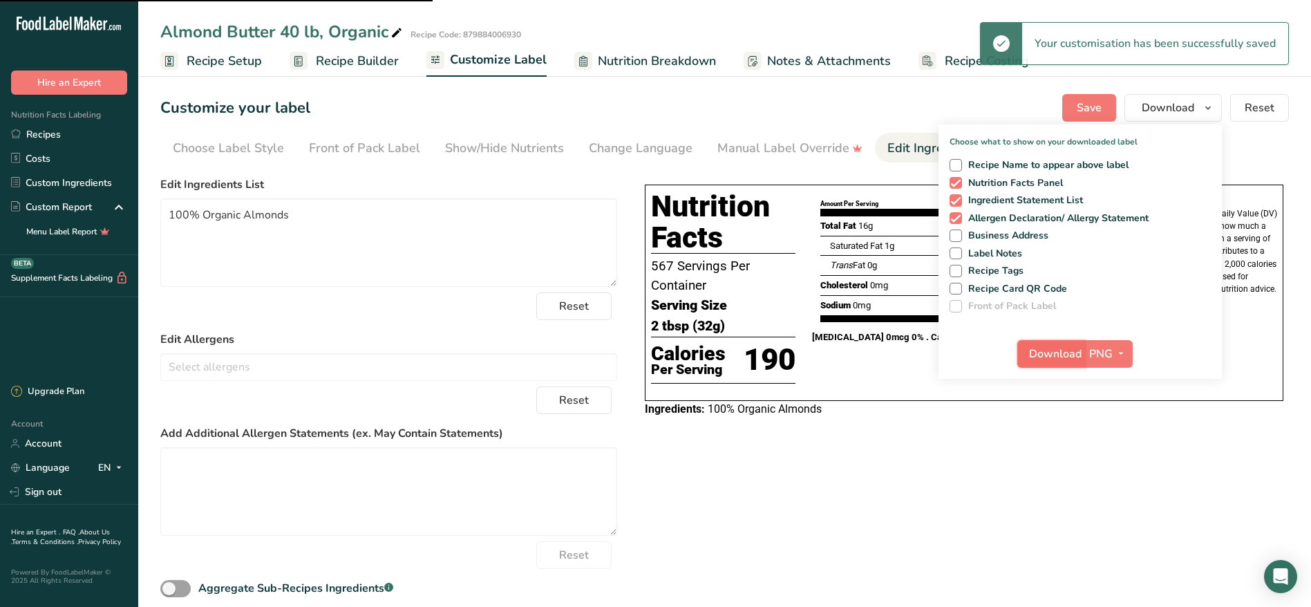
click at [1069, 348] on span "Download" at bounding box center [1055, 354] width 53 height 17
